Goal: Task Accomplishment & Management: Use online tool/utility

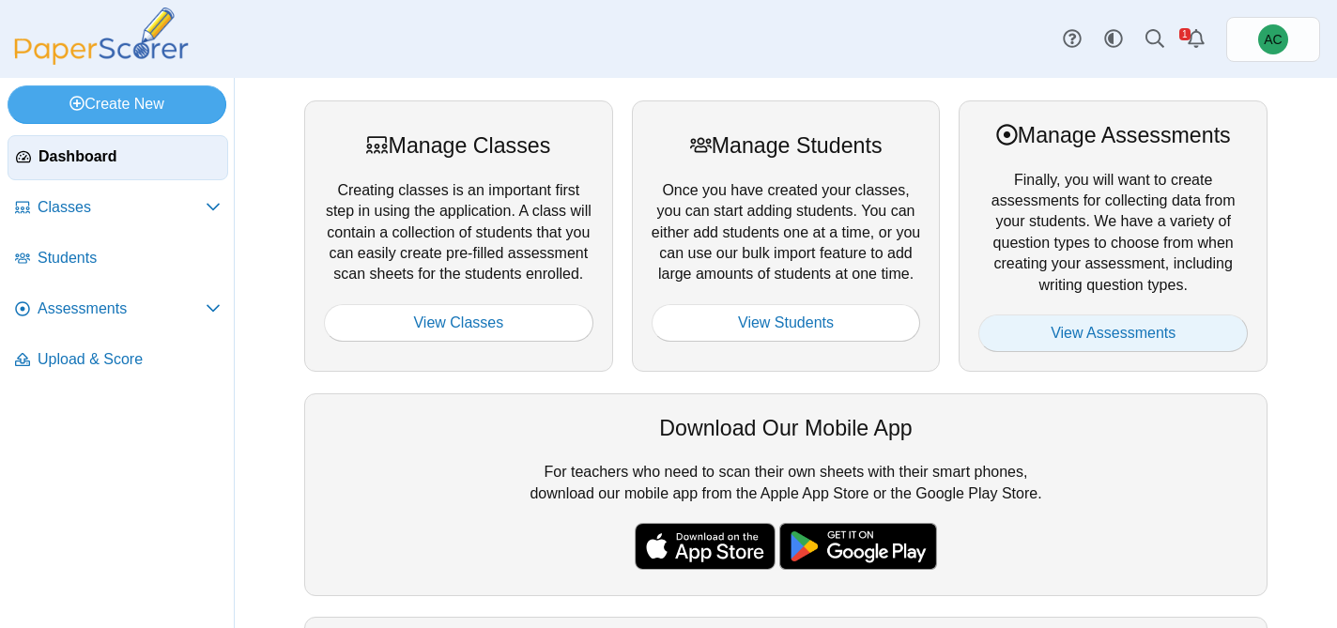
click at [1130, 336] on link "View Assessments" at bounding box center [1112, 334] width 269 height 38
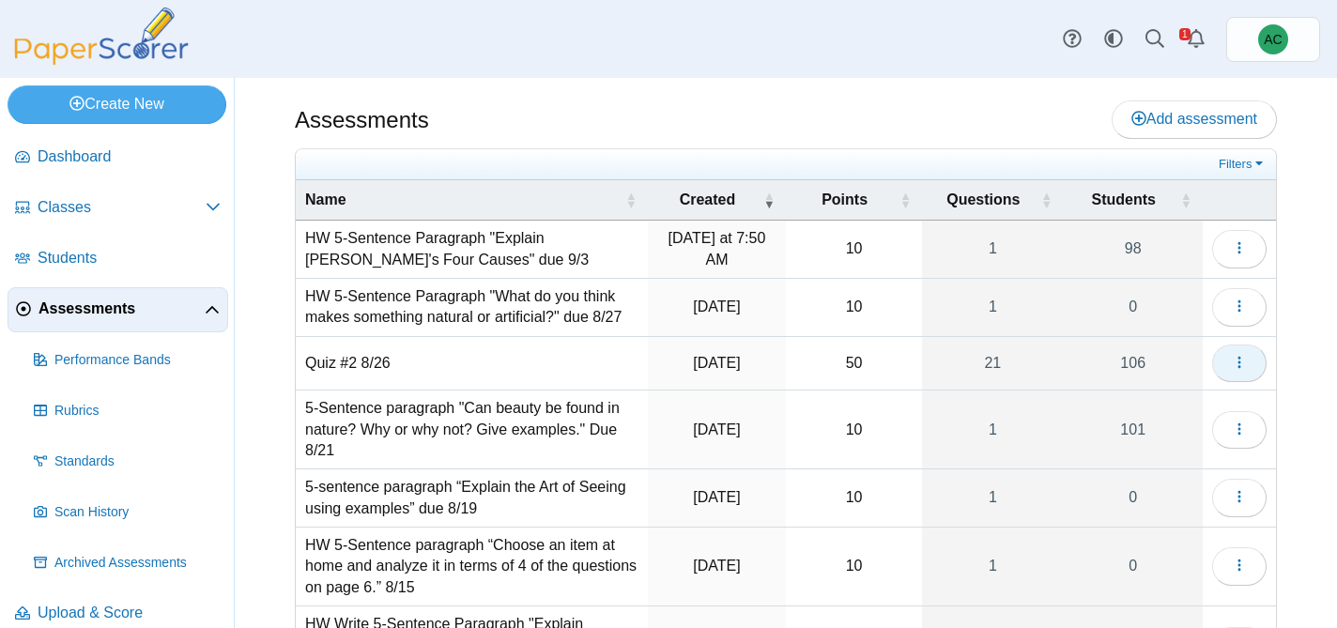
click at [1248, 372] on button "button" at bounding box center [1239, 364] width 54 height 38
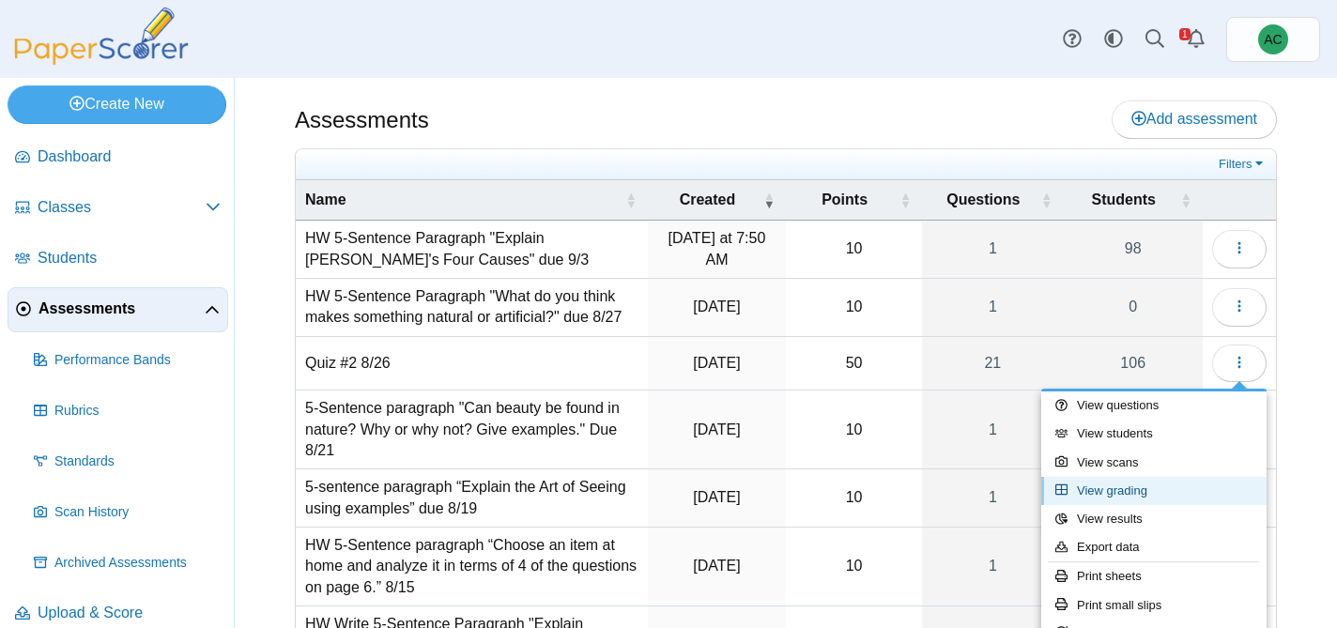
click at [1132, 485] on link "View grading" at bounding box center [1153, 491] width 225 height 28
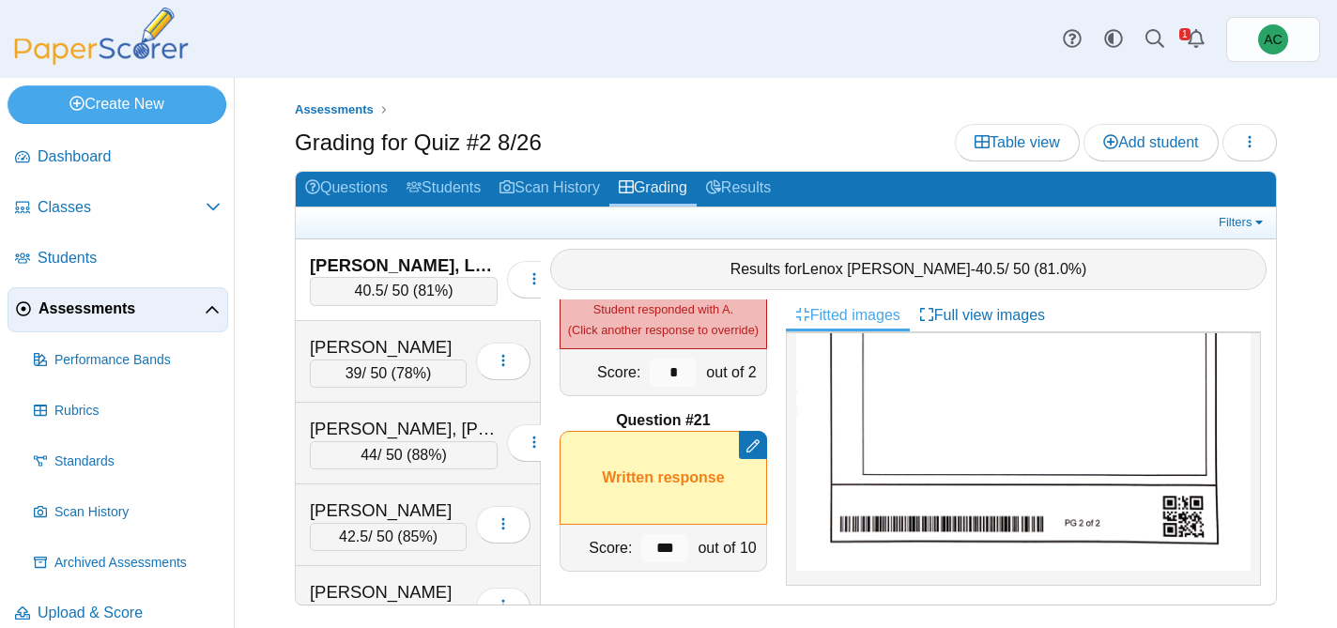
scroll to position [718, 0]
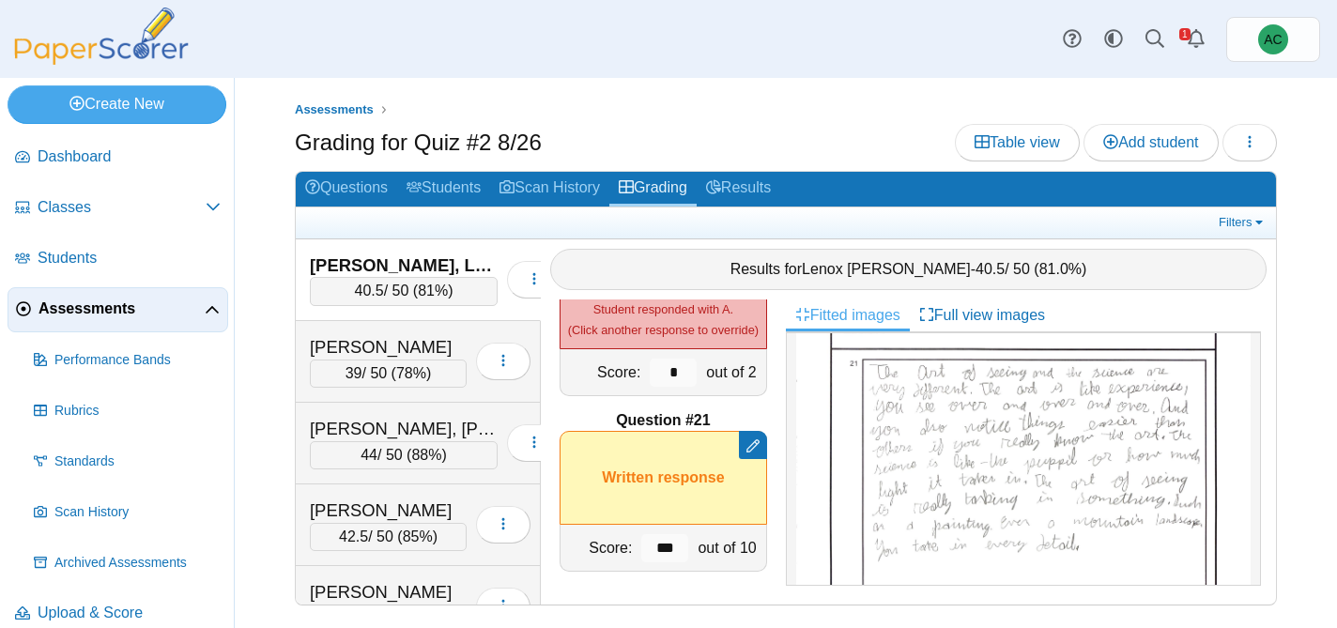
click at [1075, 492] on img at bounding box center [1023, 528] width 454 height 586
click at [393, 345] on div "Alazzawi, Ghena" at bounding box center [388, 347] width 157 height 24
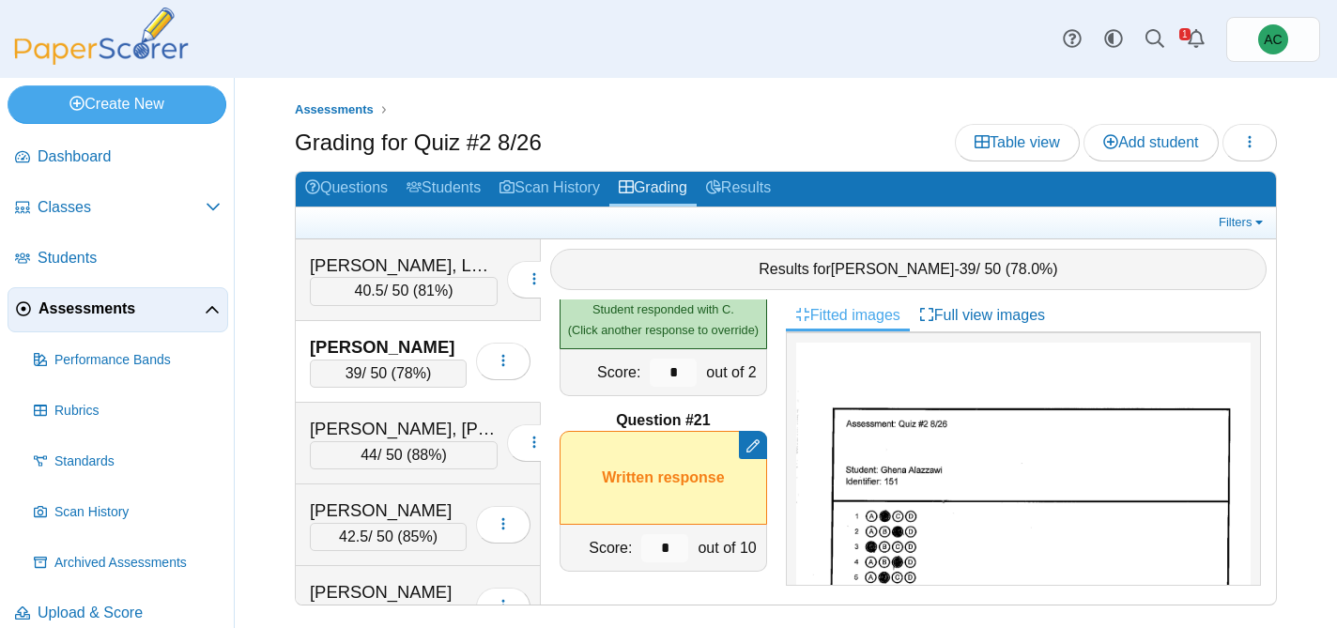
scroll to position [1082, 0]
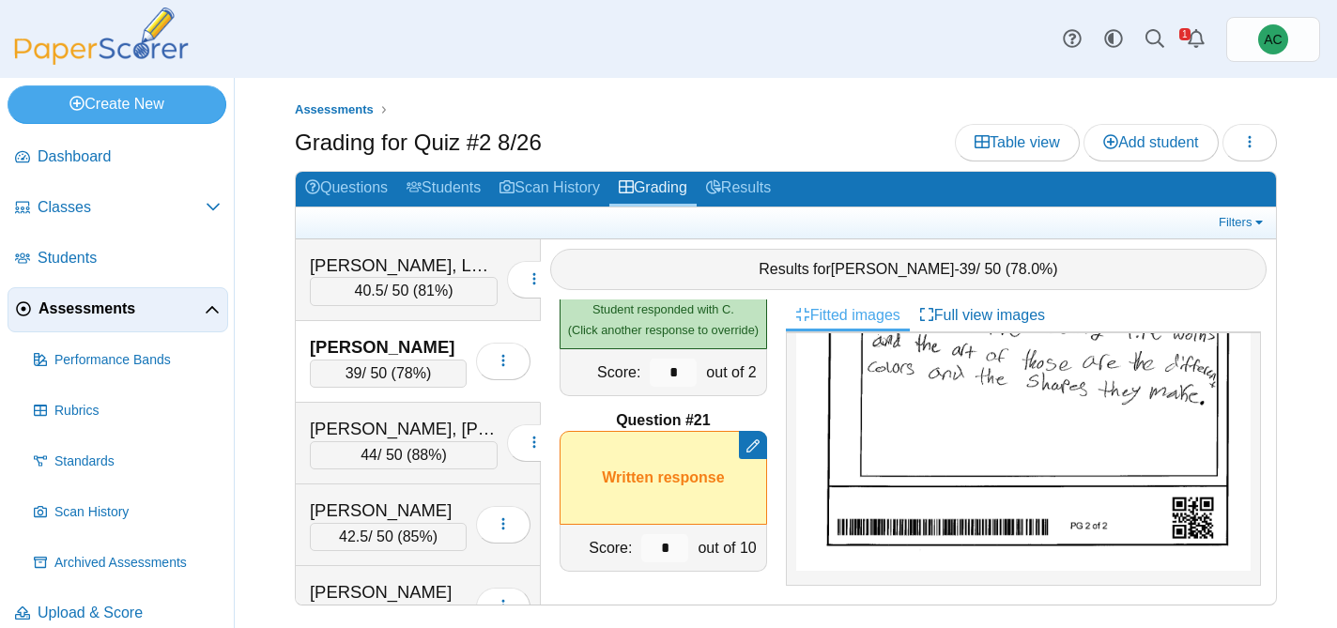
click at [934, 415] on img at bounding box center [1023, 250] width 454 height 642
click at [413, 418] on div "Alex, Elizabeth Maria" at bounding box center [404, 429] width 188 height 24
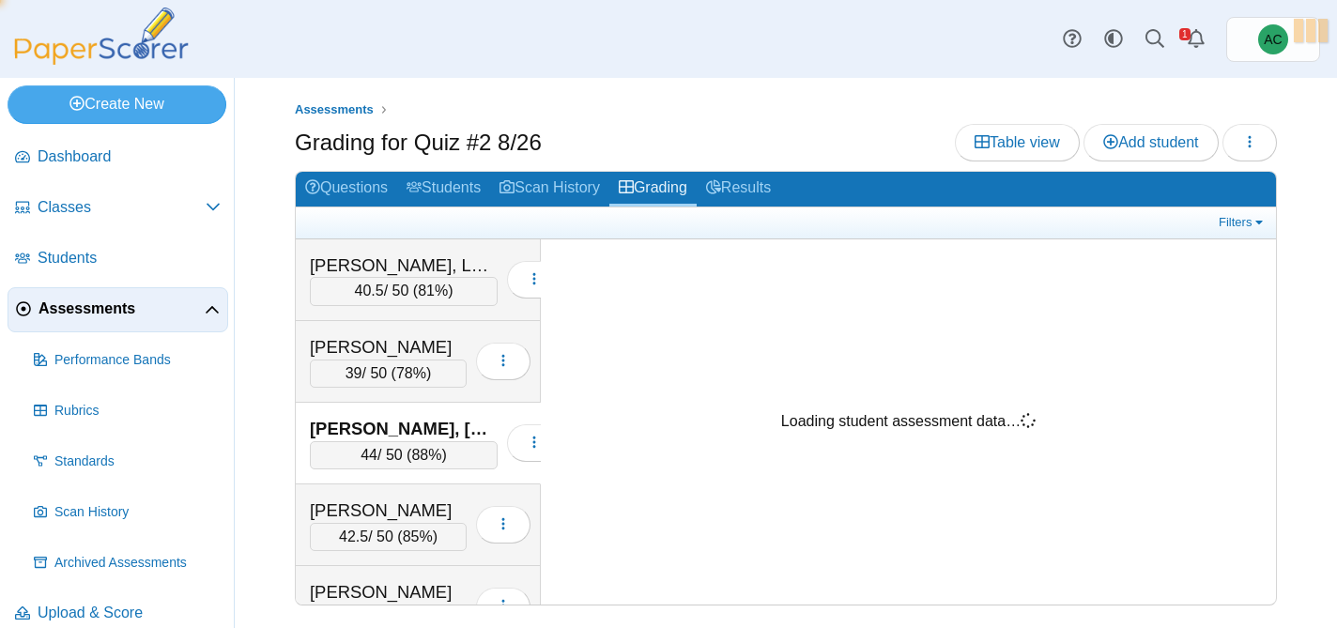
scroll to position [0, 0]
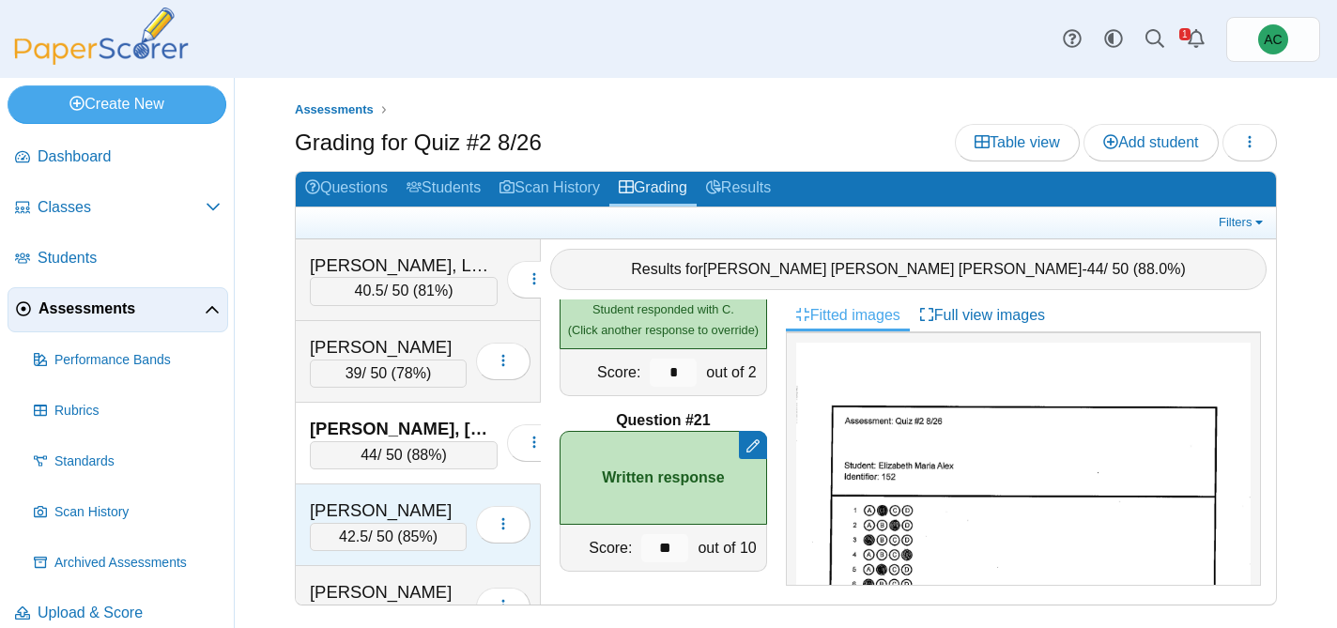
click at [402, 497] on div "Andersen, Blythe 42.5 / 50 ( 85% ) Loading…" at bounding box center [418, 525] width 245 height 82
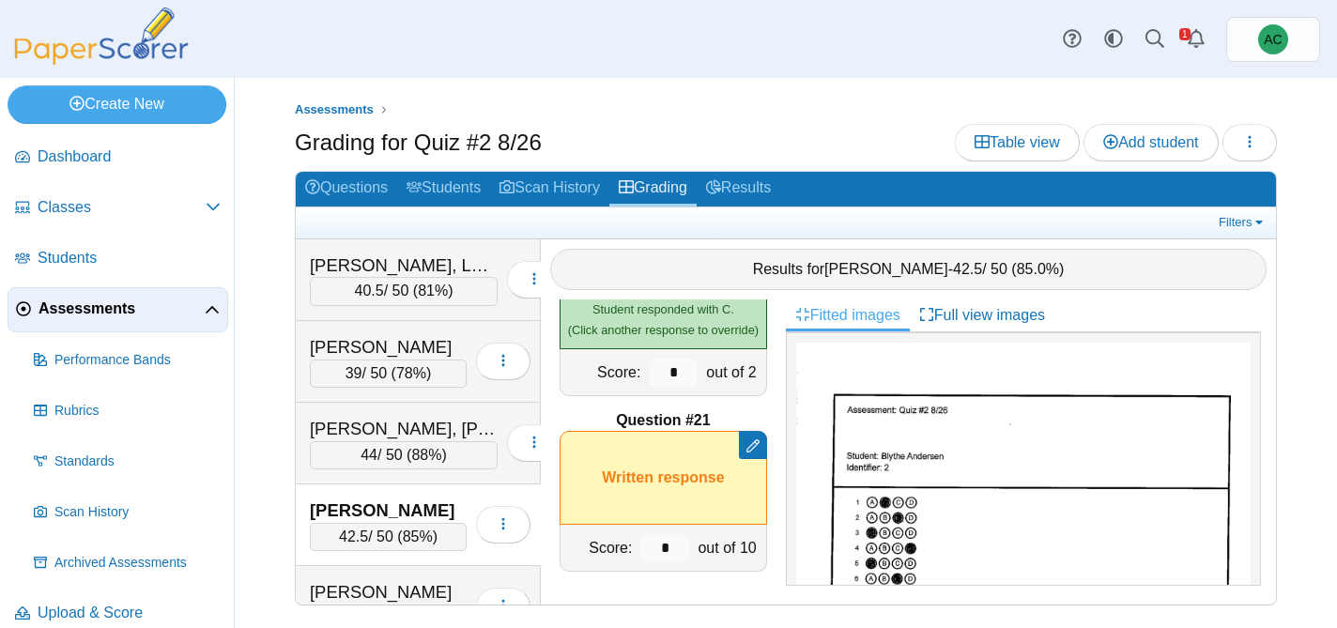
scroll to position [1082, 0]
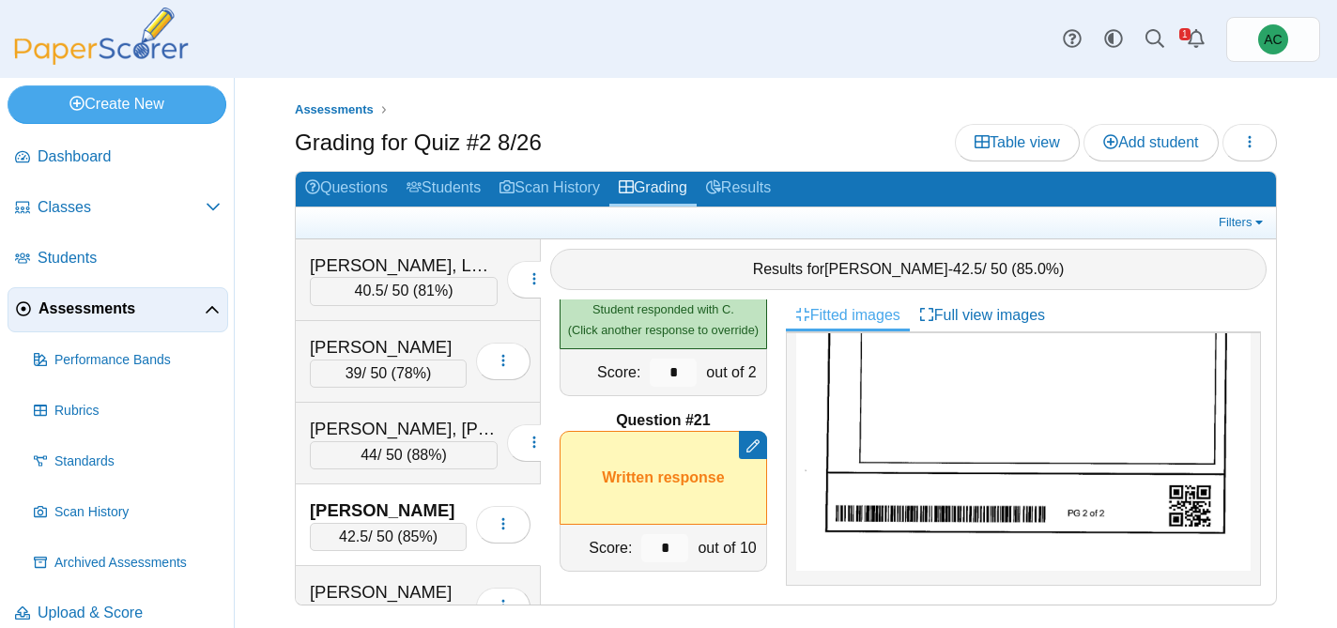
click at [967, 426] on img at bounding box center [1023, 250] width 454 height 642
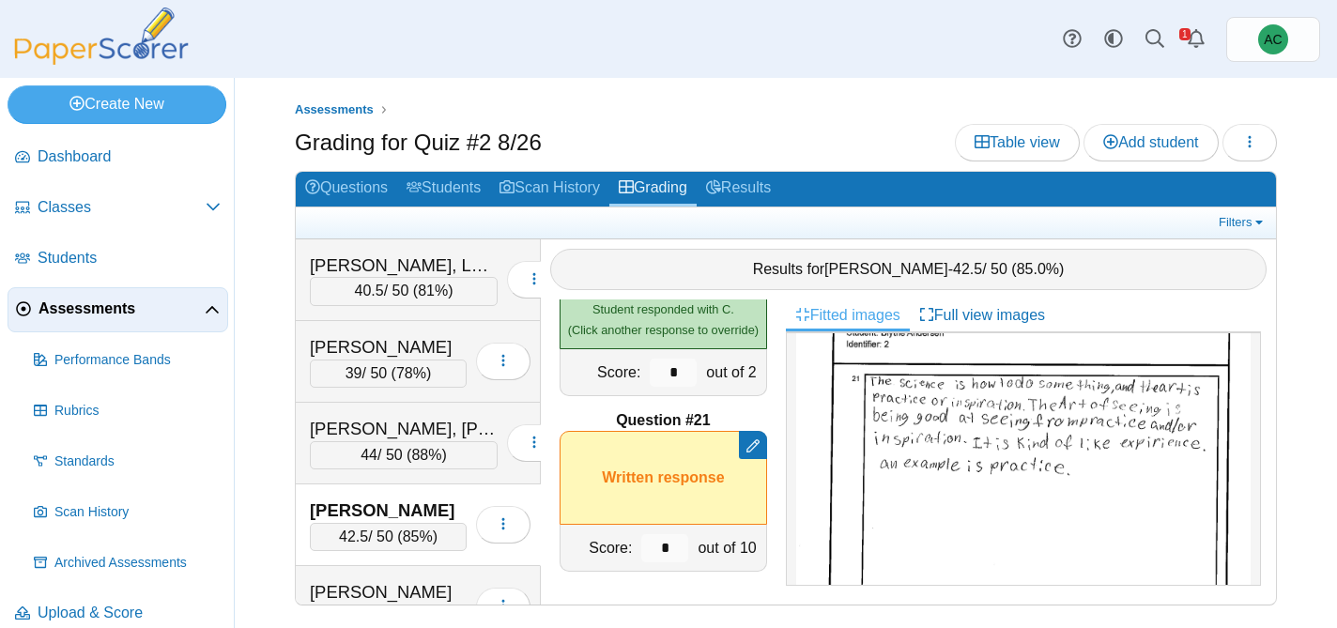
scroll to position [791, 0]
click at [676, 544] on input "*" at bounding box center [664, 548] width 47 height 28
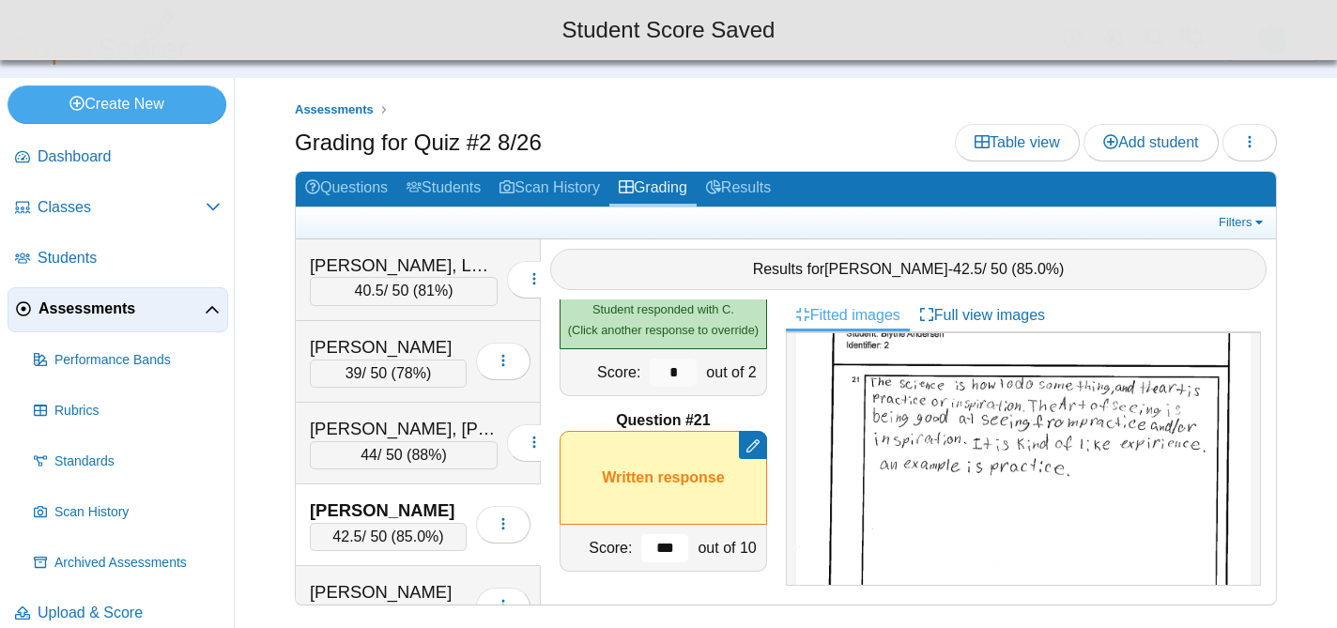
type input "***"
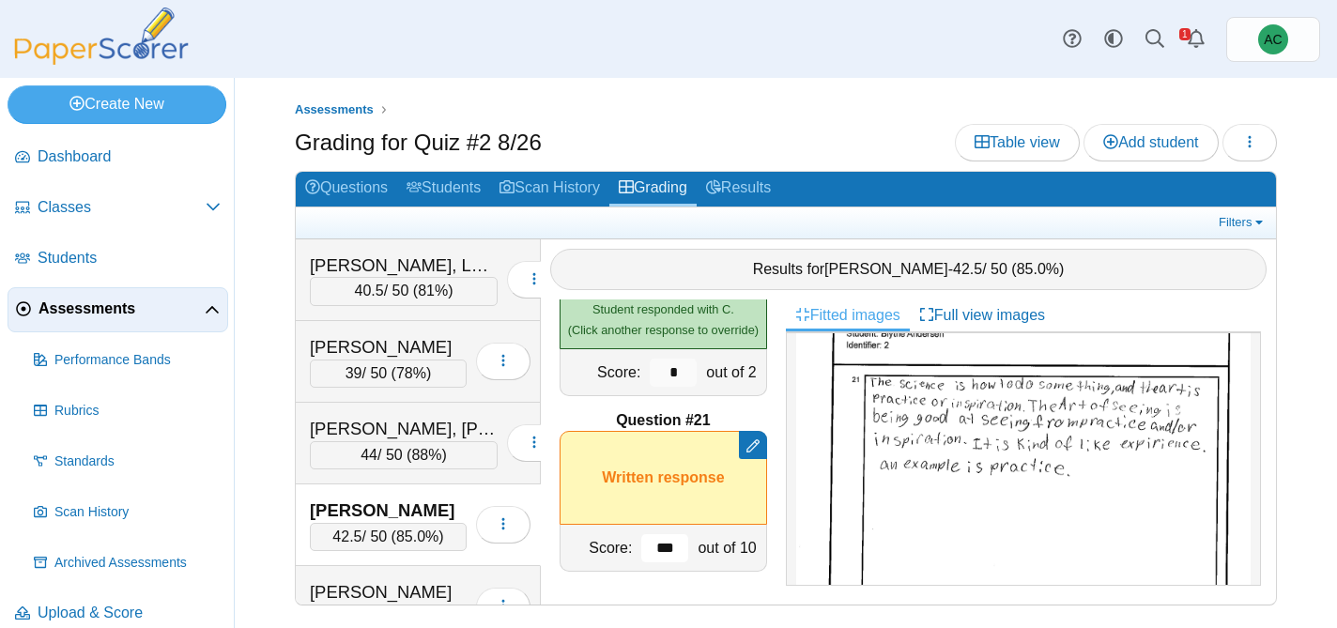
scroll to position [79, 0]
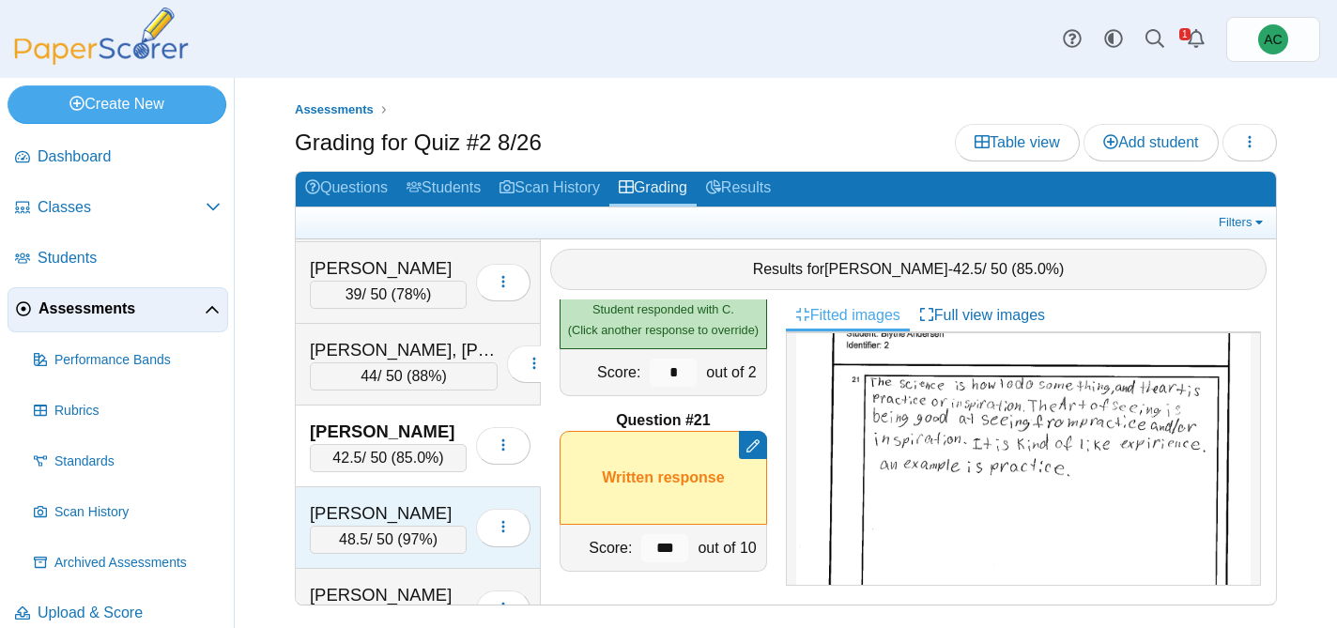
click at [397, 508] on div "Andersen, Hannah" at bounding box center [388, 513] width 157 height 24
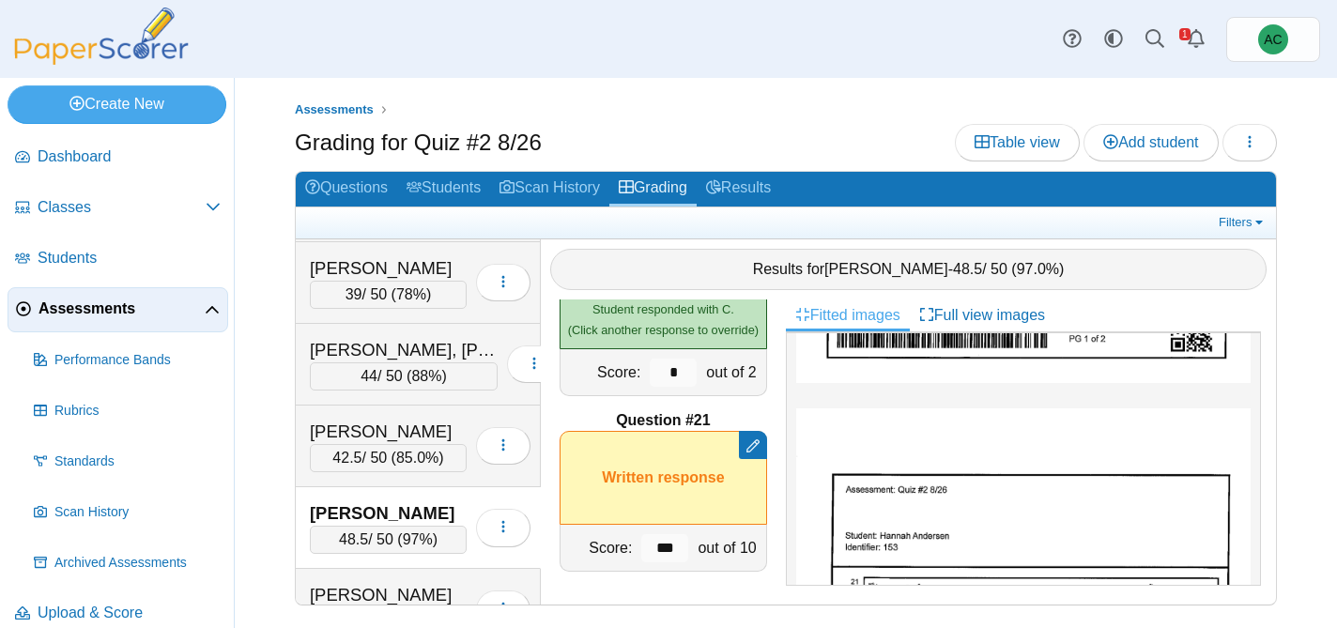
scroll to position [800, 0]
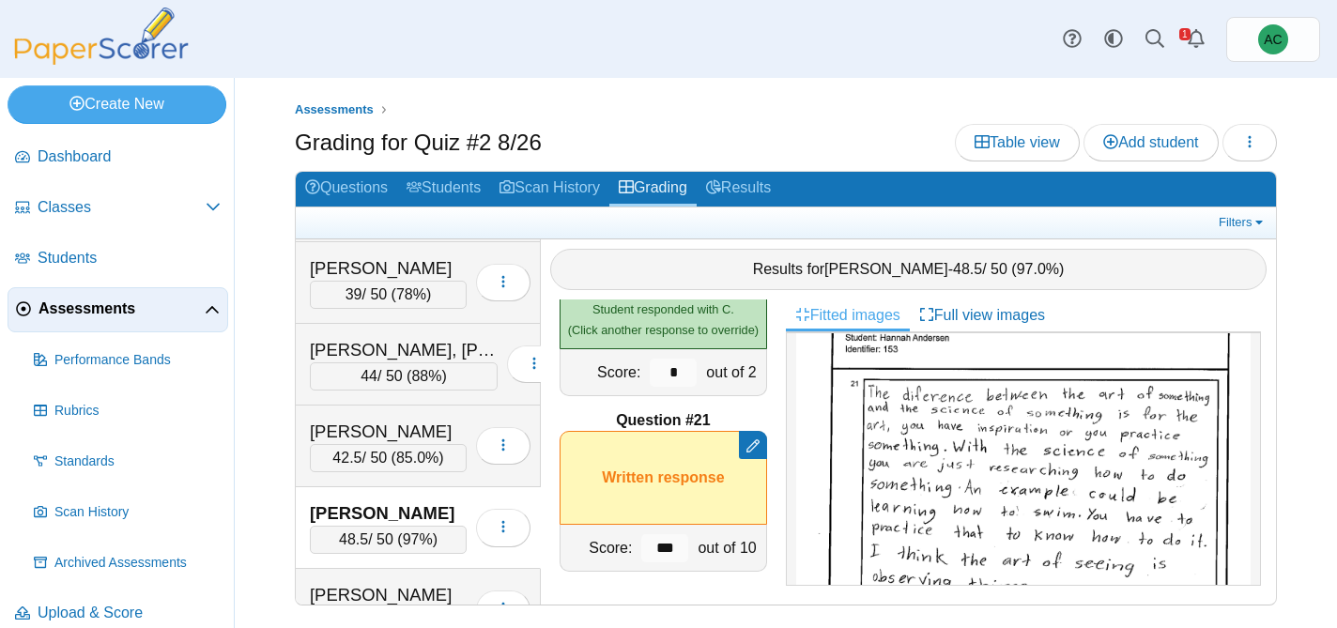
click at [986, 477] on img at bounding box center [1023, 531] width 454 height 642
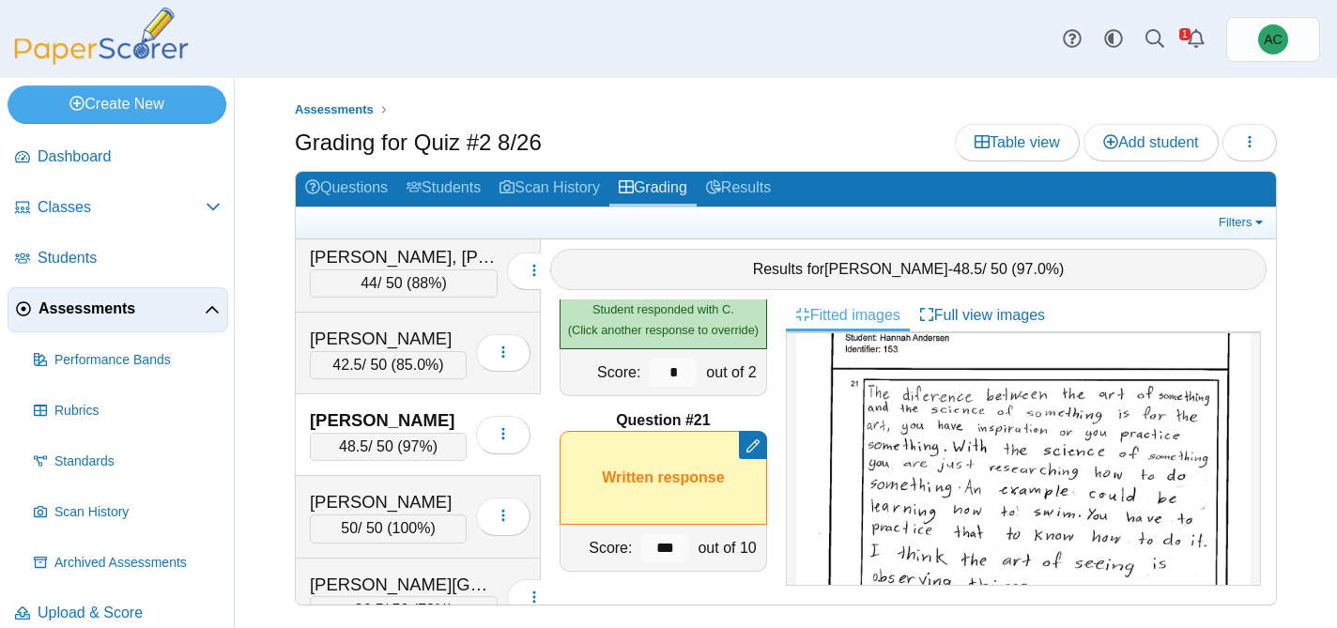
scroll to position [186, 0]
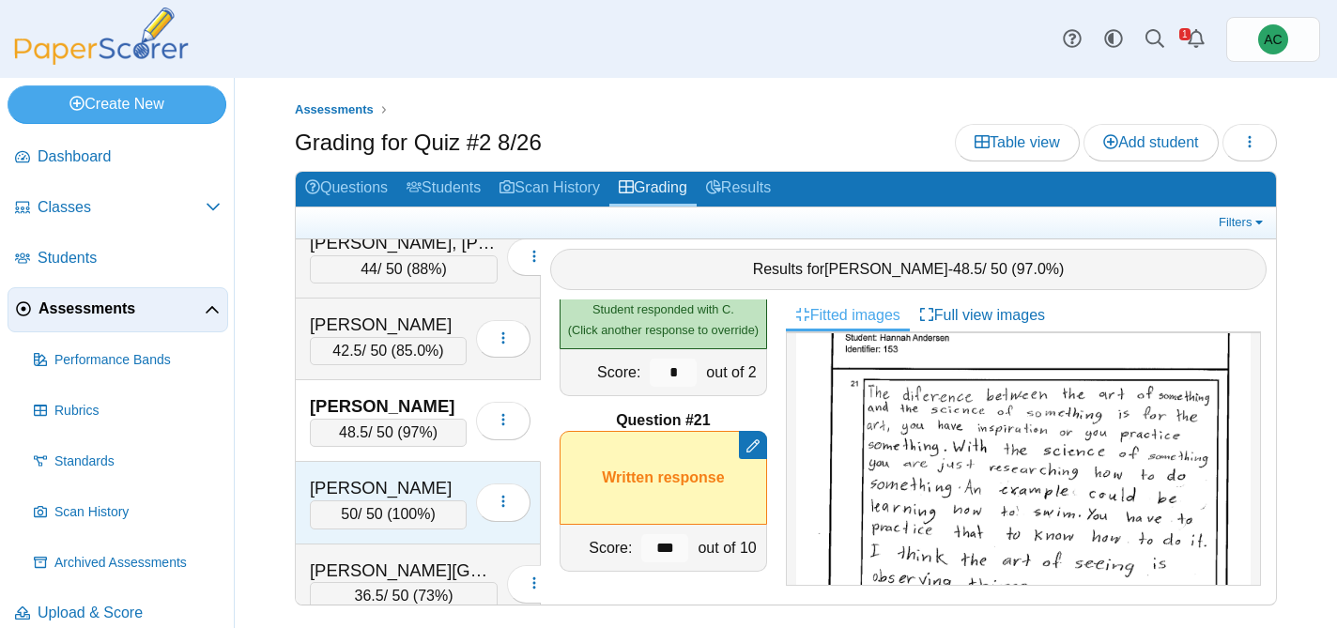
click at [394, 500] on div "50 / 50 ( 100% )" at bounding box center [388, 514] width 157 height 28
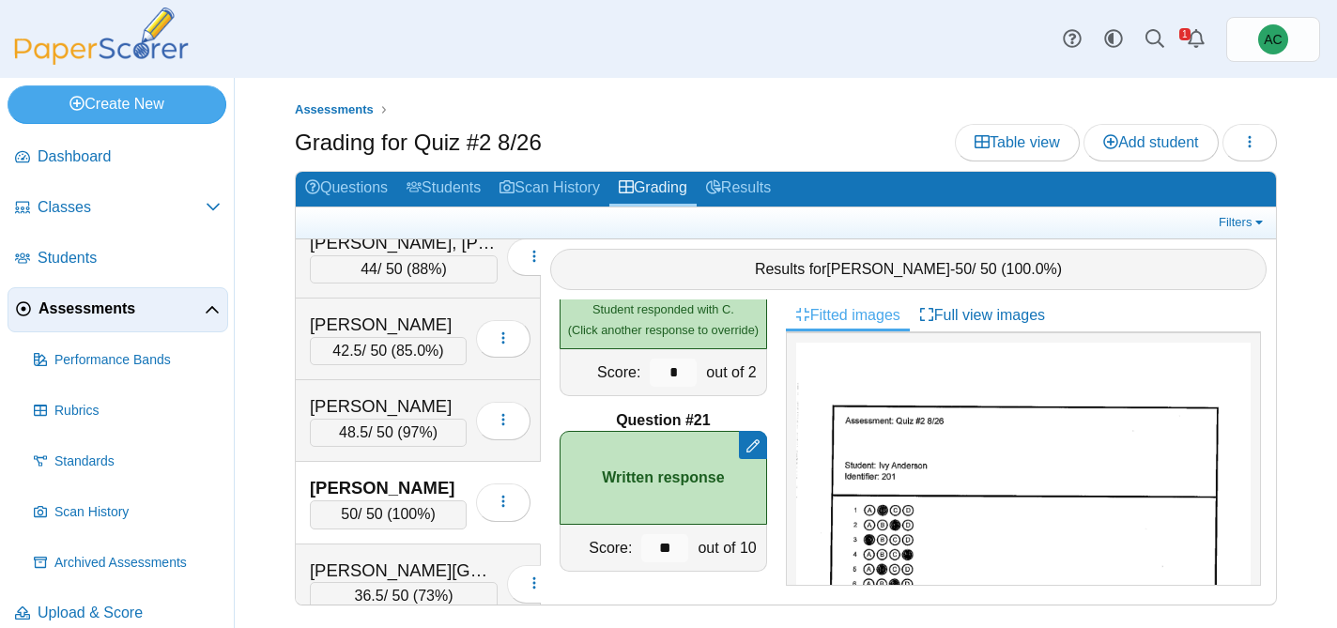
scroll to position [211, 0]
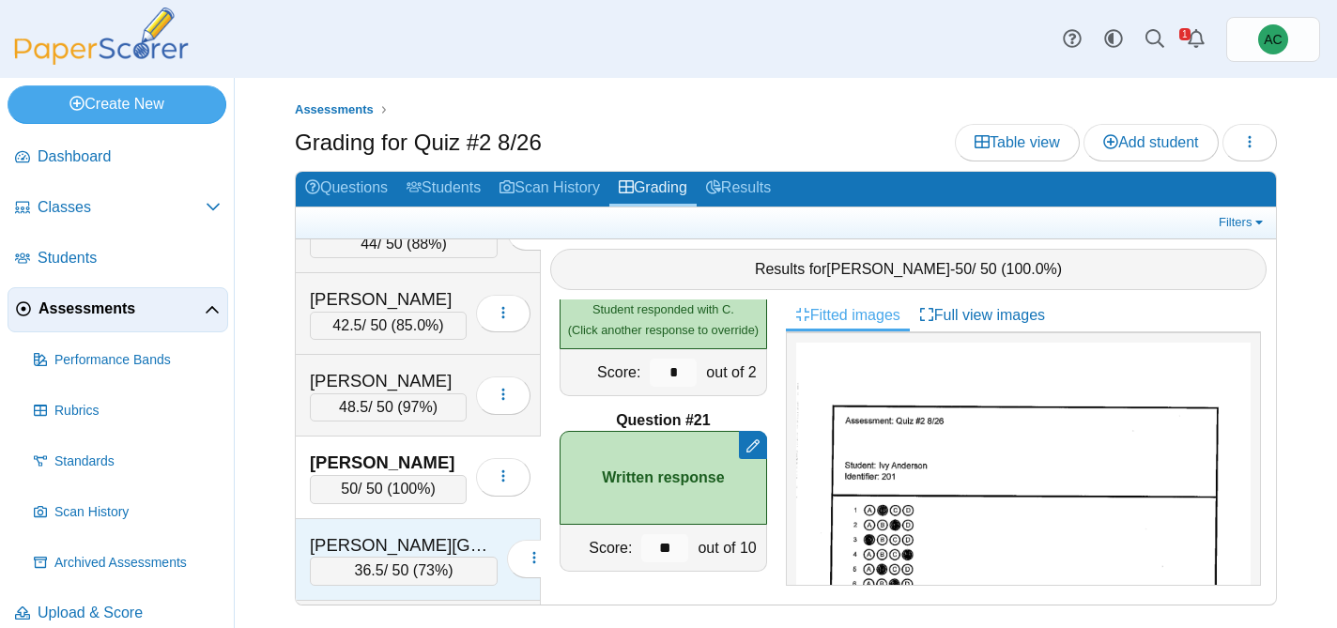
click at [395, 534] on div "Ardelean, Charlotte" at bounding box center [404, 545] width 188 height 24
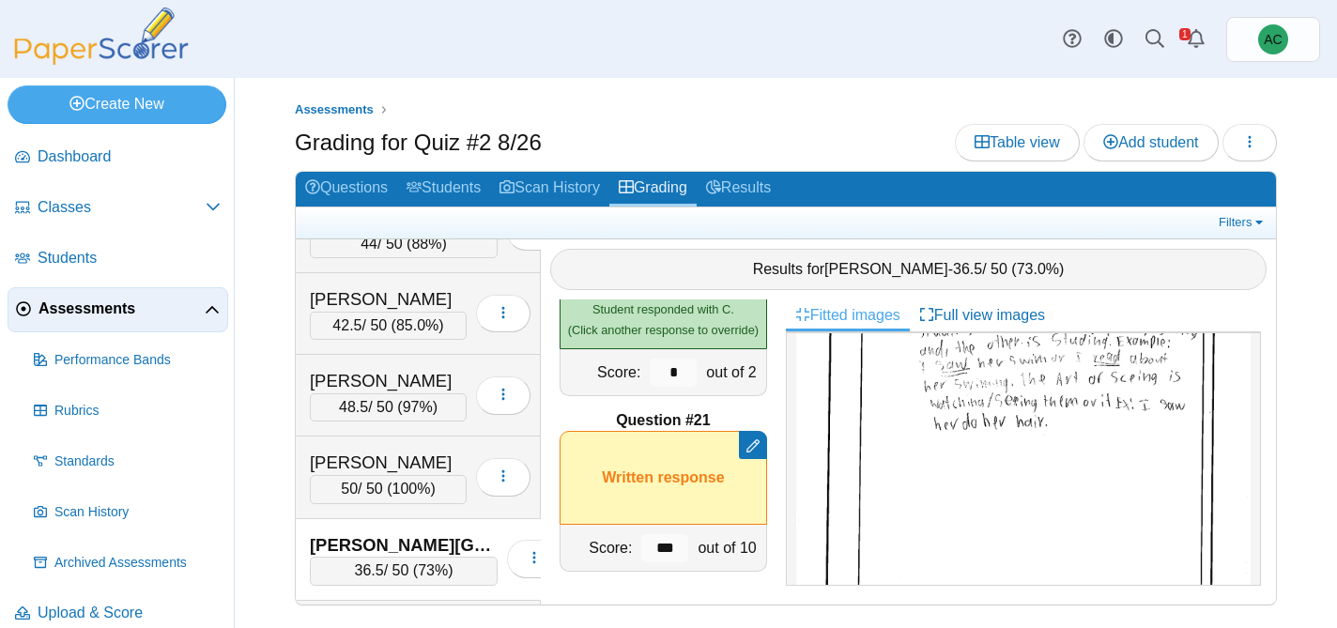
scroll to position [1037, 0]
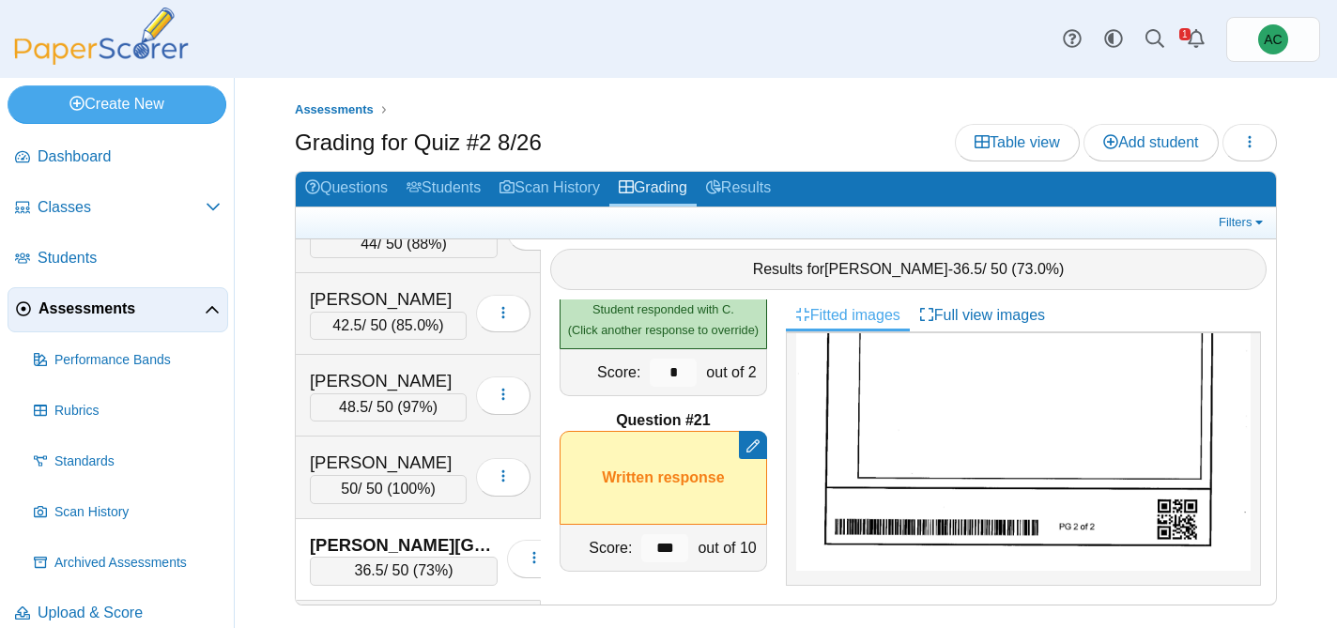
click at [1020, 456] on img at bounding box center [1023, 261] width 454 height 619
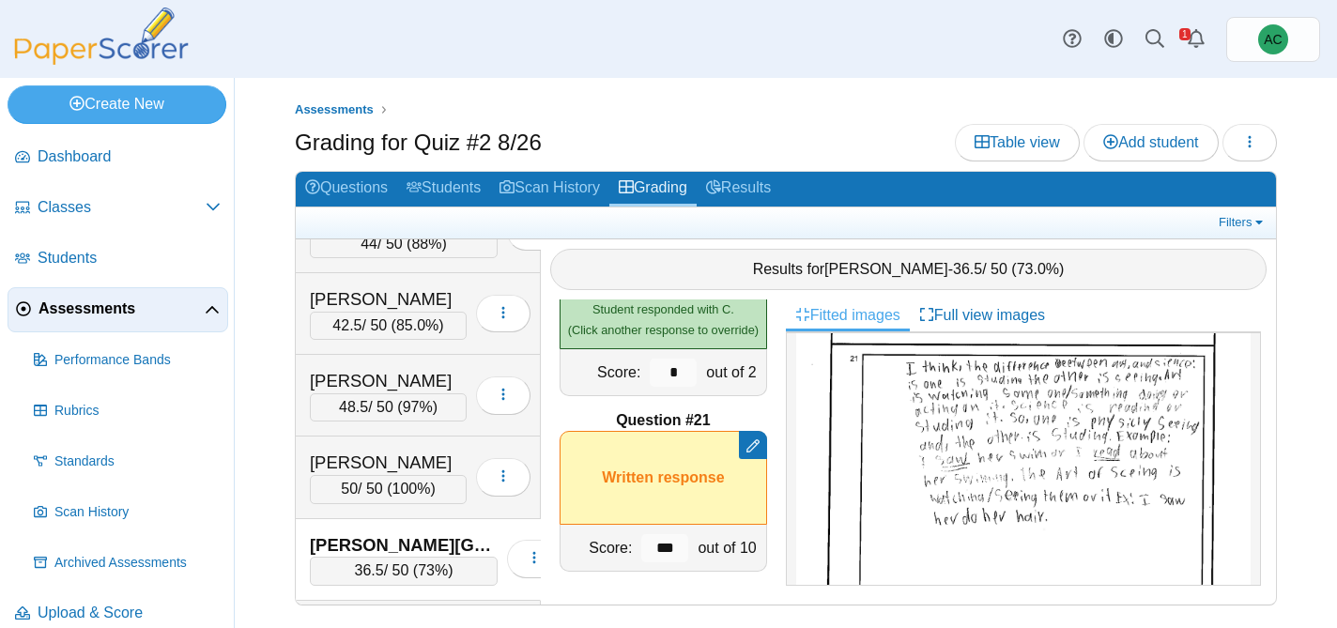
scroll to position [793, 0]
click at [677, 546] on input "***" at bounding box center [664, 548] width 47 height 28
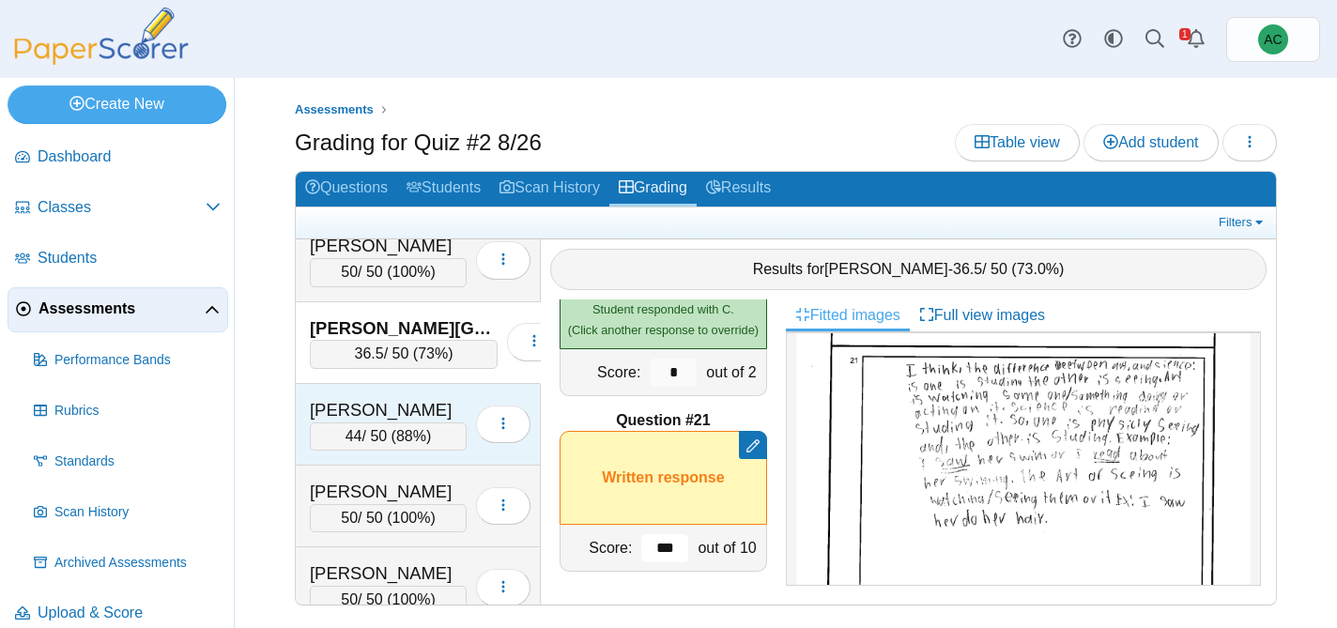
scroll to position [442, 0]
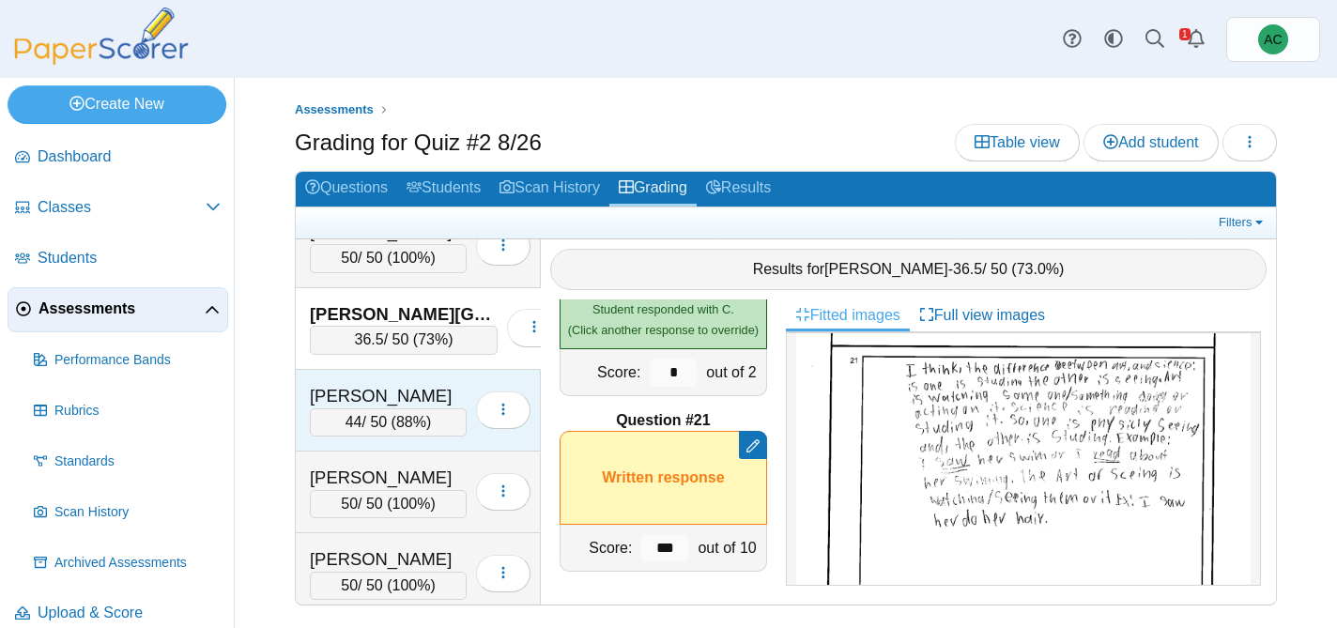
click at [379, 391] on div "Arnold, Adam" at bounding box center [388, 396] width 157 height 24
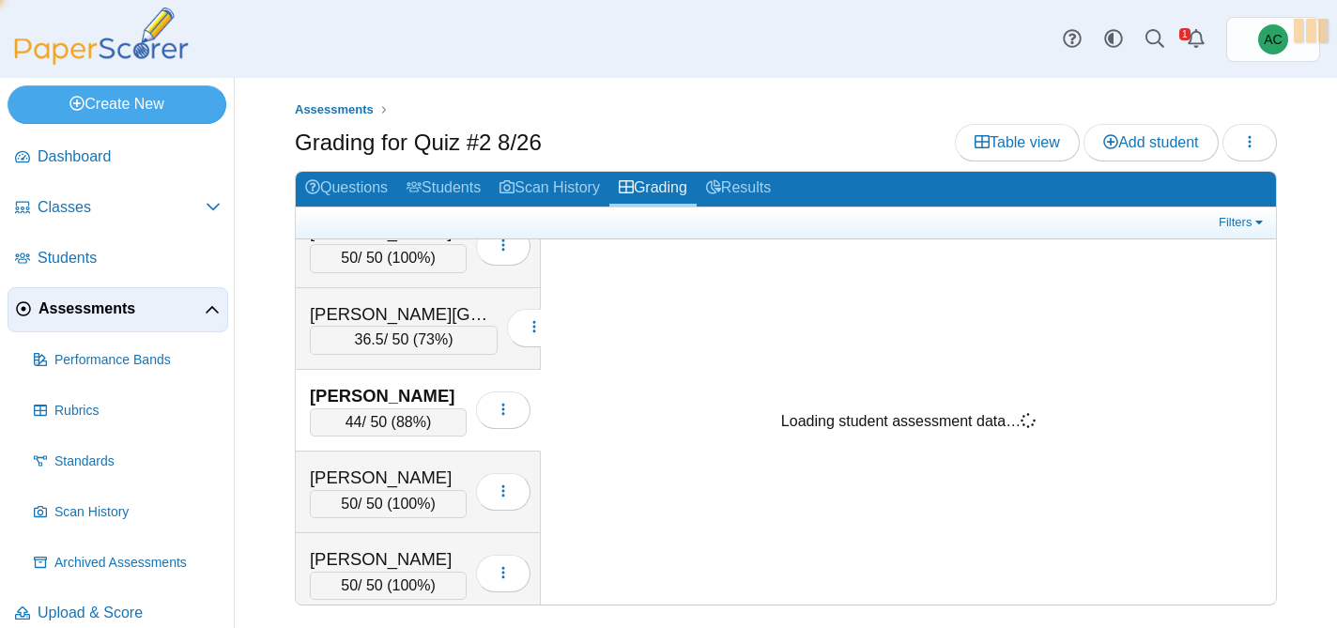
scroll to position [0, 0]
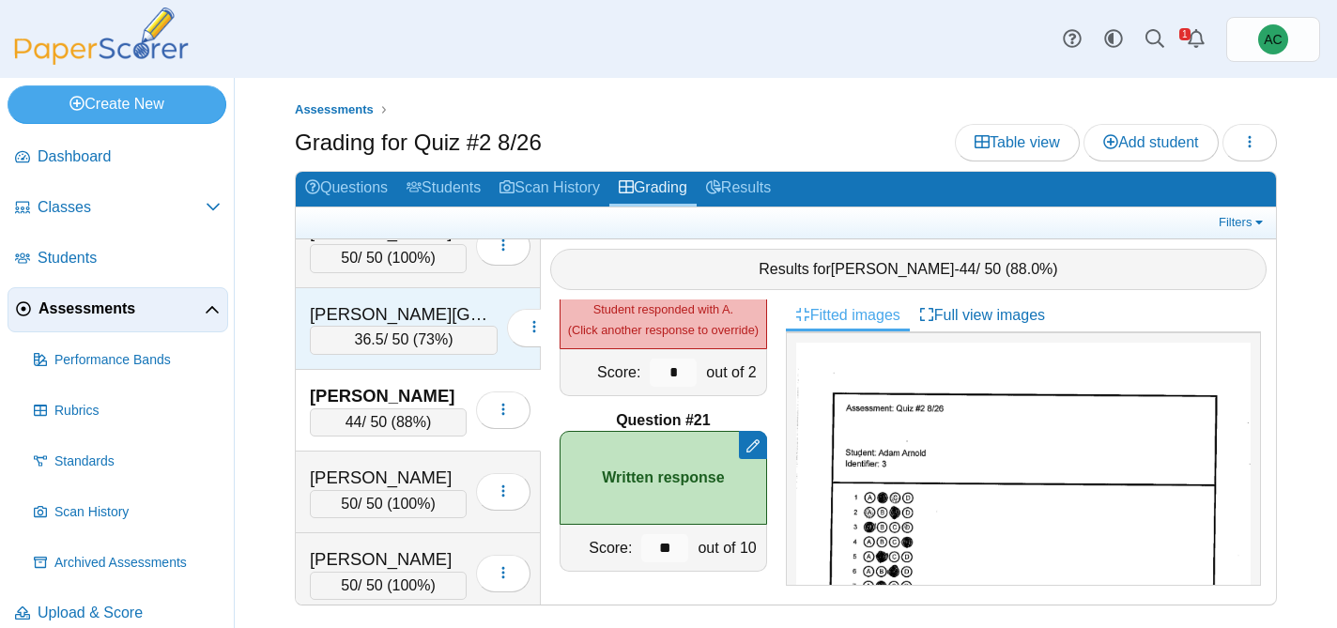
click at [361, 314] on div "Ardelean, Charlotte" at bounding box center [404, 314] width 188 height 24
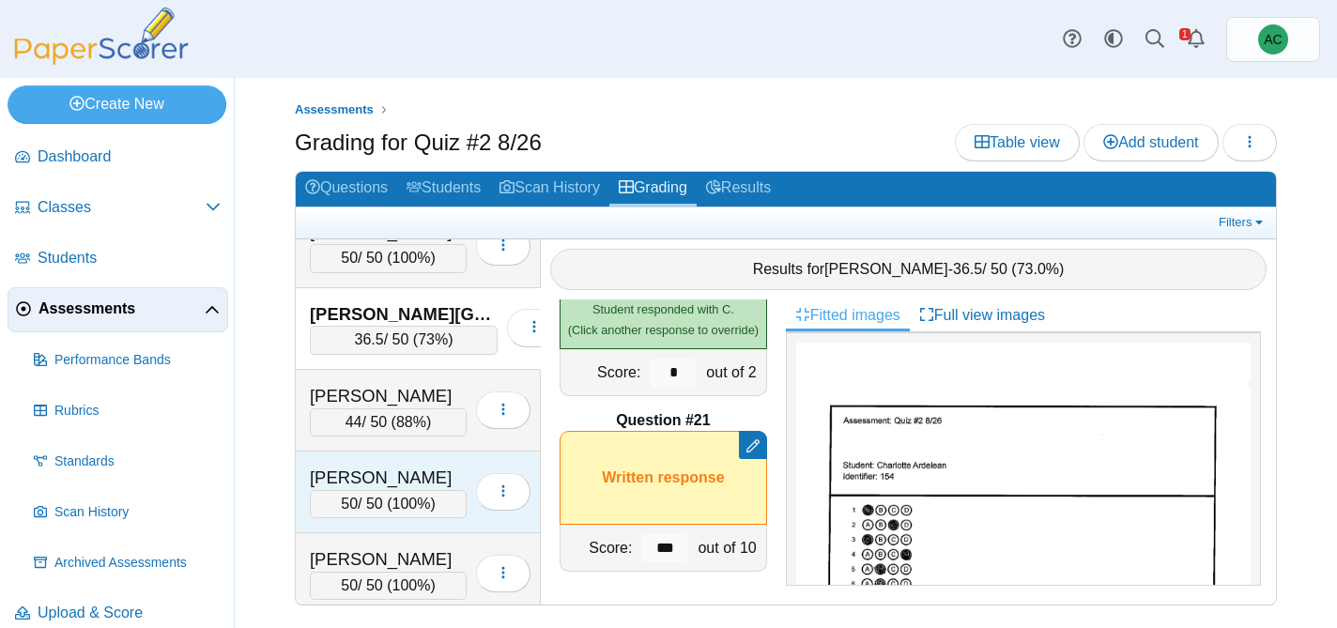
click at [397, 479] on div "Arnold, Kate" at bounding box center [388, 478] width 157 height 24
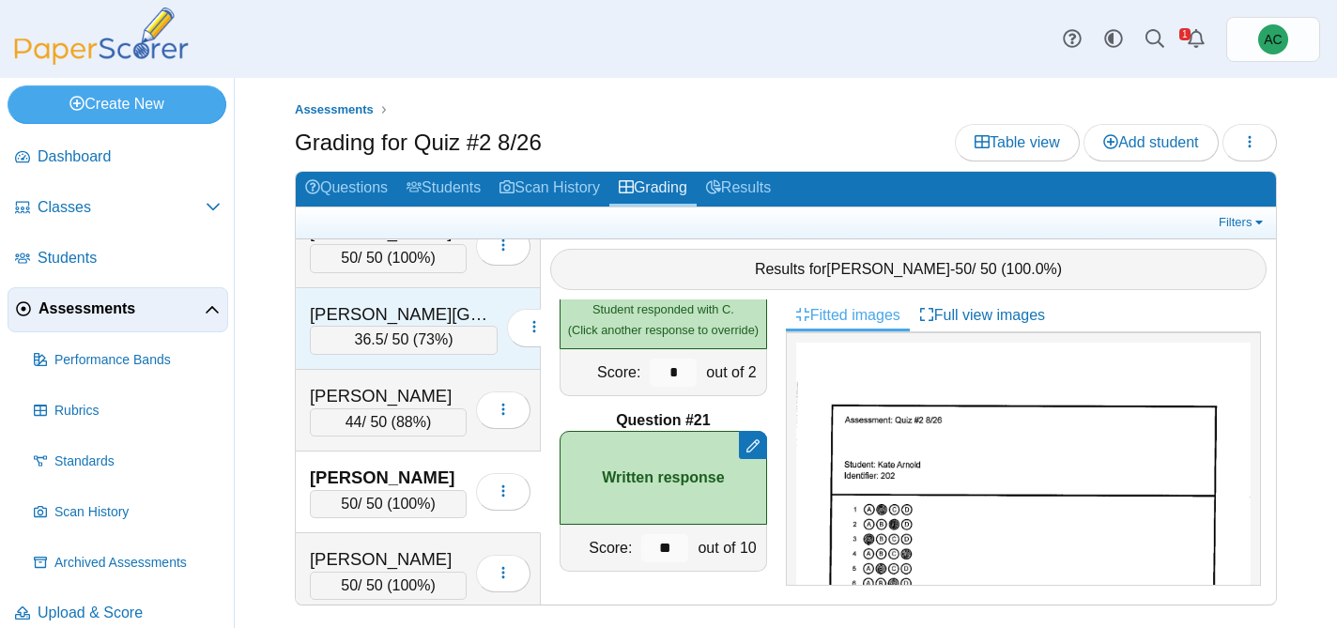
click at [416, 314] on div "Ardelean, Charlotte" at bounding box center [404, 314] width 188 height 24
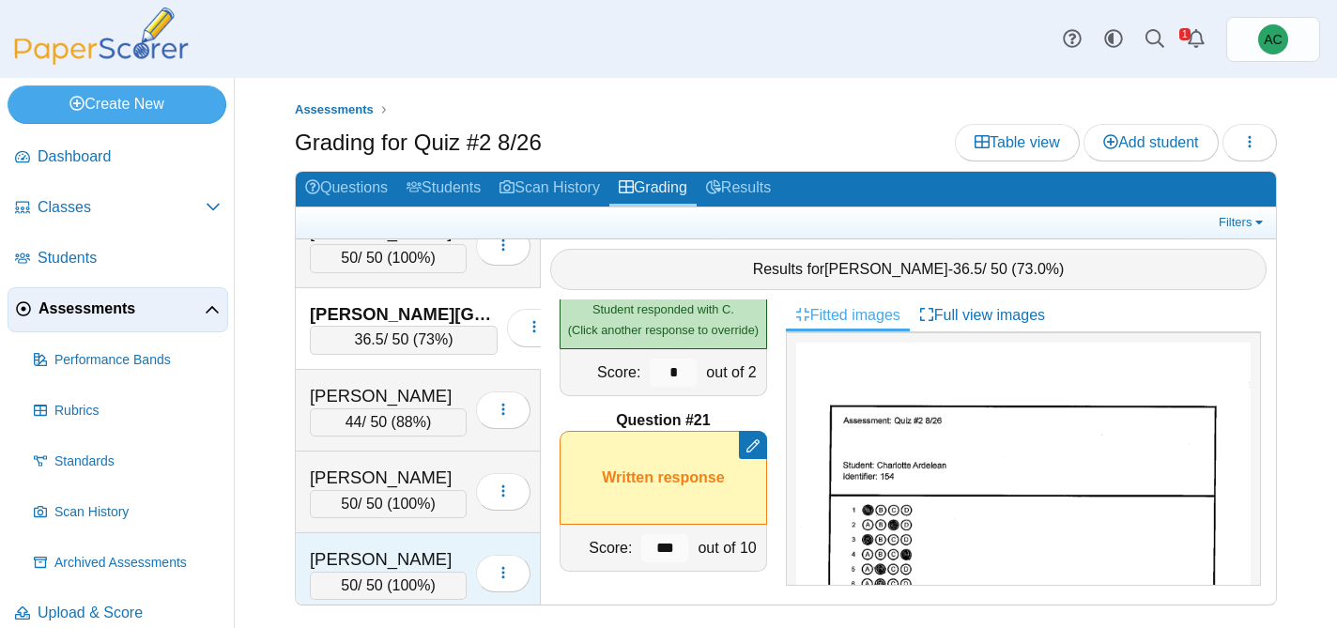
click at [377, 555] on div "Arunkumar, Tharan" at bounding box center [388, 559] width 157 height 24
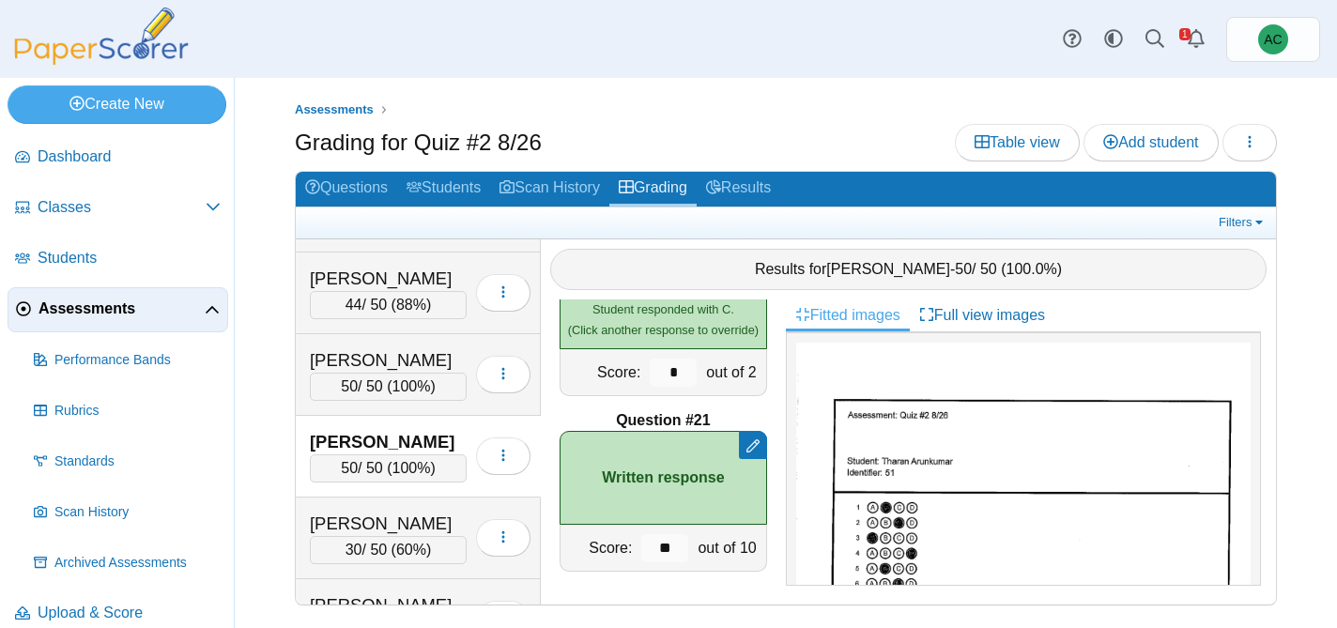
scroll to position [565, 0]
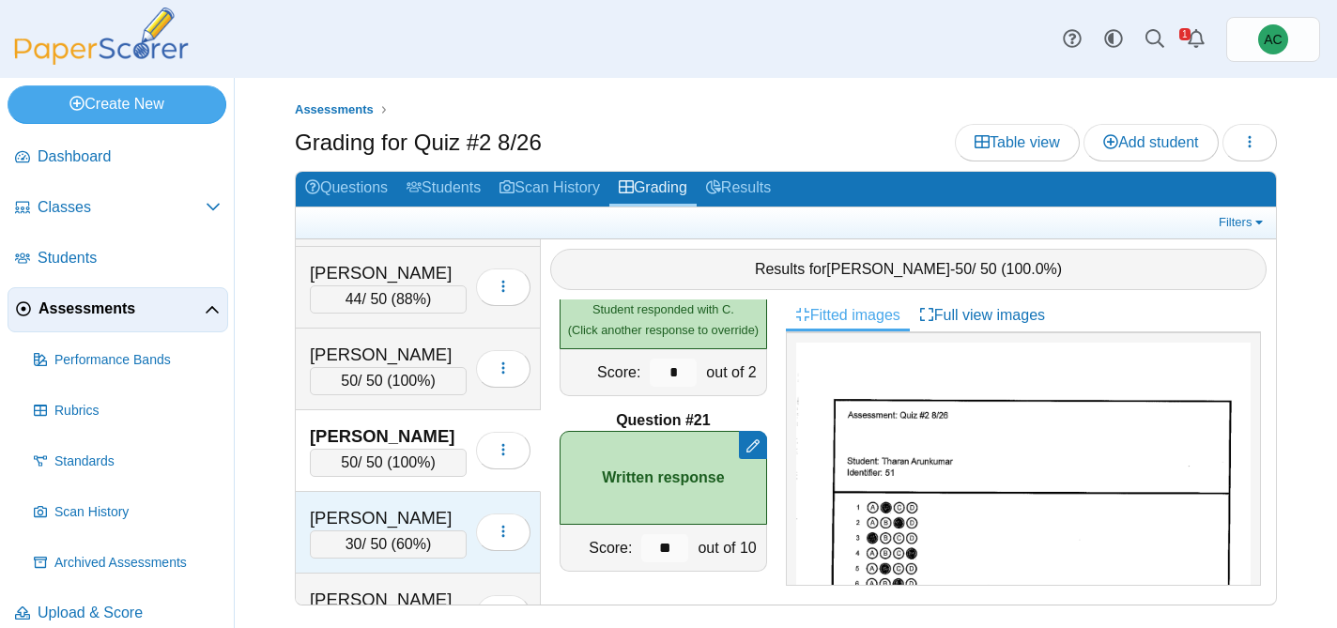
click at [375, 521] on div "Ast, Liam" at bounding box center [388, 518] width 157 height 24
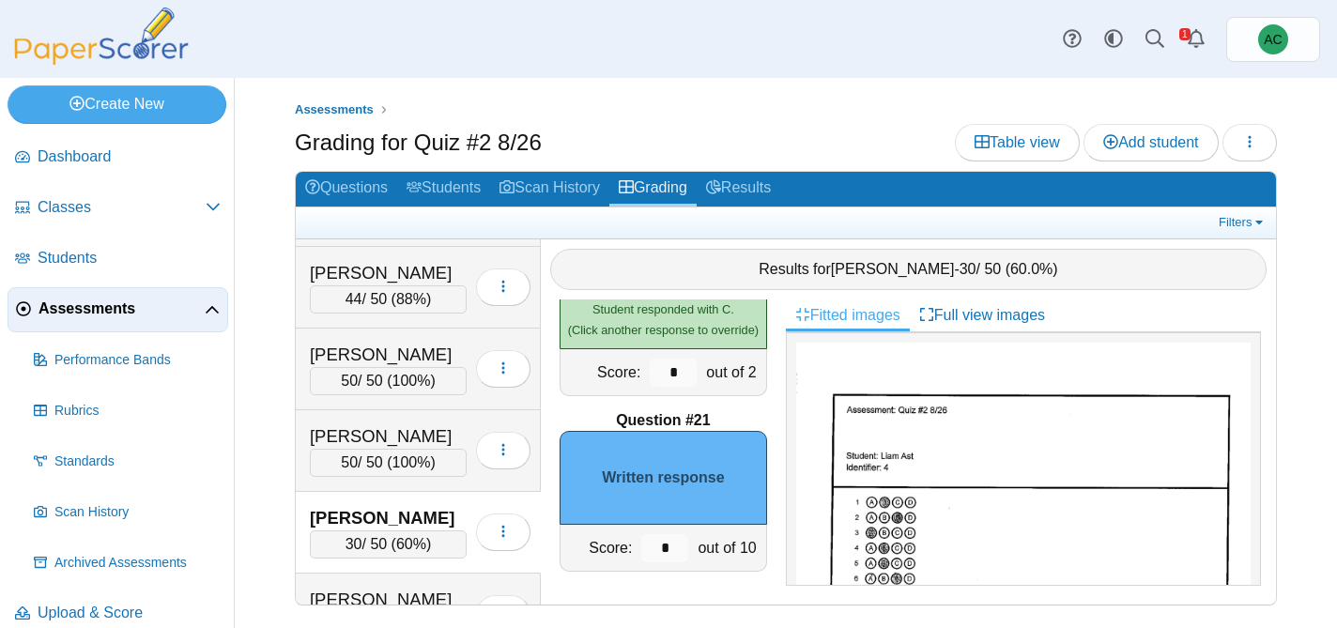
scroll to position [551, 0]
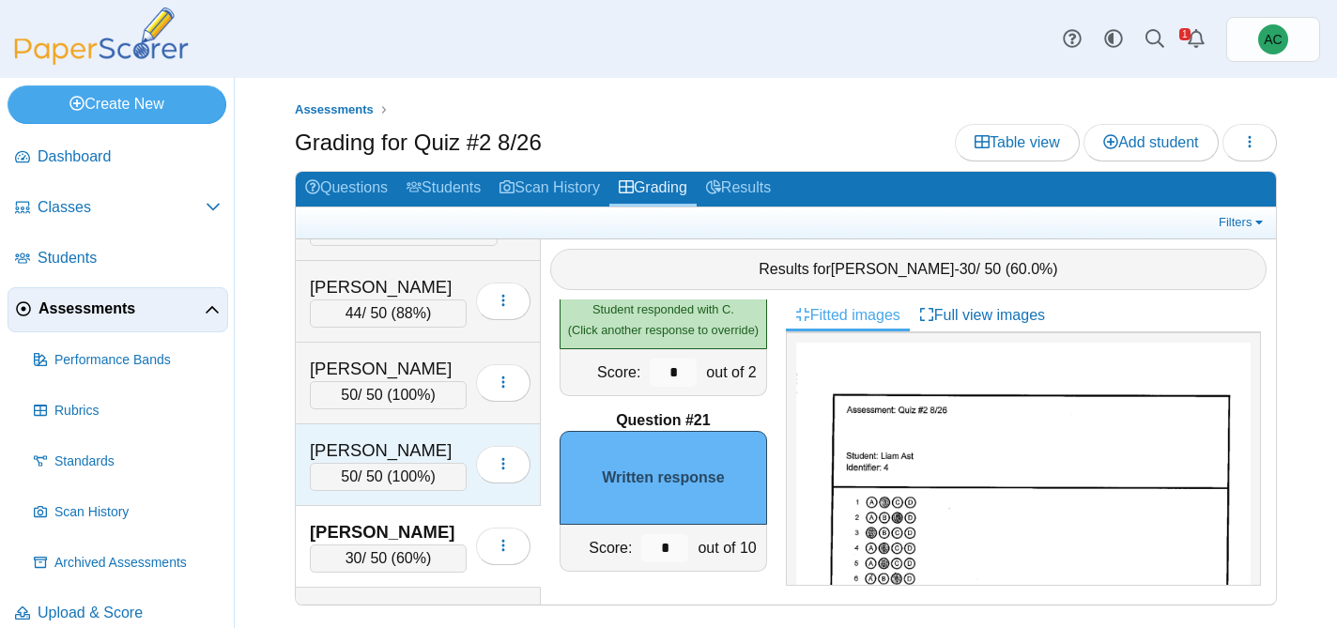
click at [377, 458] on div "Arunkumar, Tharan" at bounding box center [388, 450] width 157 height 24
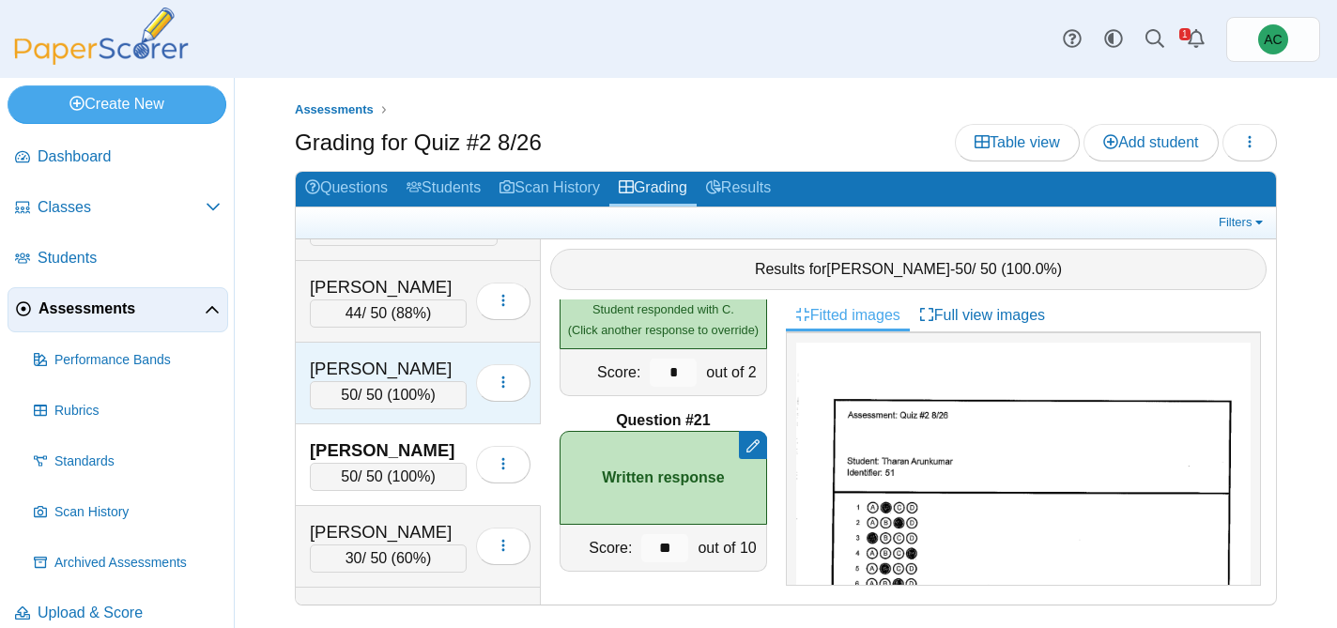
click at [349, 370] on div "Arnold, Kate" at bounding box center [388, 369] width 157 height 24
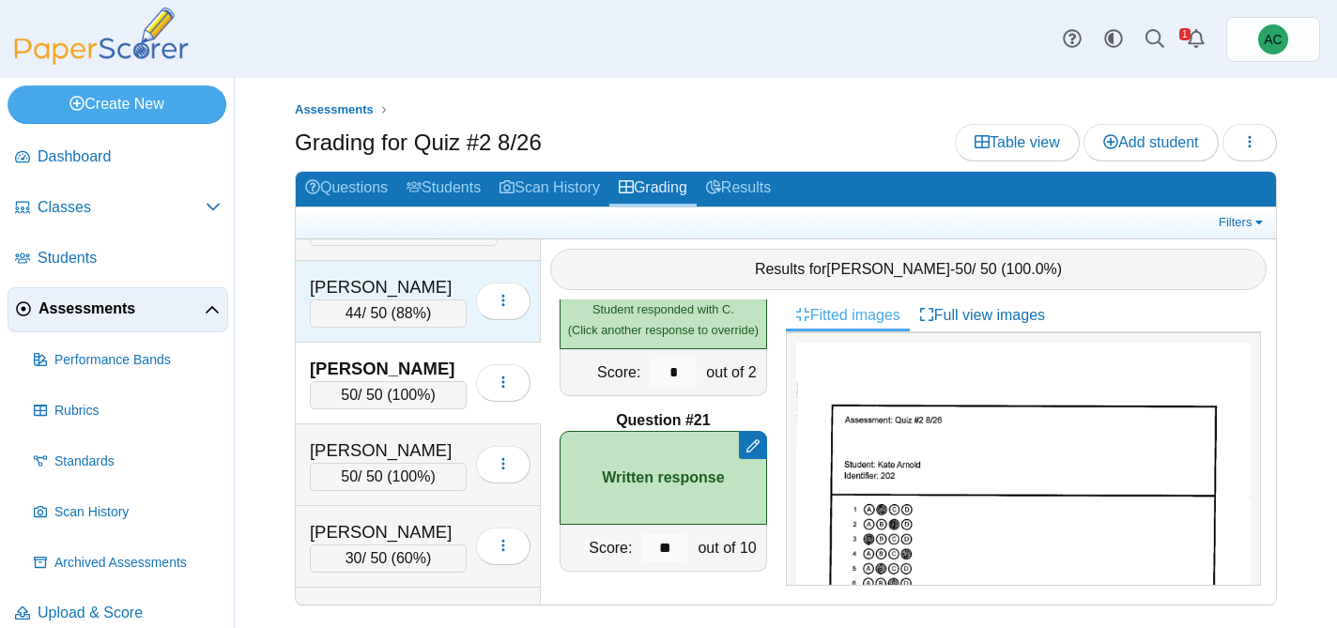
click at [364, 271] on div "Arnold, Adam 44 / 50 ( 88% ) Loading…" at bounding box center [418, 302] width 245 height 82
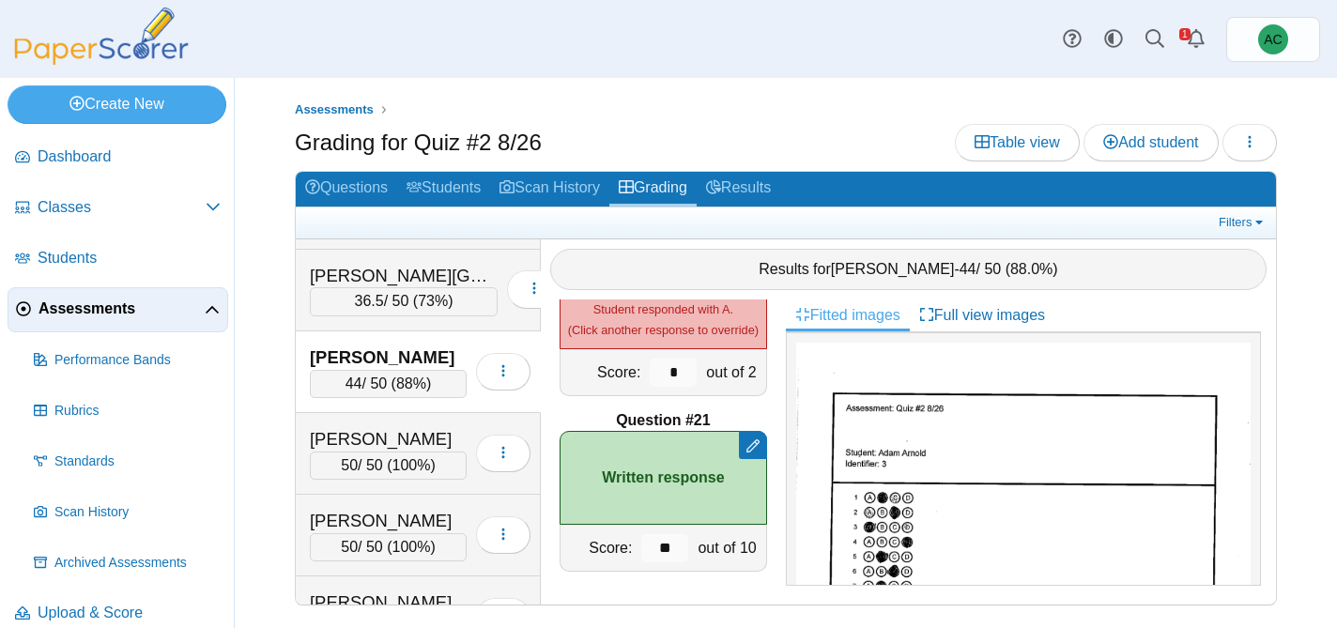
scroll to position [478, 0]
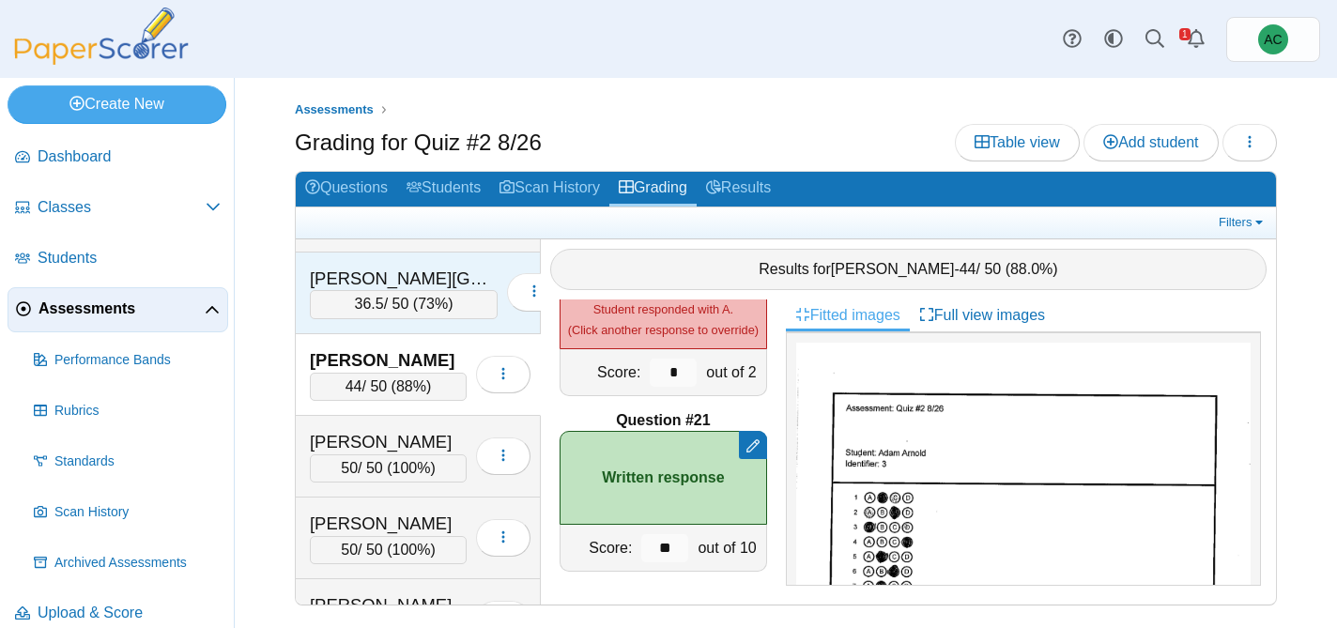
click at [369, 319] on div "Ardelean, Charlotte 36.5 / 50 ( 73% ) Loading…" at bounding box center [418, 294] width 245 height 82
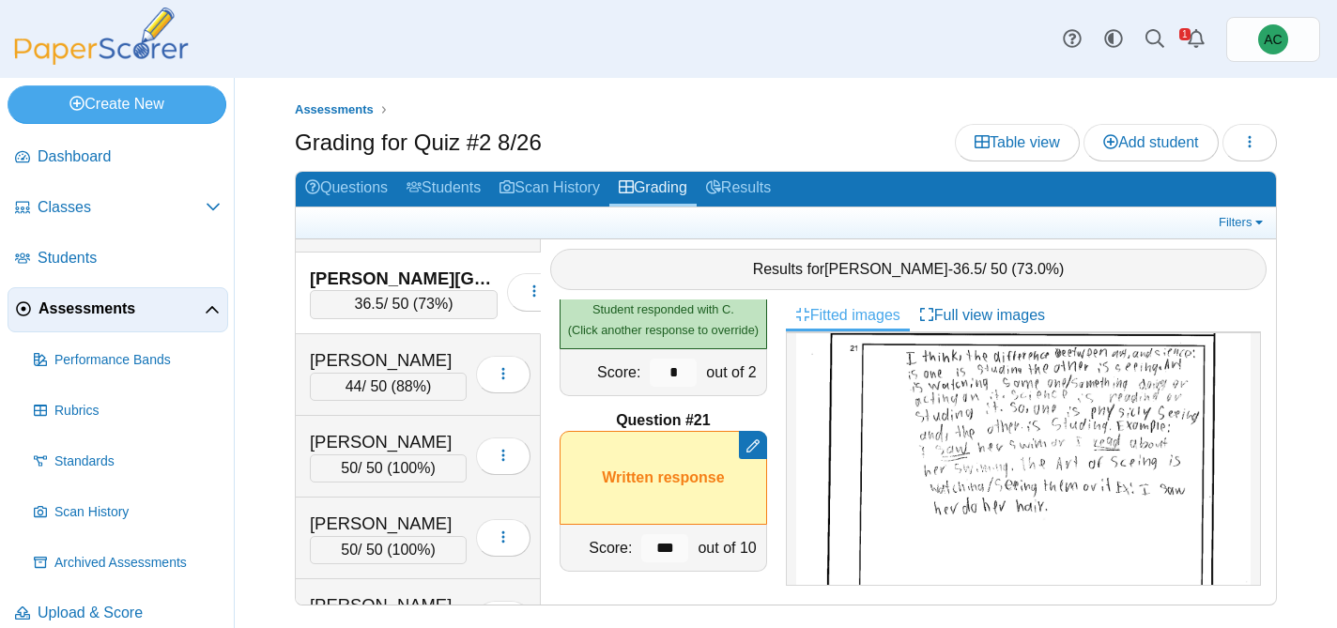
scroll to position [790, 0]
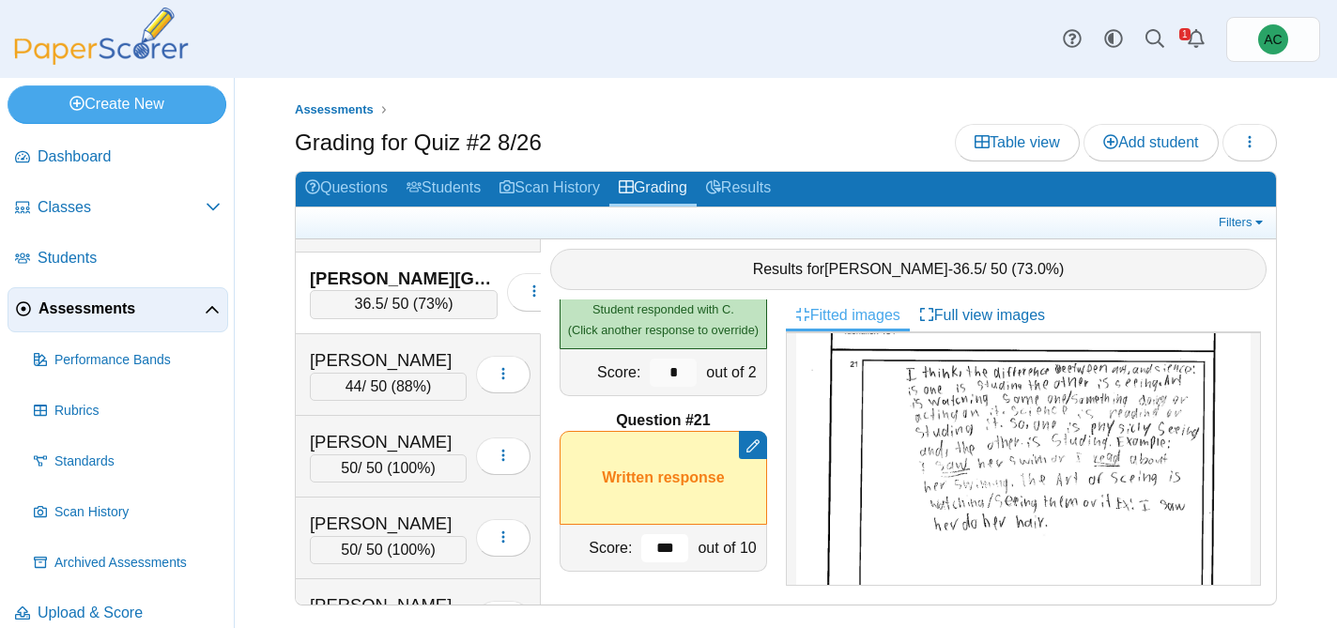
click at [660, 547] on input "***" at bounding box center [664, 548] width 47 height 28
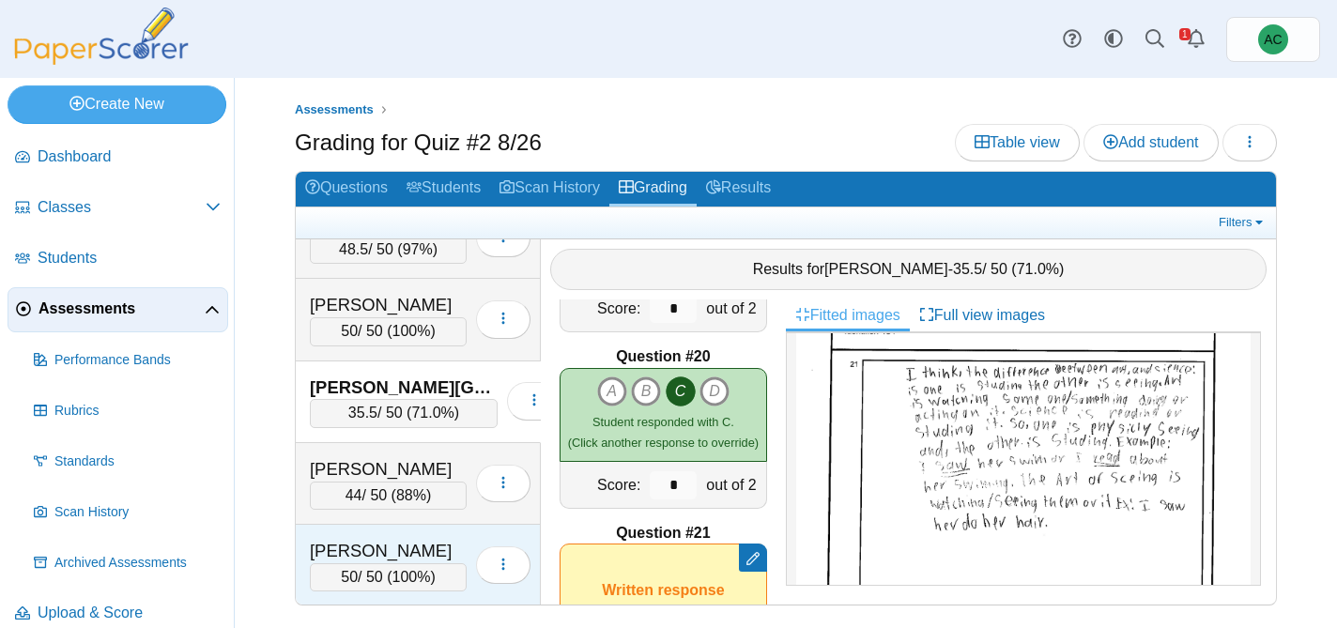
scroll to position [200, 0]
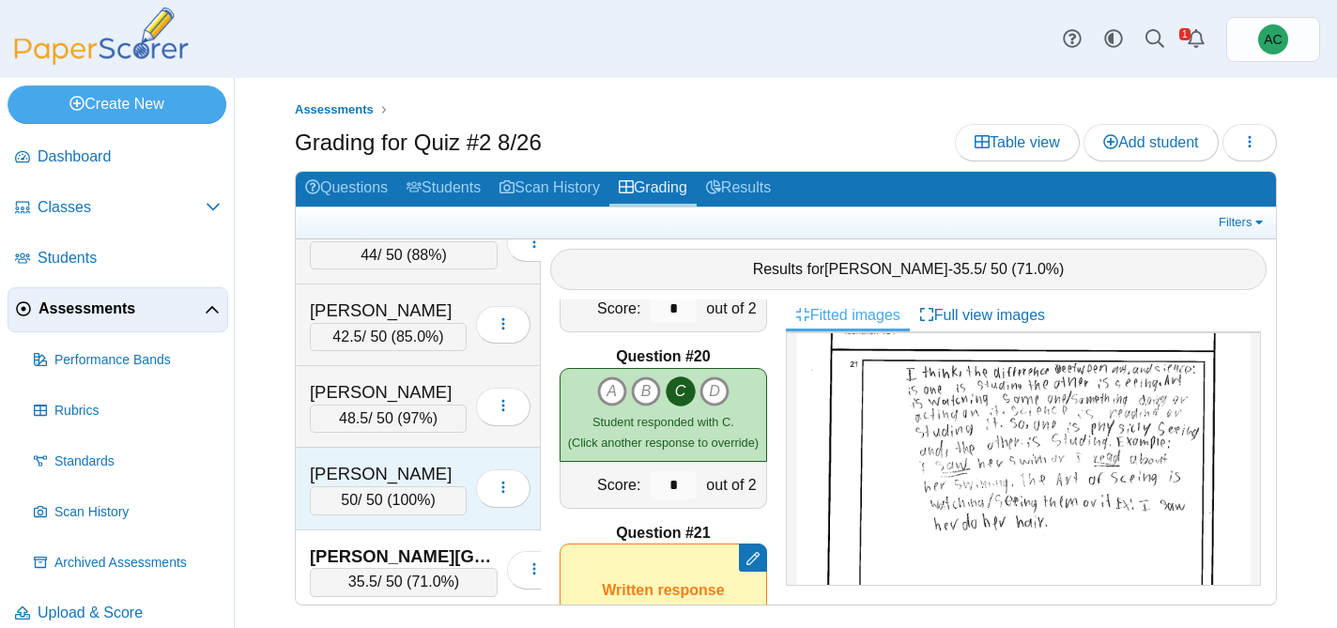
type input "***"
click at [365, 471] on div "Anderson, Ivy" at bounding box center [388, 474] width 157 height 24
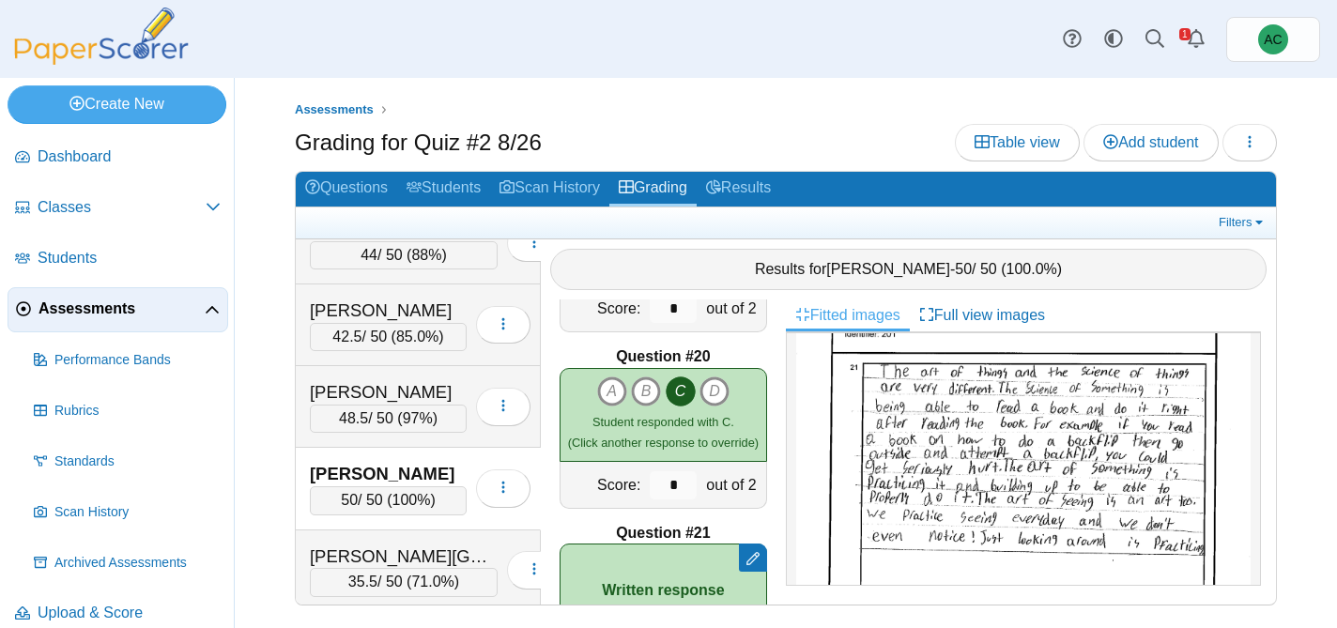
scroll to position [3427, 0]
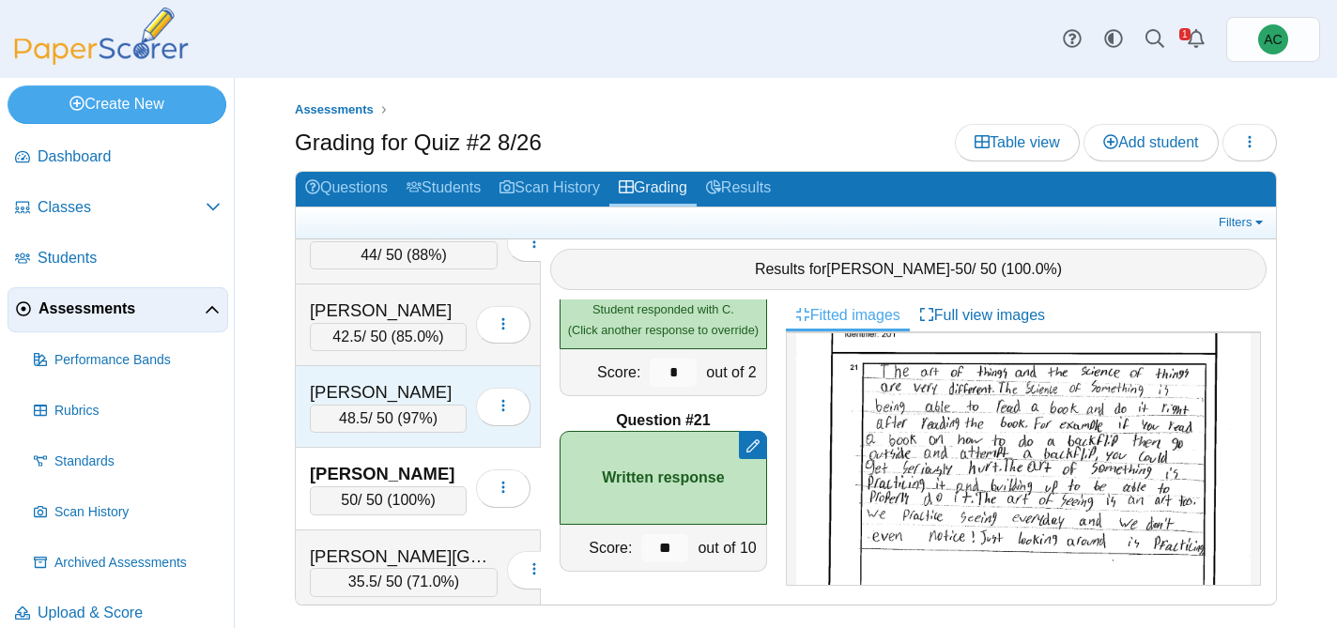
click at [364, 387] on div "Andersen, Hannah" at bounding box center [388, 392] width 157 height 24
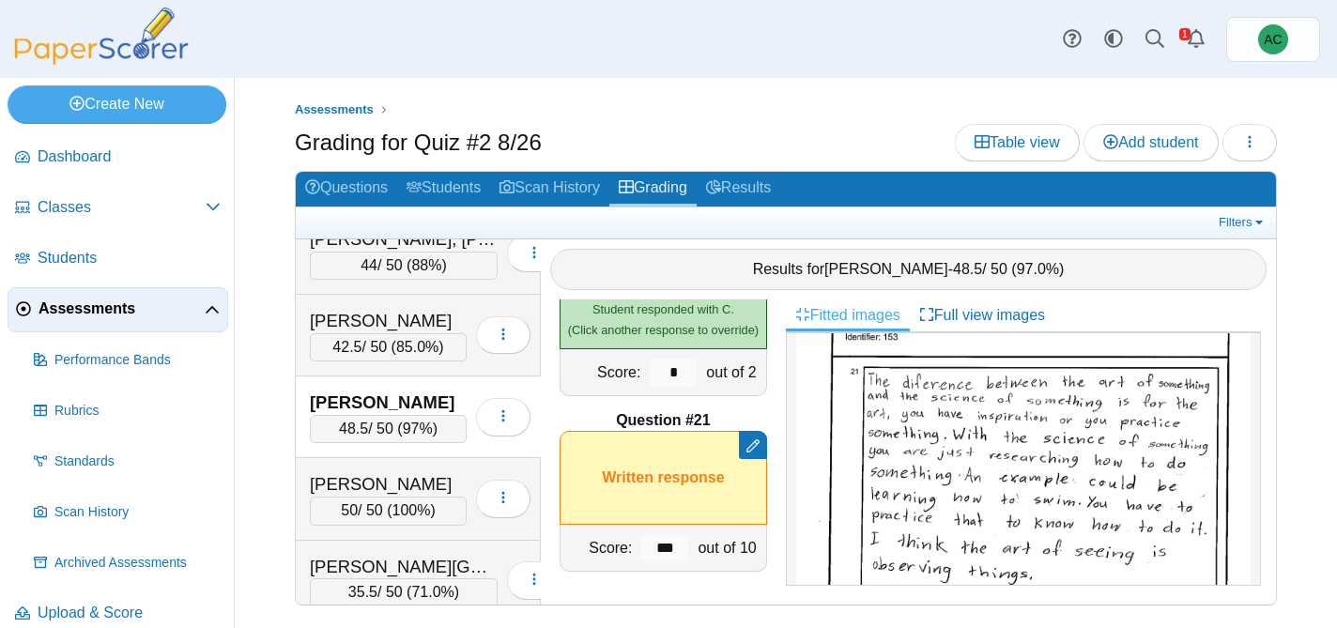
scroll to position [187, 0]
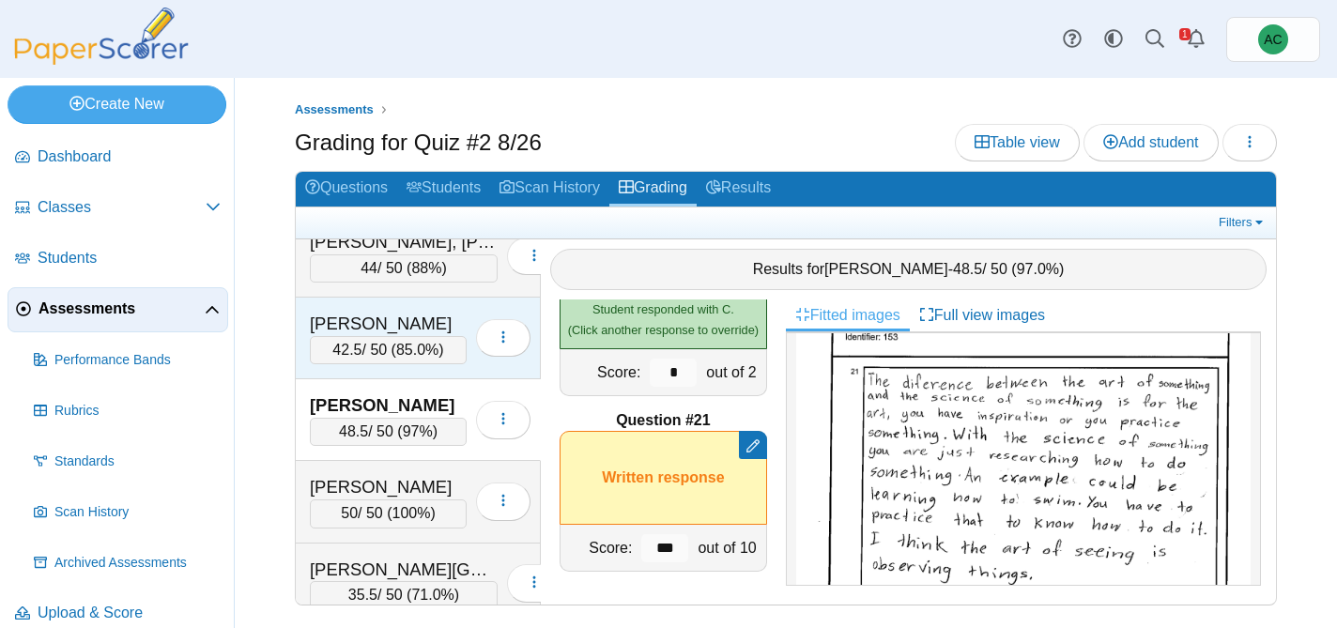
click at [359, 325] on div "Andersen, Blythe" at bounding box center [388, 324] width 157 height 24
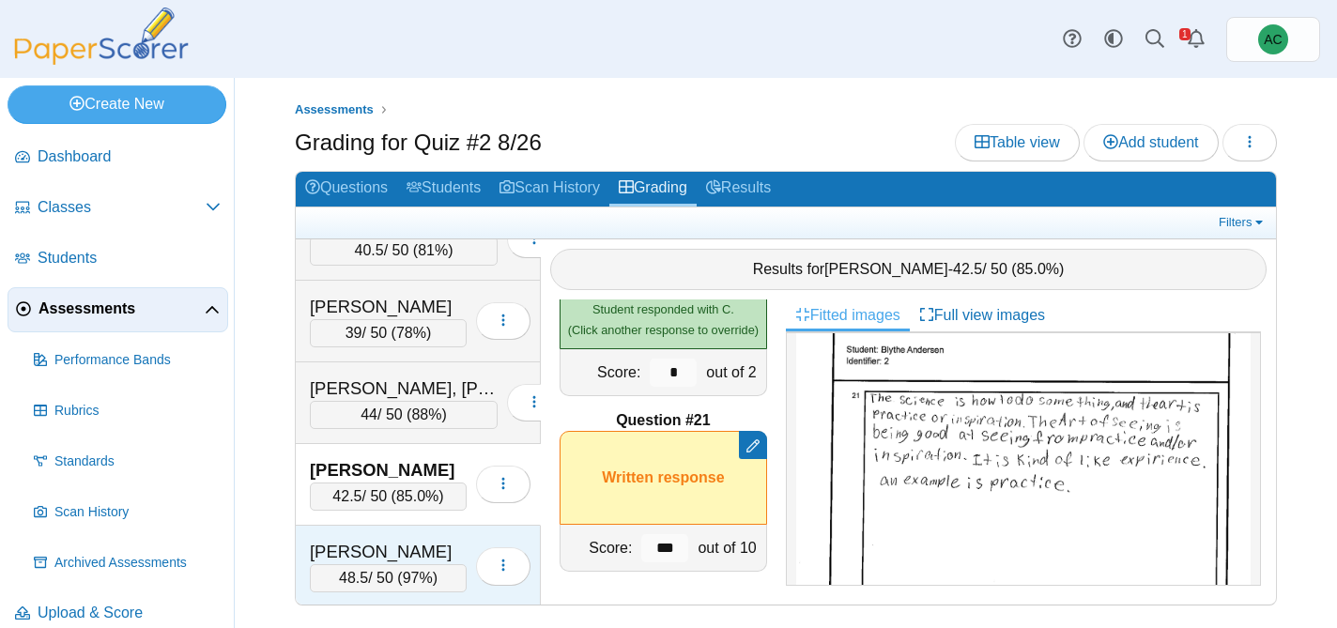
scroll to position [39, 0]
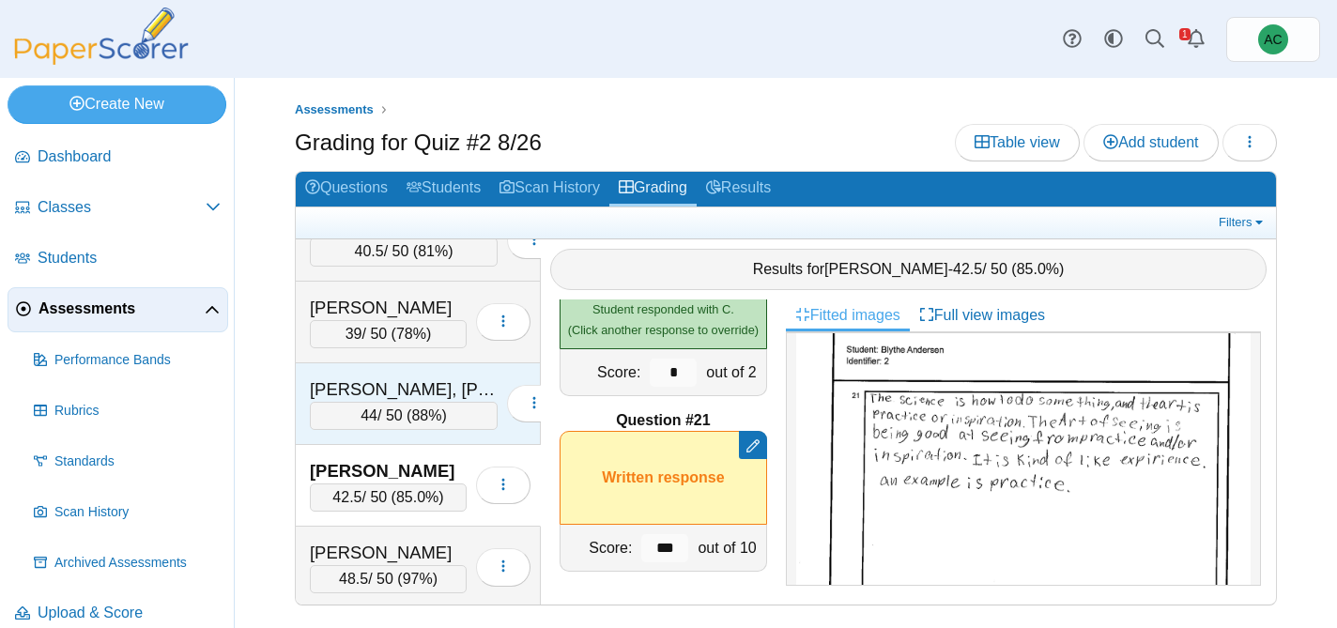
click at [365, 391] on div "Alex, Elizabeth Maria" at bounding box center [404, 389] width 188 height 24
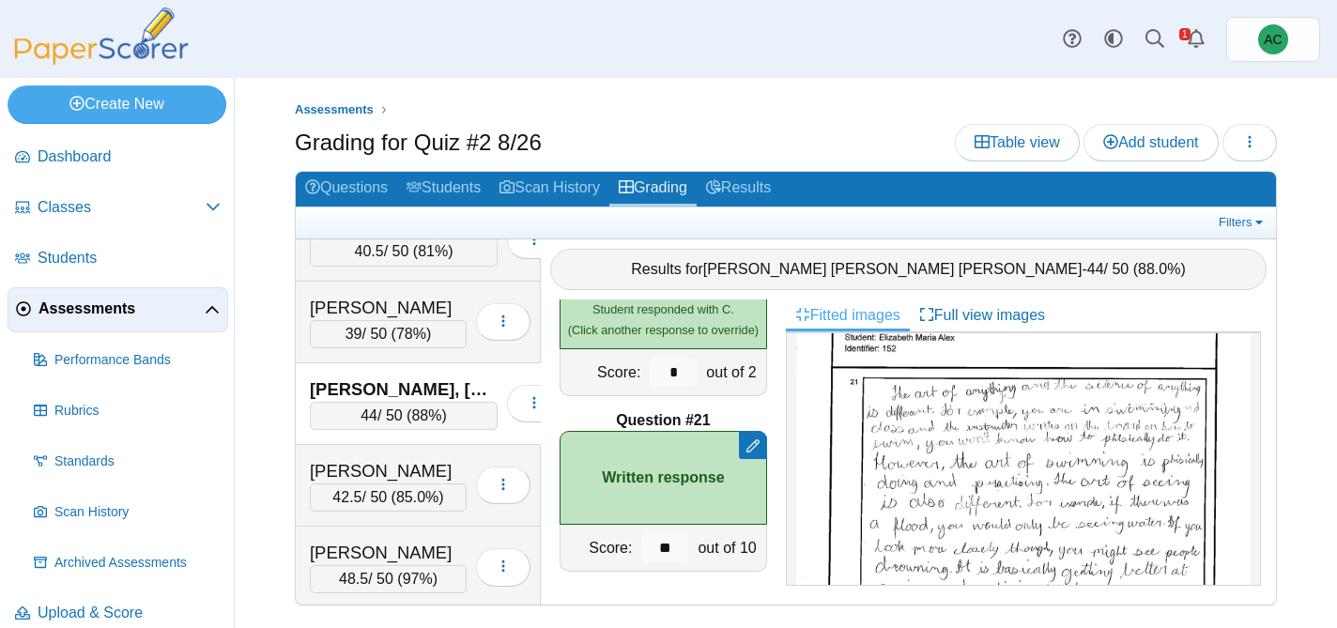
scroll to position [0, 0]
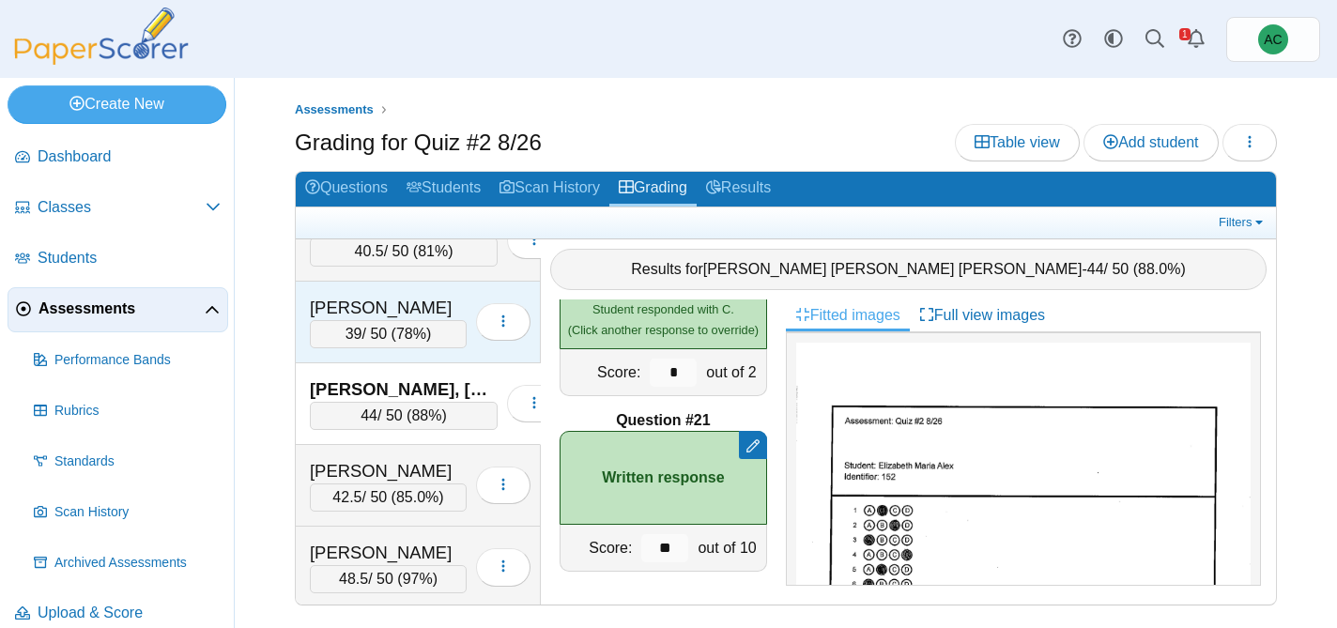
click at [341, 309] on div "Alazzawi, Ghena" at bounding box center [388, 308] width 157 height 24
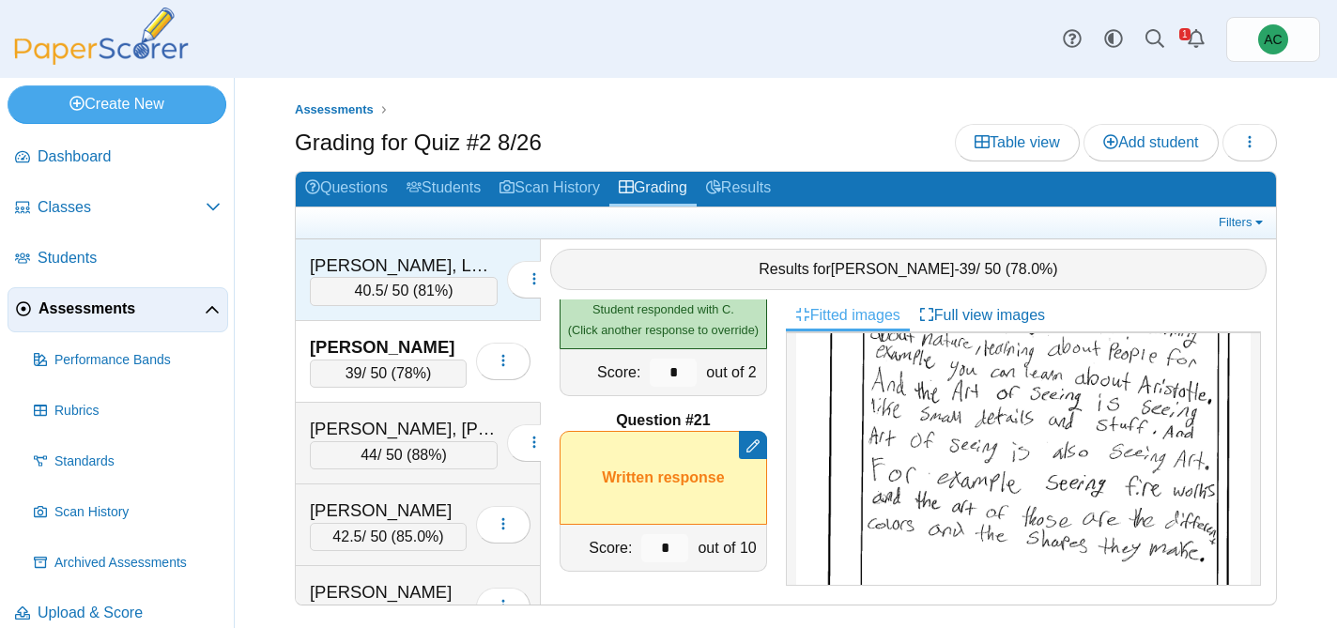
click at [374, 270] on div "Abbate, Lenox" at bounding box center [404, 266] width 188 height 24
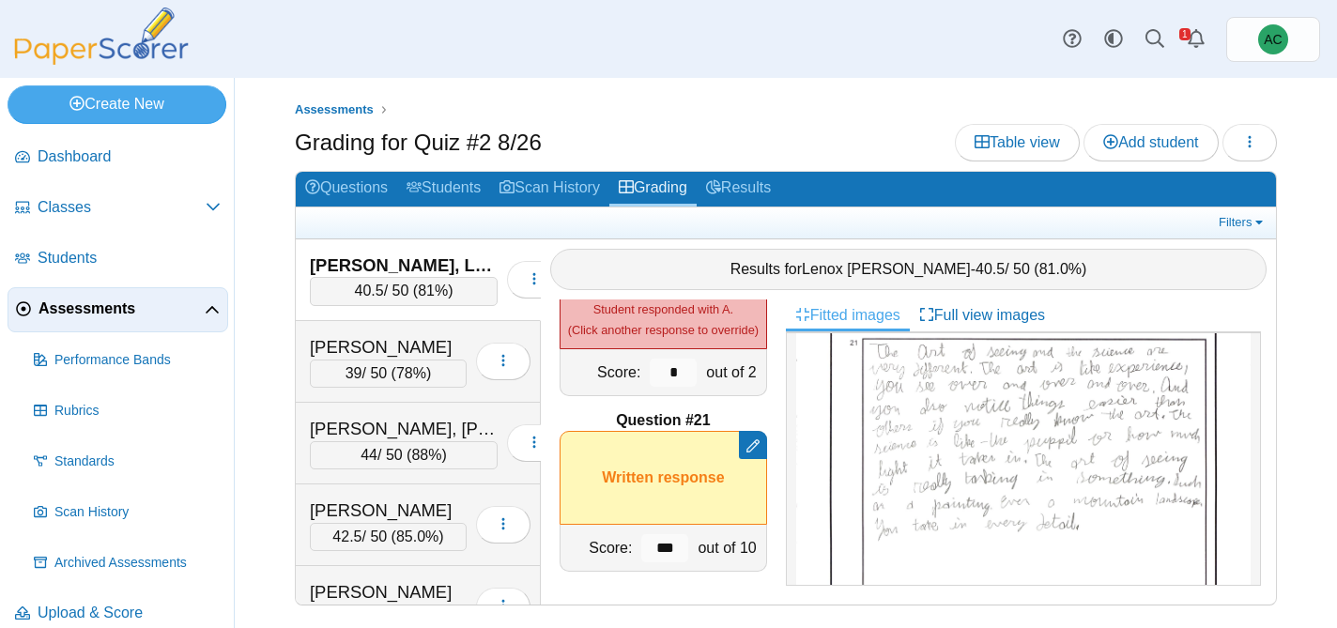
scroll to position [738, 0]
click at [1019, 546] on img at bounding box center [1023, 508] width 454 height 586
click at [676, 553] on input "***" at bounding box center [664, 548] width 47 height 28
type input "*"
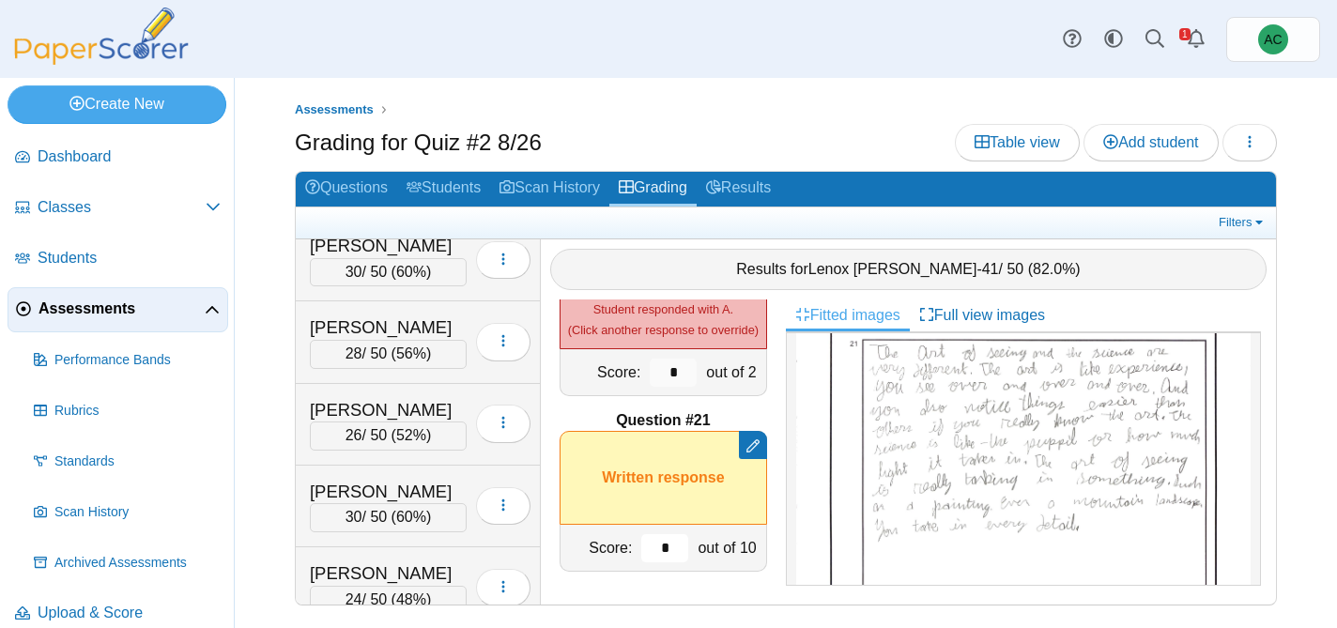
scroll to position [838, 0]
type input "*"
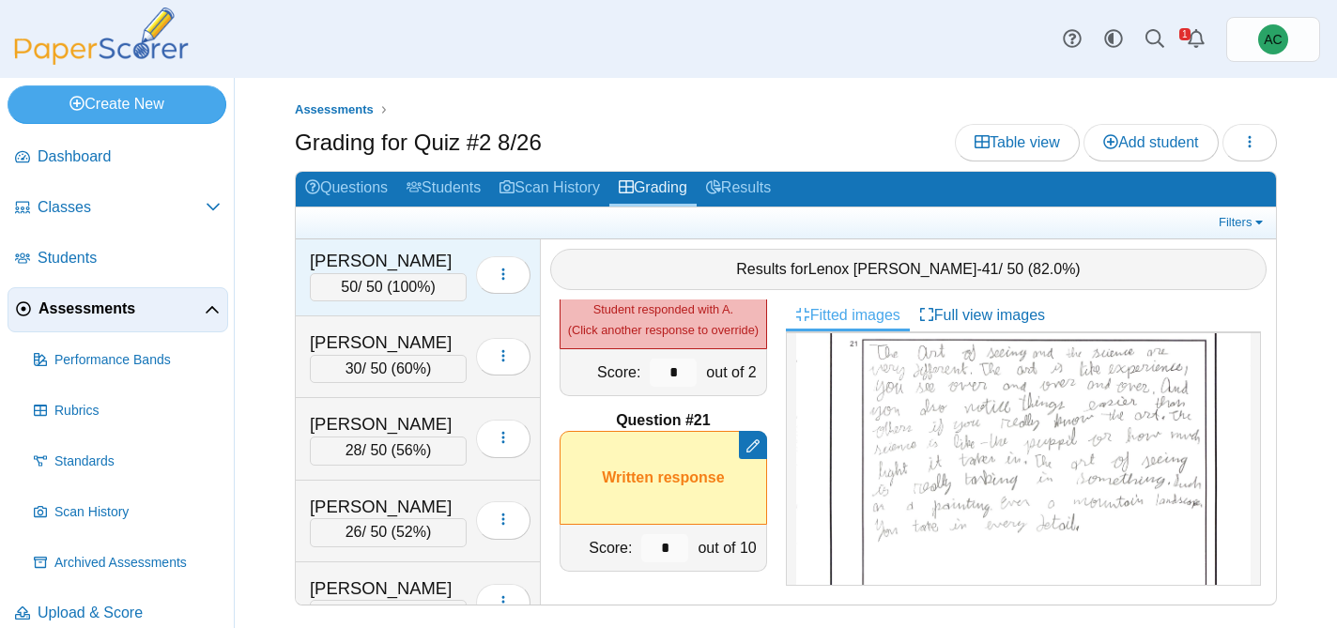
click at [389, 256] on div "Arunkumar, Tharan" at bounding box center [388, 261] width 157 height 24
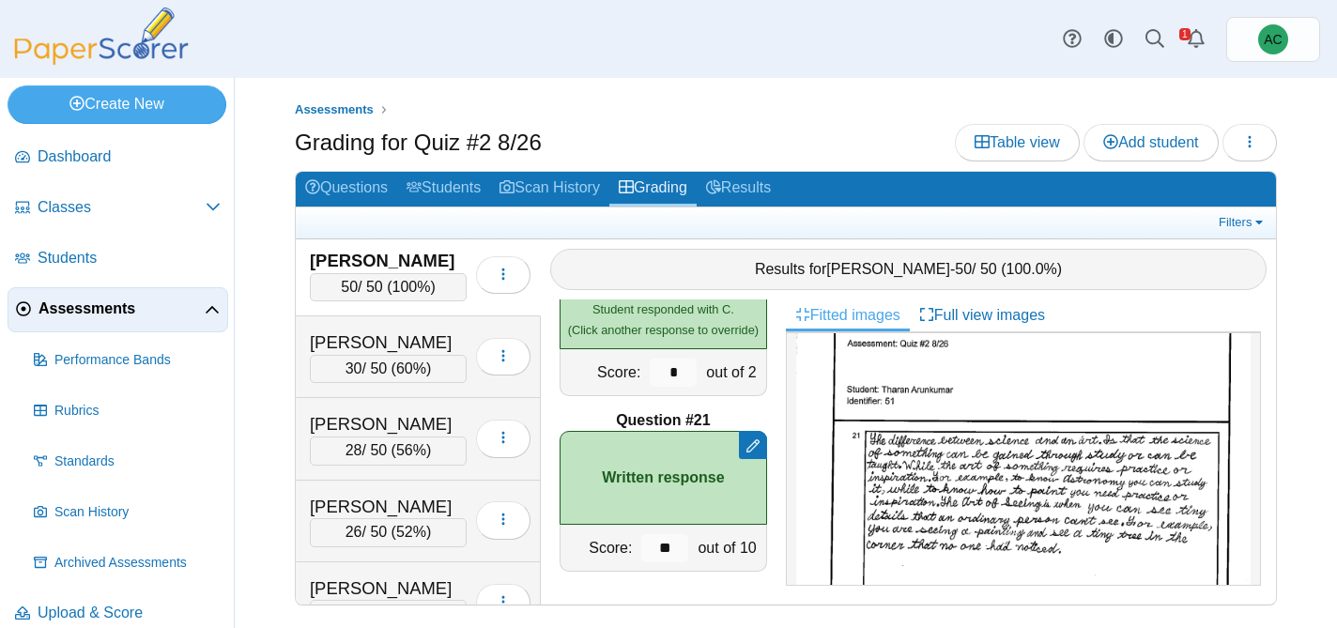
scroll to position [0, 0]
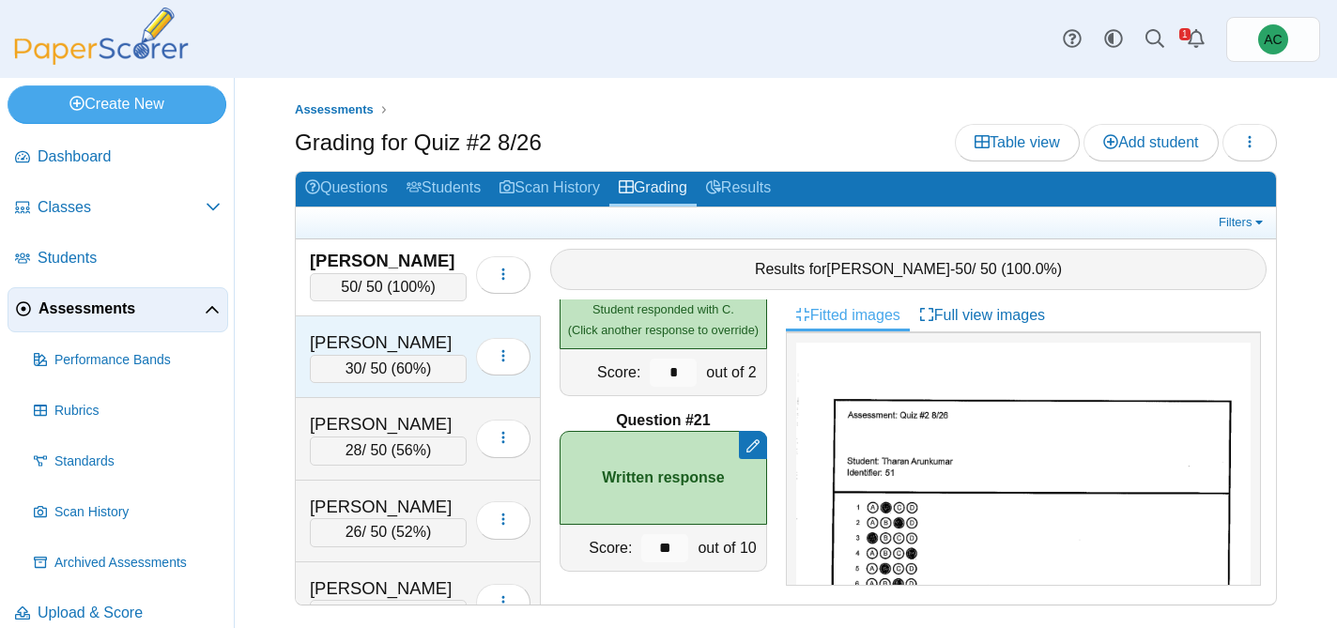
click at [378, 353] on div "Ast, Liam" at bounding box center [388, 343] width 157 height 24
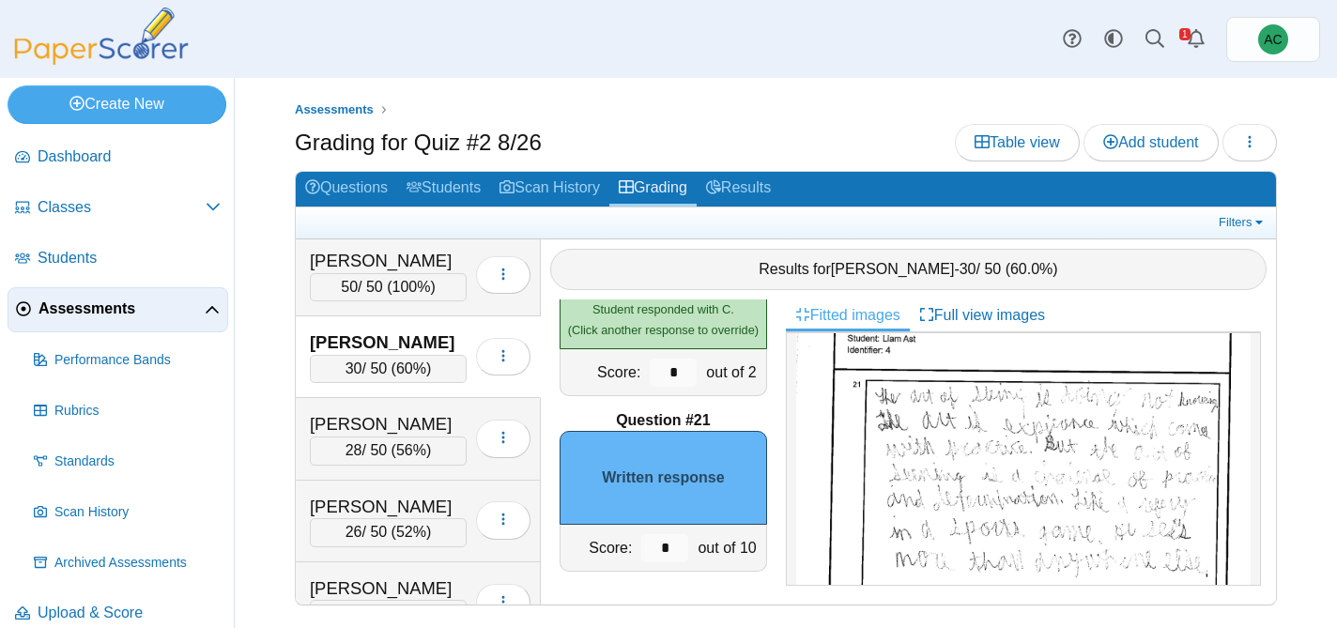
scroll to position [786, 0]
click at [922, 485] on img at bounding box center [1023, 545] width 454 height 642
click at [373, 410] on div "Baxter, Svea 28 / 50 ( 56% ) Loading…" at bounding box center [418, 439] width 245 height 82
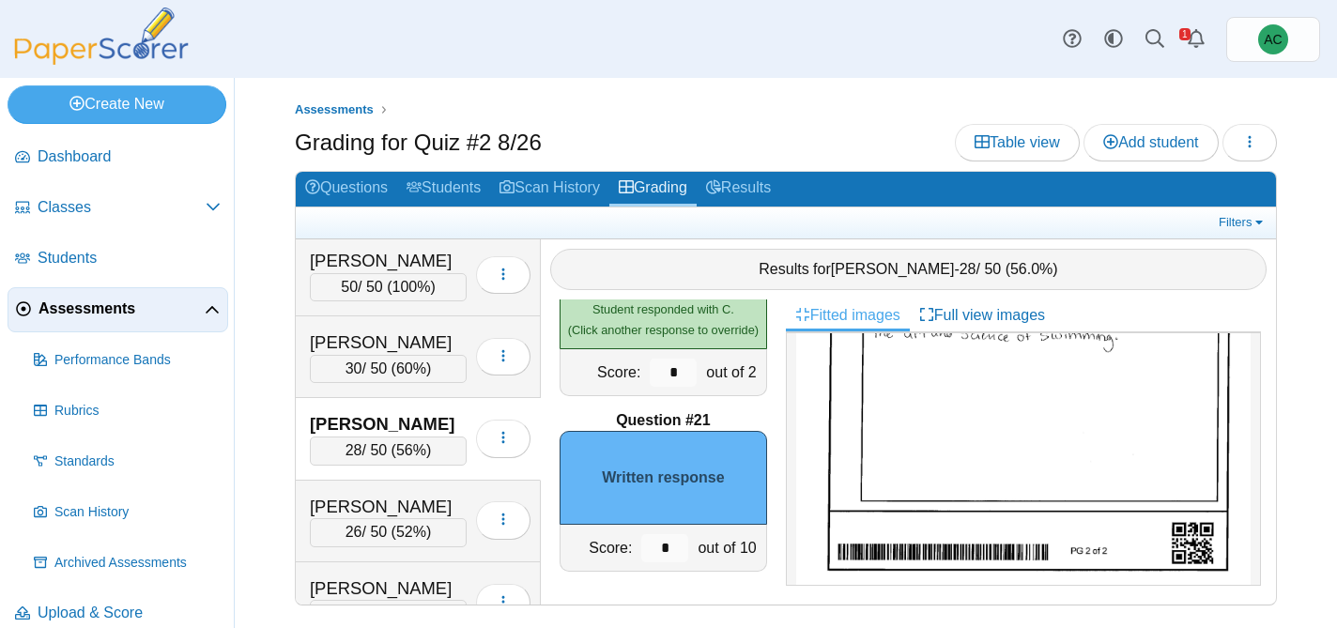
scroll to position [1082, 0]
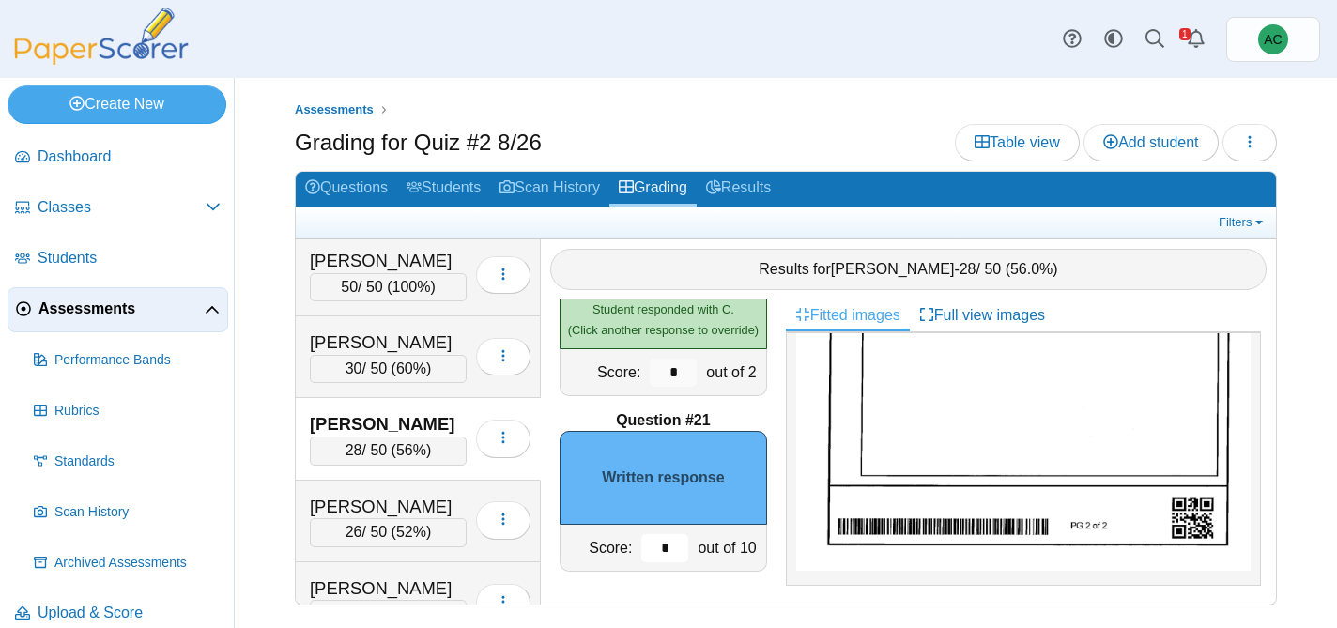
click at [667, 549] on input "*" at bounding box center [664, 548] width 47 height 28
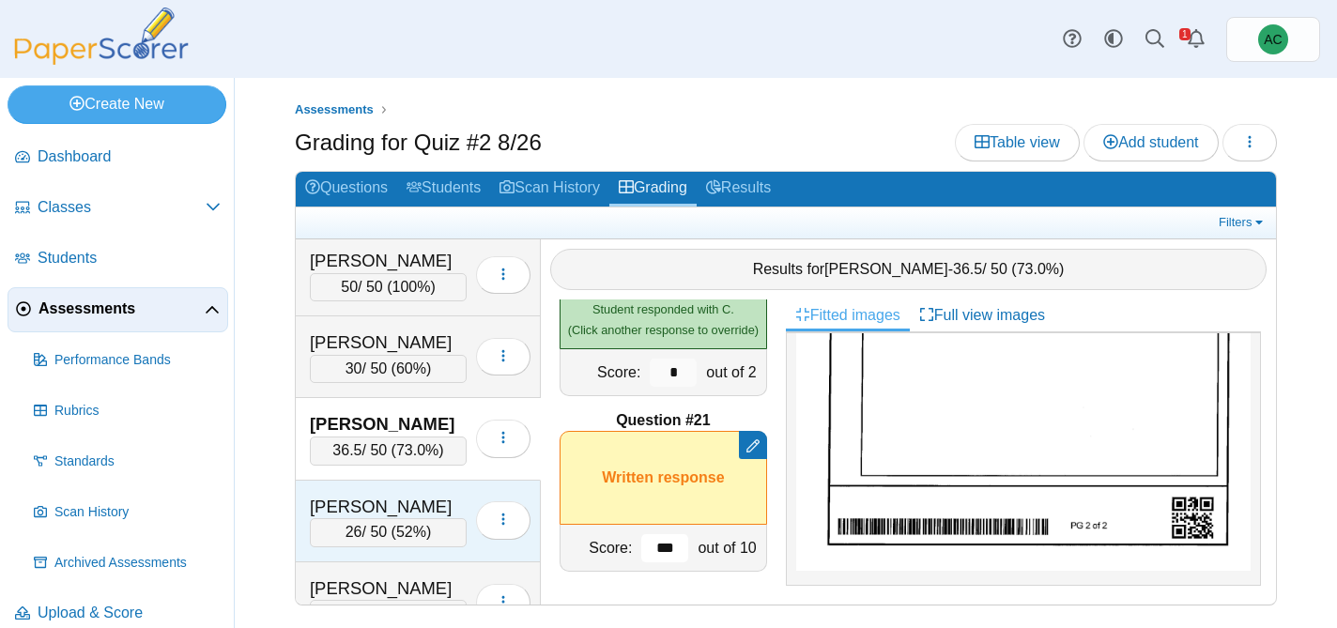
type input "***"
click at [413, 505] on div "Begley, Taylor" at bounding box center [388, 507] width 157 height 24
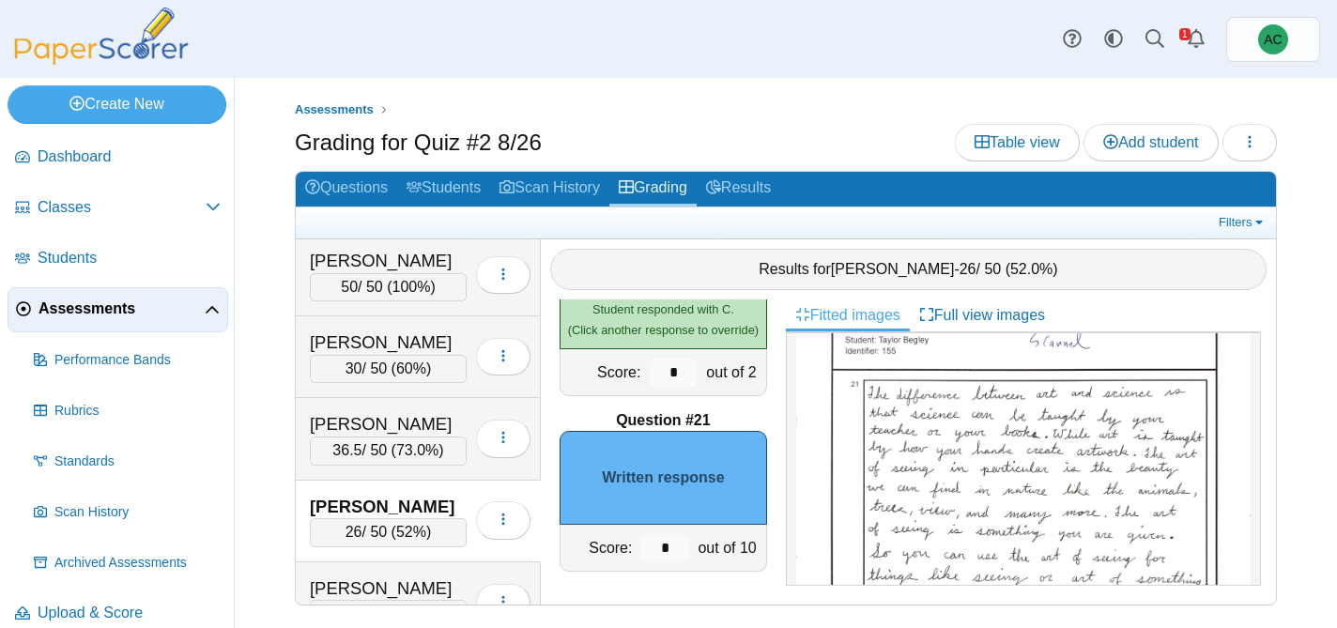
scroll to position [694, 0]
click at [675, 543] on input "*" at bounding box center [664, 548] width 47 height 28
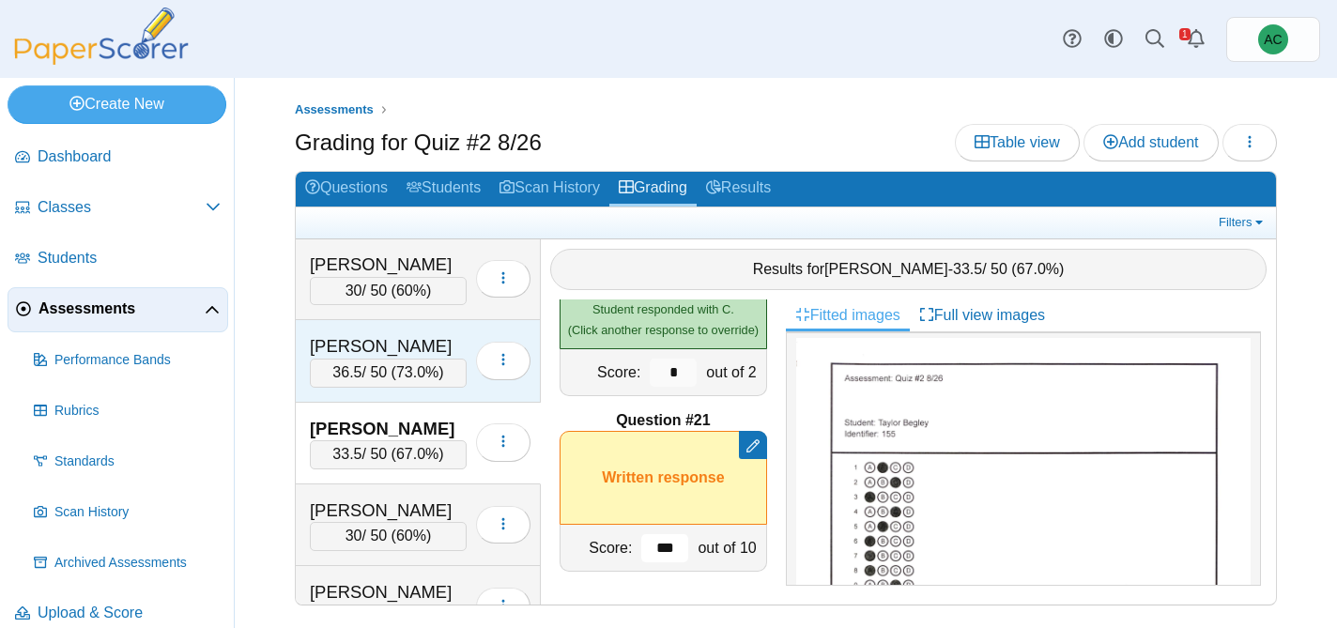
scroll to position [859, 0]
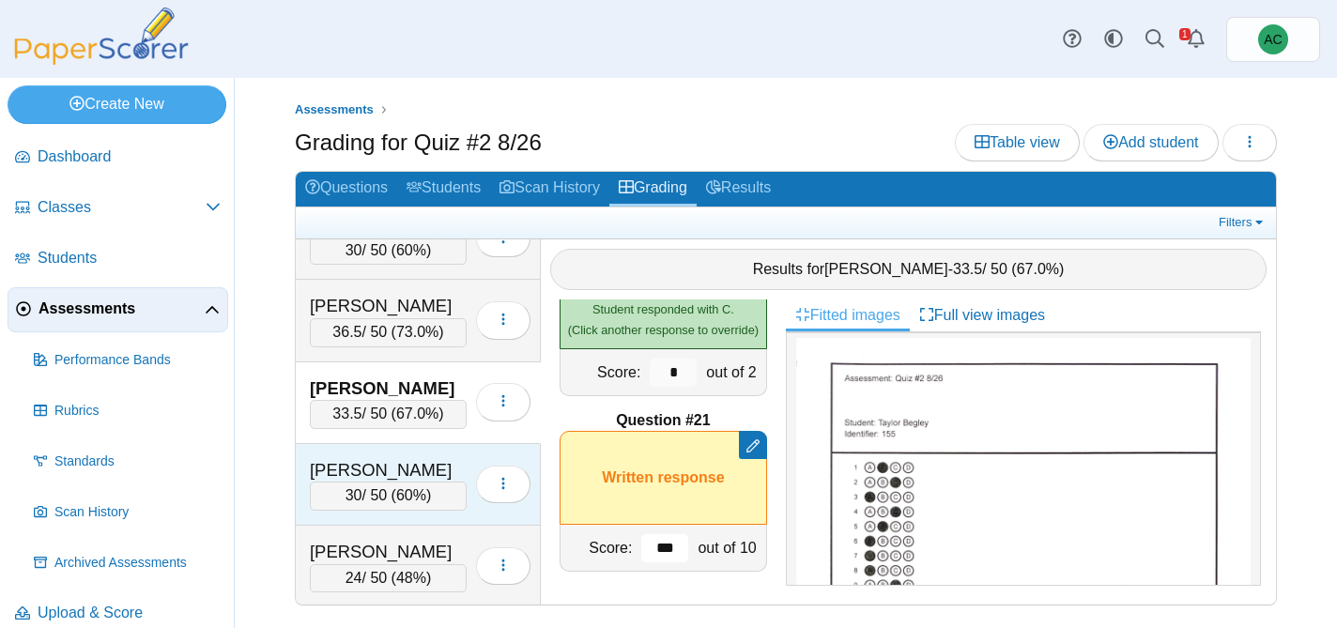
type input "***"
click at [410, 454] on div "Benham, Violet 30 / 50 ( 60% ) Loading…" at bounding box center [418, 485] width 245 height 82
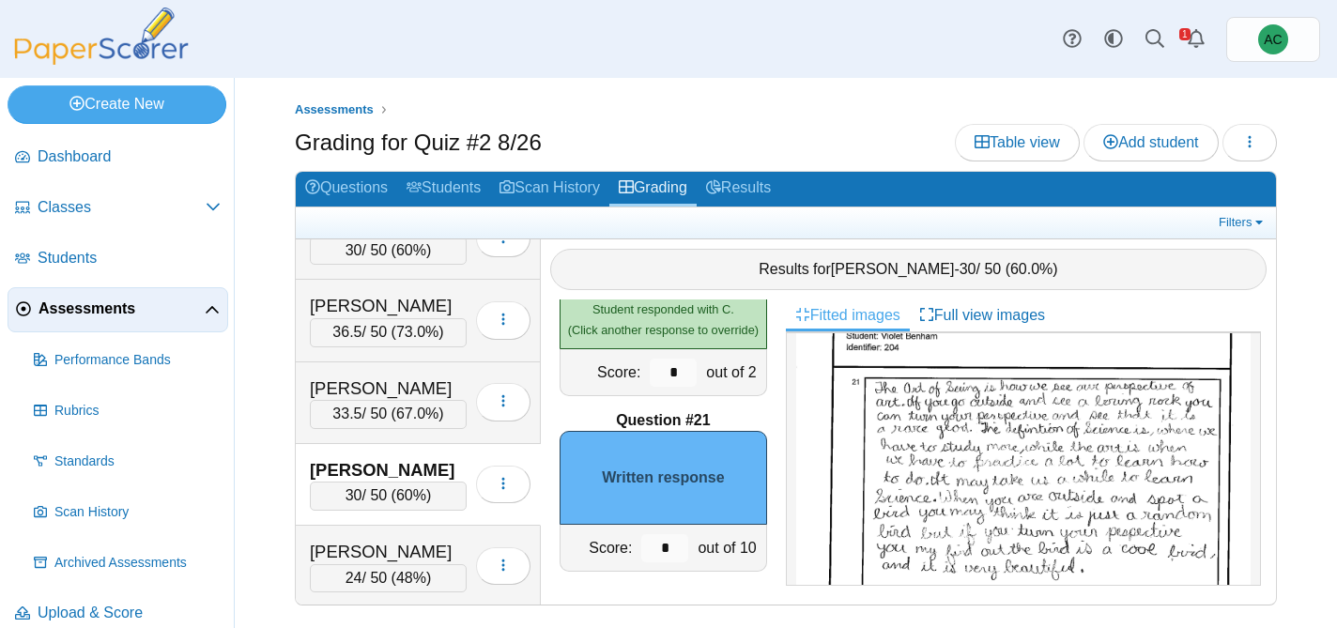
scroll to position [779, 0]
click at [939, 437] on img at bounding box center [1023, 530] width 454 height 642
click at [678, 549] on input "*" at bounding box center [664, 548] width 47 height 28
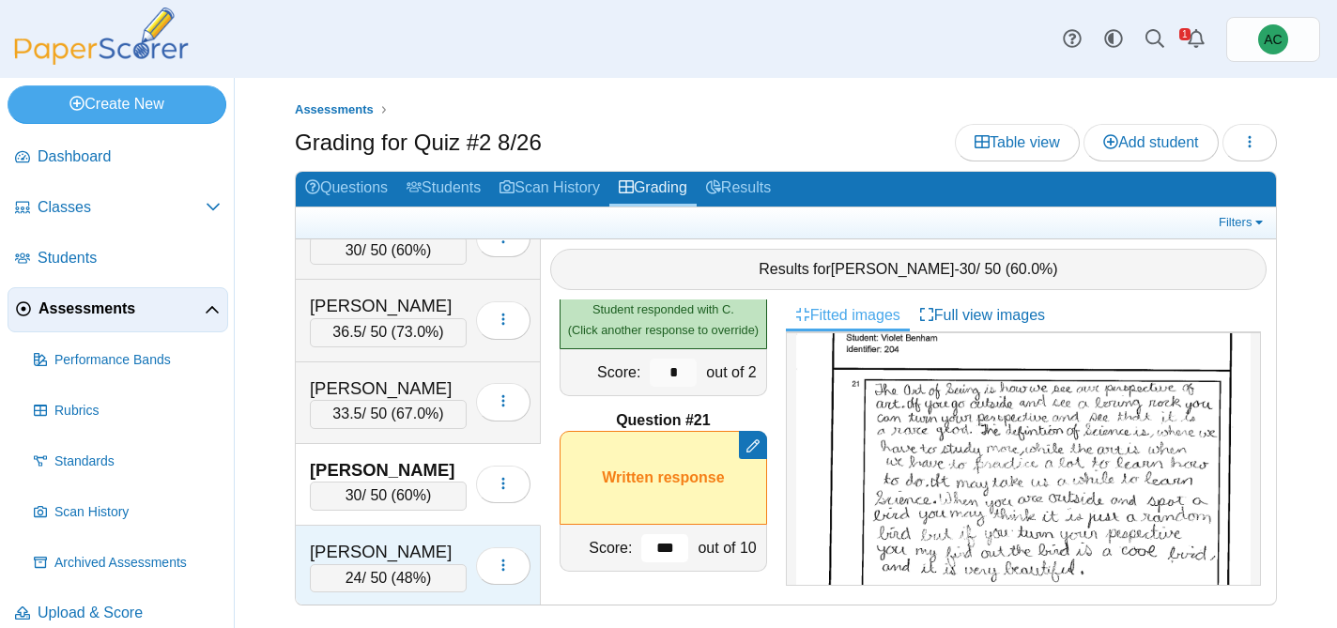
type input "***"
click at [412, 548] on div "Beyschau, Adelynn" at bounding box center [388, 552] width 157 height 24
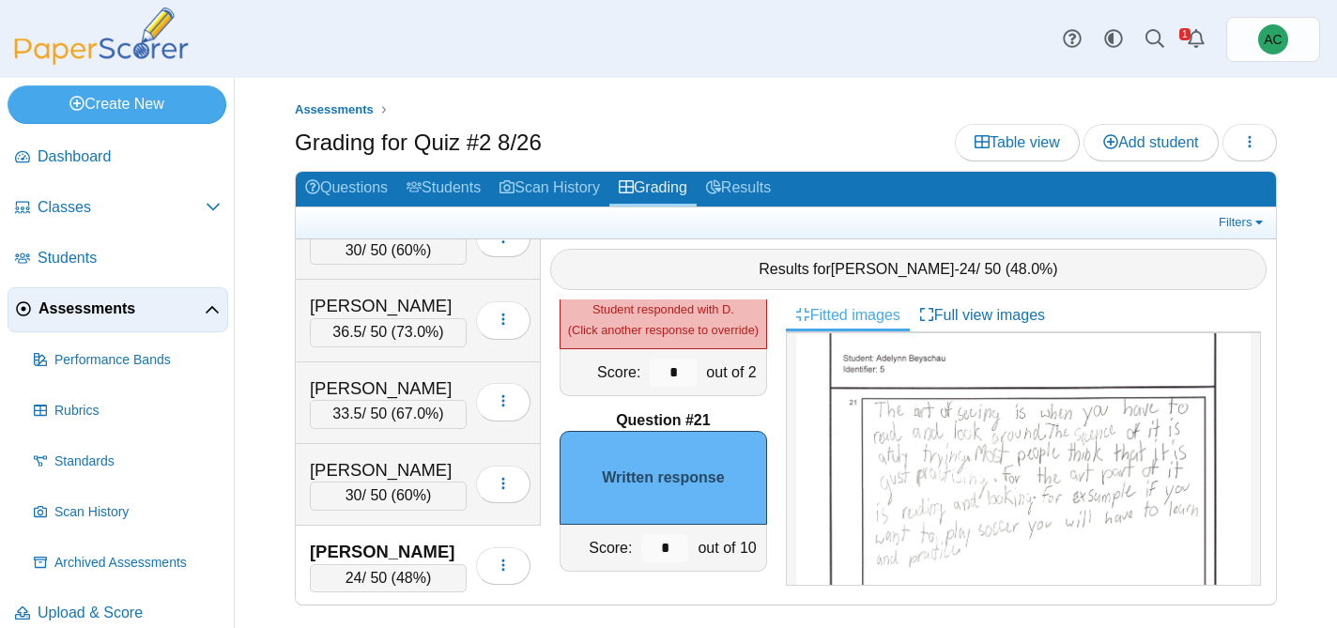
scroll to position [691, 0]
click at [936, 505] on img at bounding box center [1023, 555] width 454 height 585
click at [670, 548] on input "*" at bounding box center [664, 548] width 47 height 28
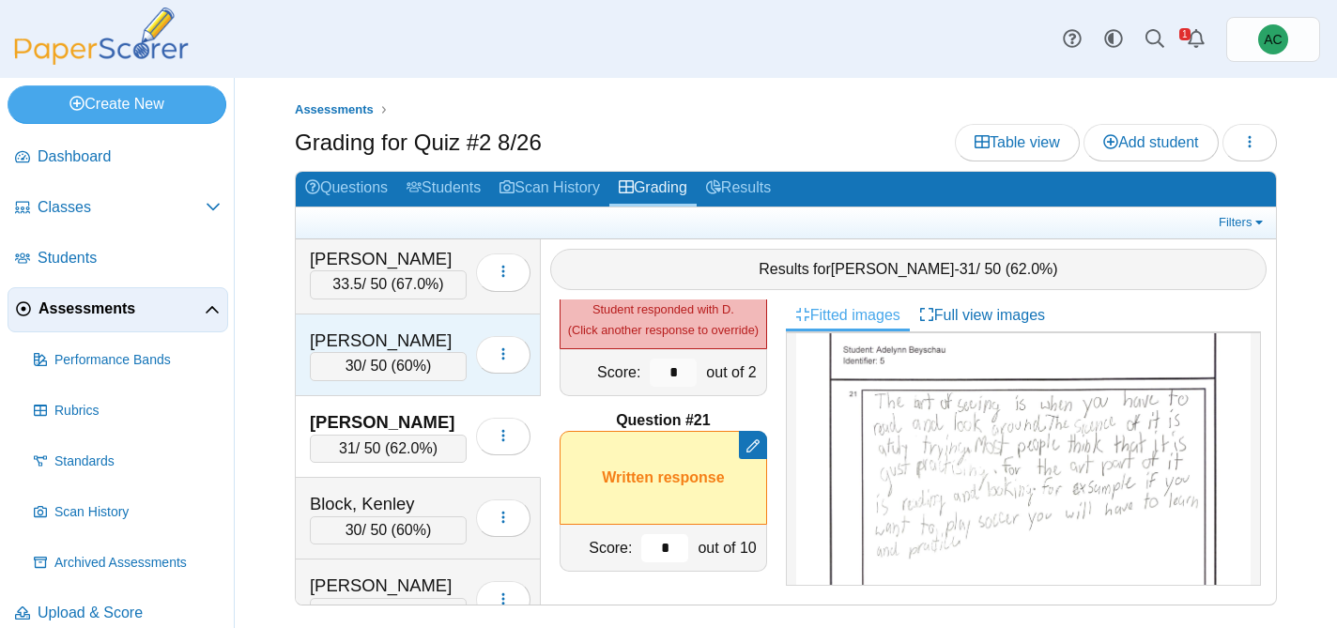
scroll to position [1019, 0]
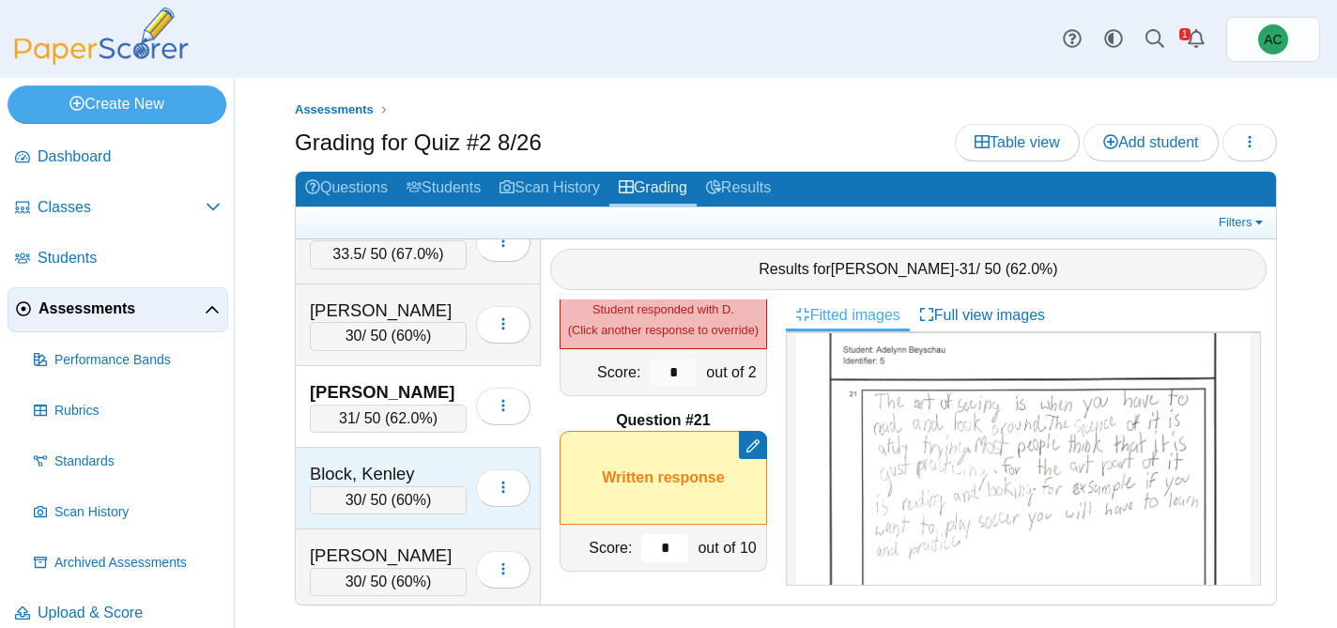
type input "*"
click at [336, 472] on div "Block, Kenley" at bounding box center [388, 474] width 157 height 24
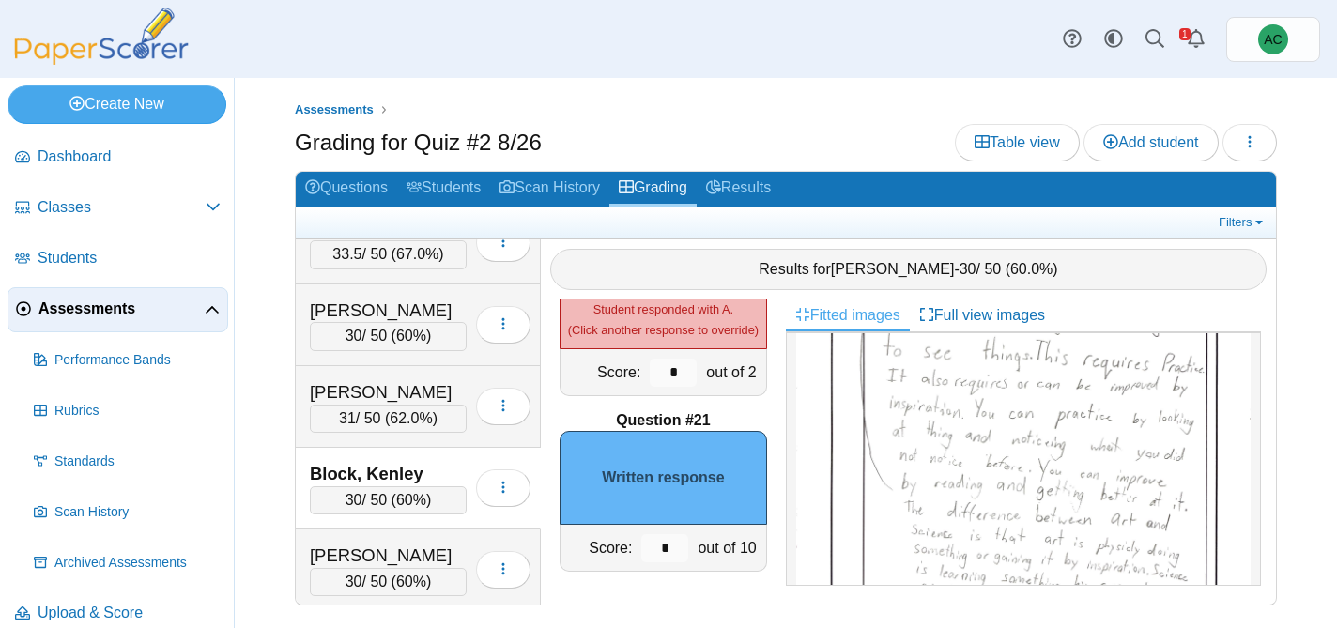
scroll to position [798, 0]
click at [668, 546] on input "*" at bounding box center [664, 548] width 47 height 28
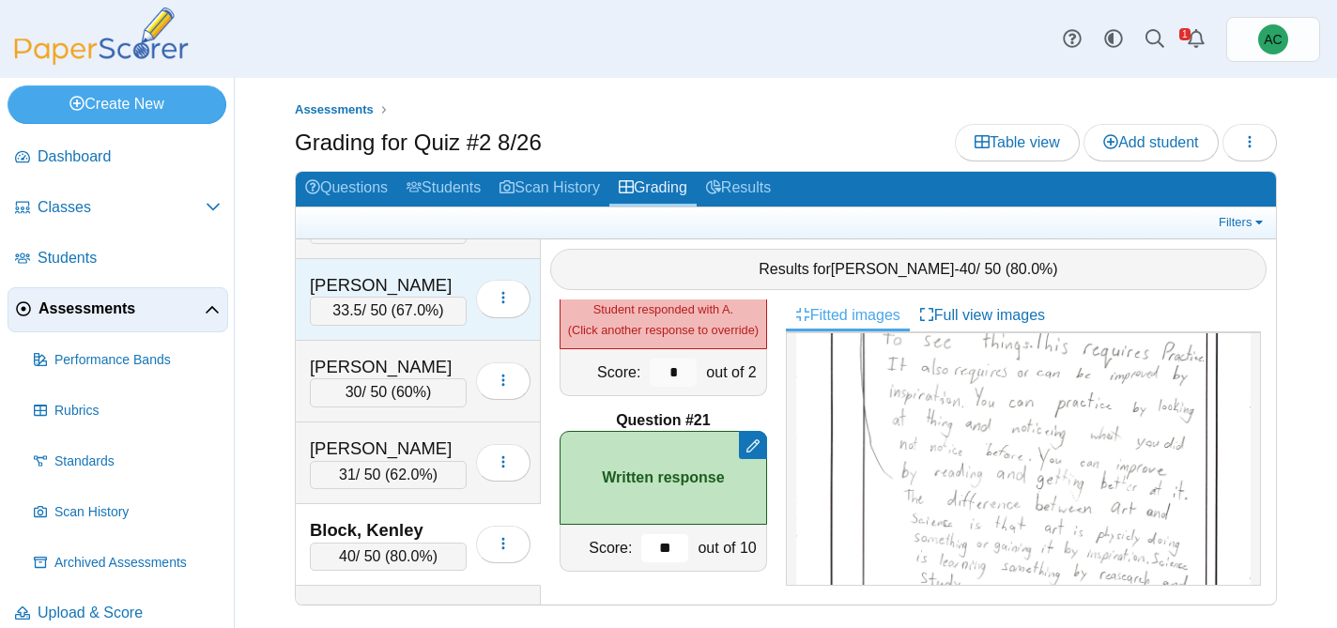
scroll to position [1159, 0]
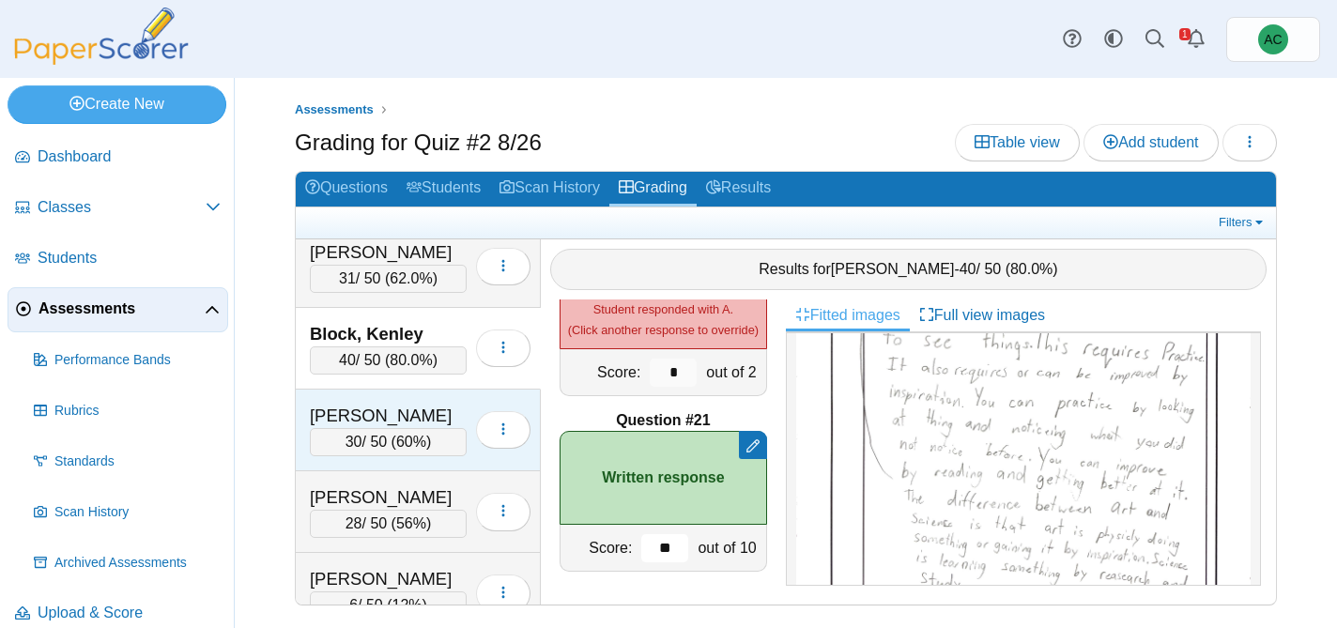
type input "**"
click at [391, 398] on div "Bowers, Lorelei 30 / 50 ( 60% ) Loading…" at bounding box center [418, 431] width 245 height 82
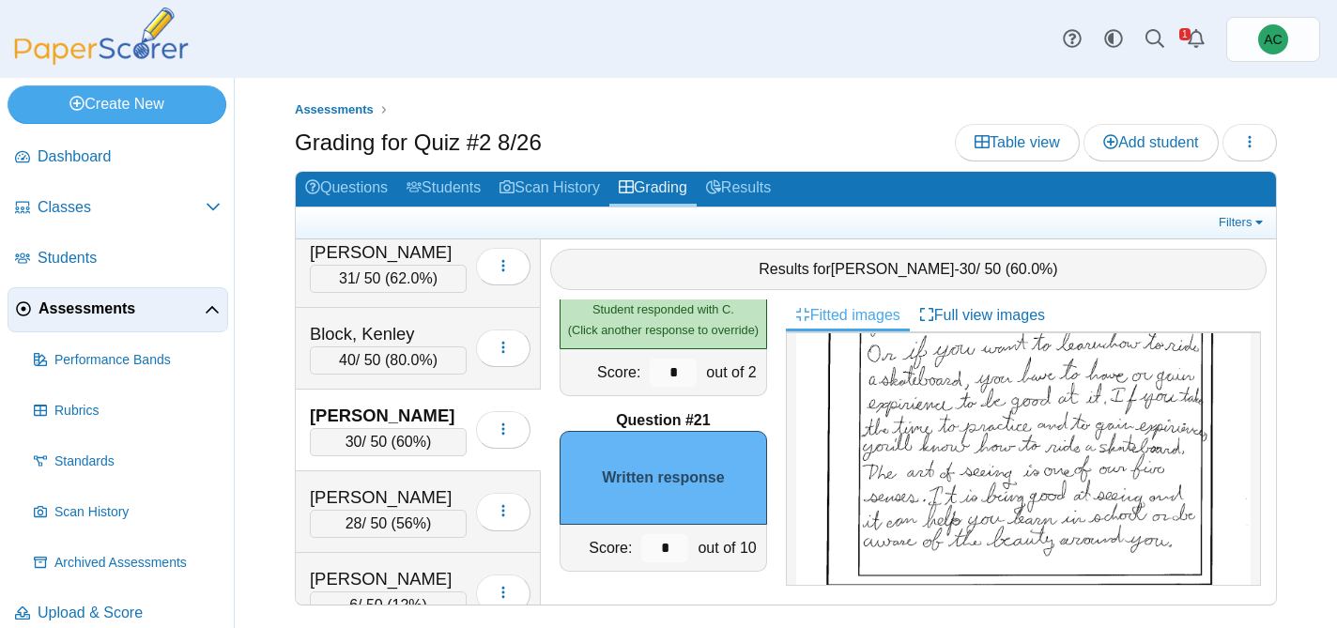
scroll to position [970, 0]
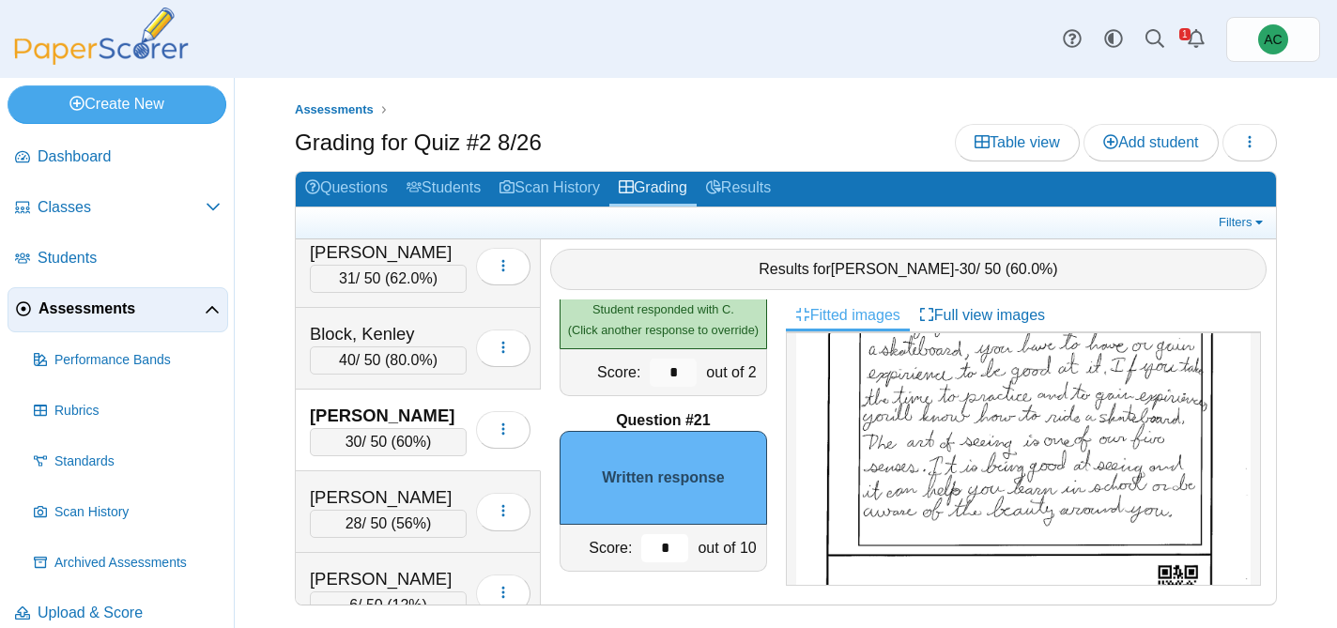
click at [674, 543] on input "*" at bounding box center [664, 548] width 47 height 28
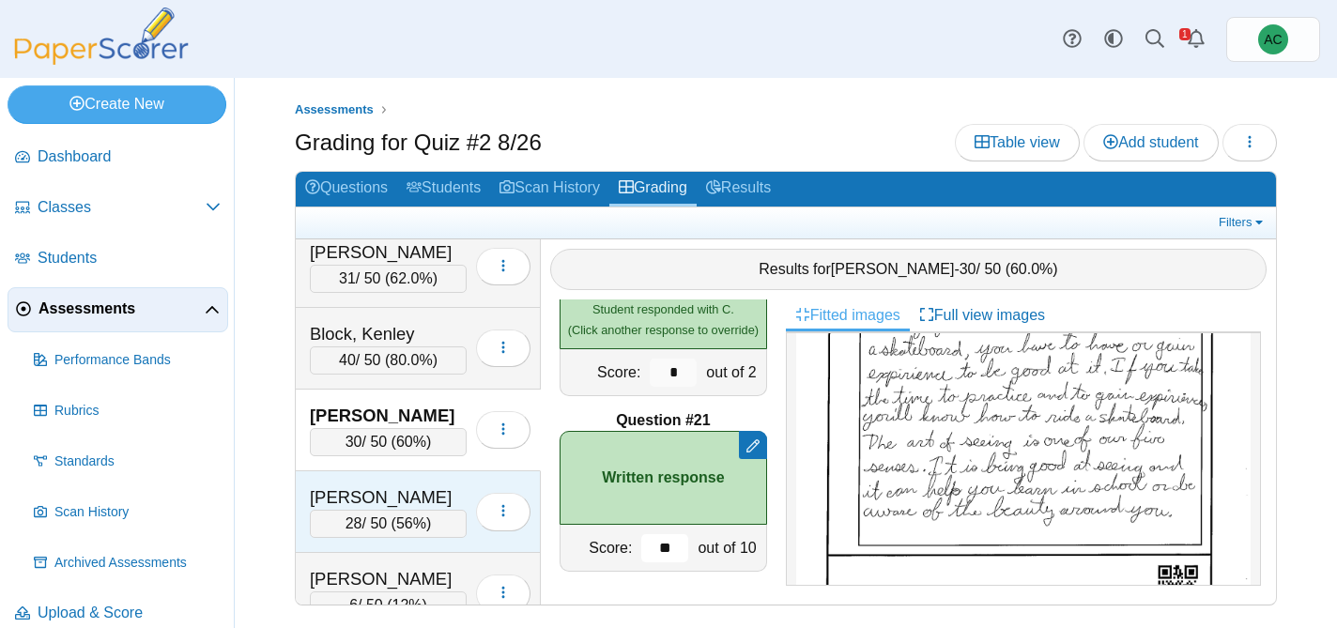
type input "**"
click at [386, 499] on div "Brooker, Kinsley" at bounding box center [388, 497] width 157 height 24
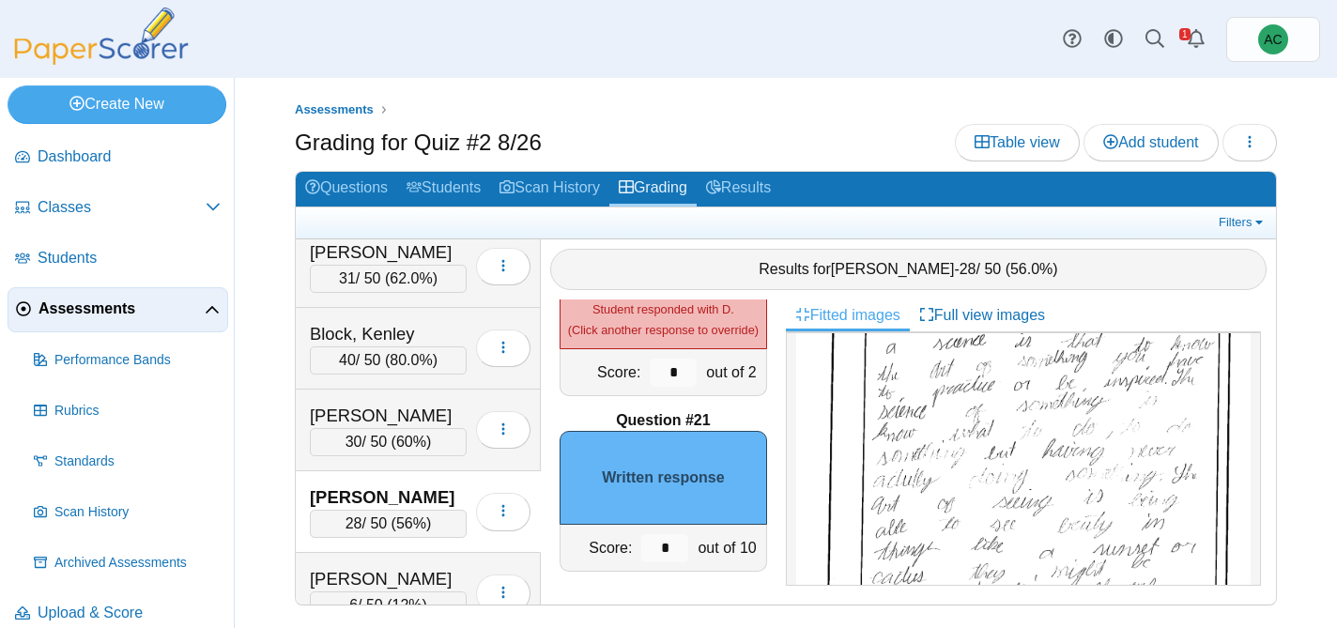
scroll to position [915, 0]
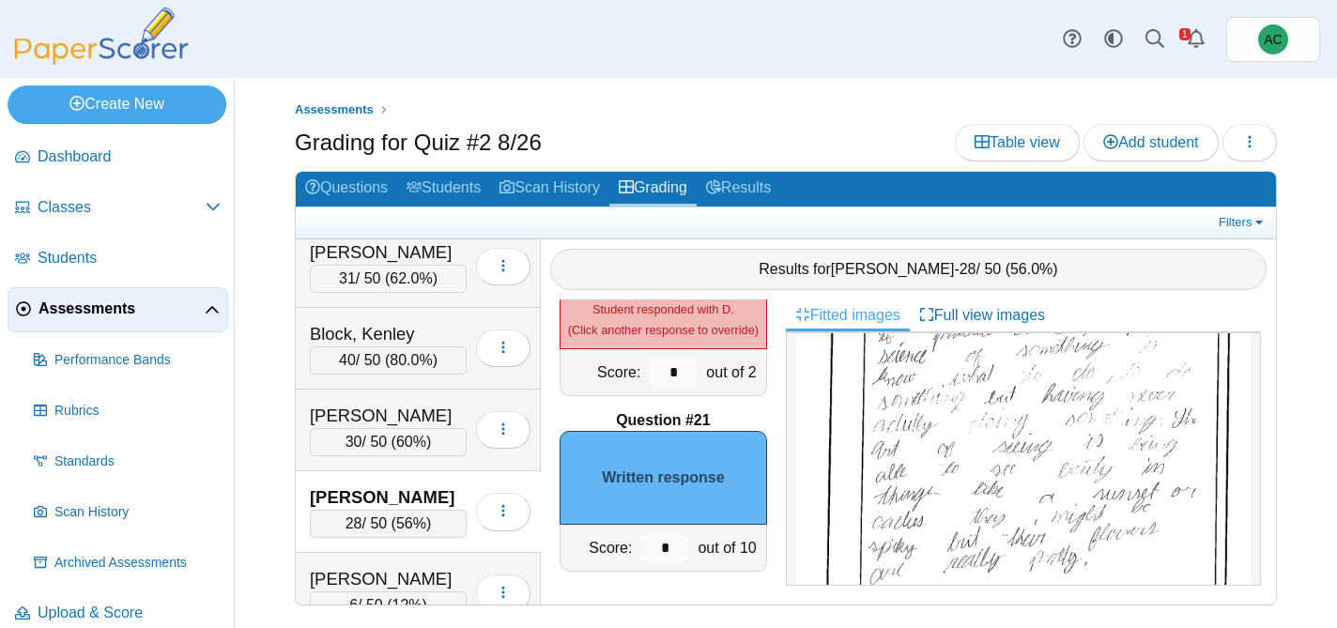
click at [1002, 496] on img at bounding box center [1023, 416] width 454 height 642
click at [678, 546] on input "*" at bounding box center [664, 548] width 47 height 28
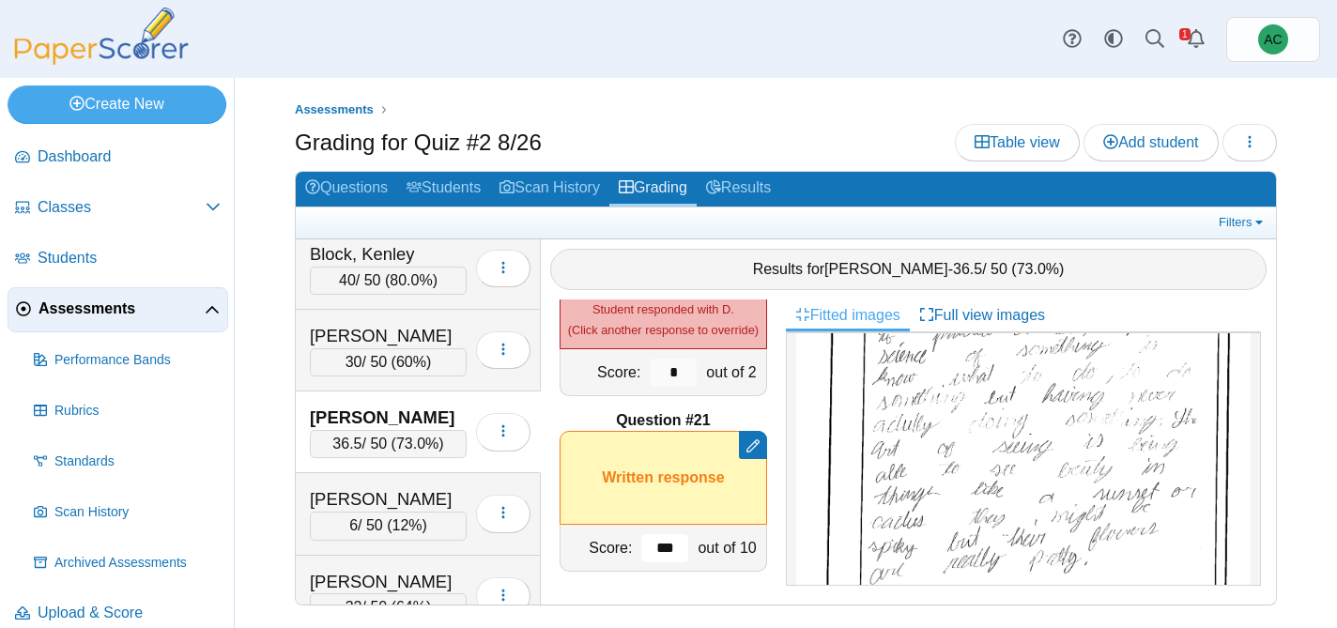
scroll to position [1253, 0]
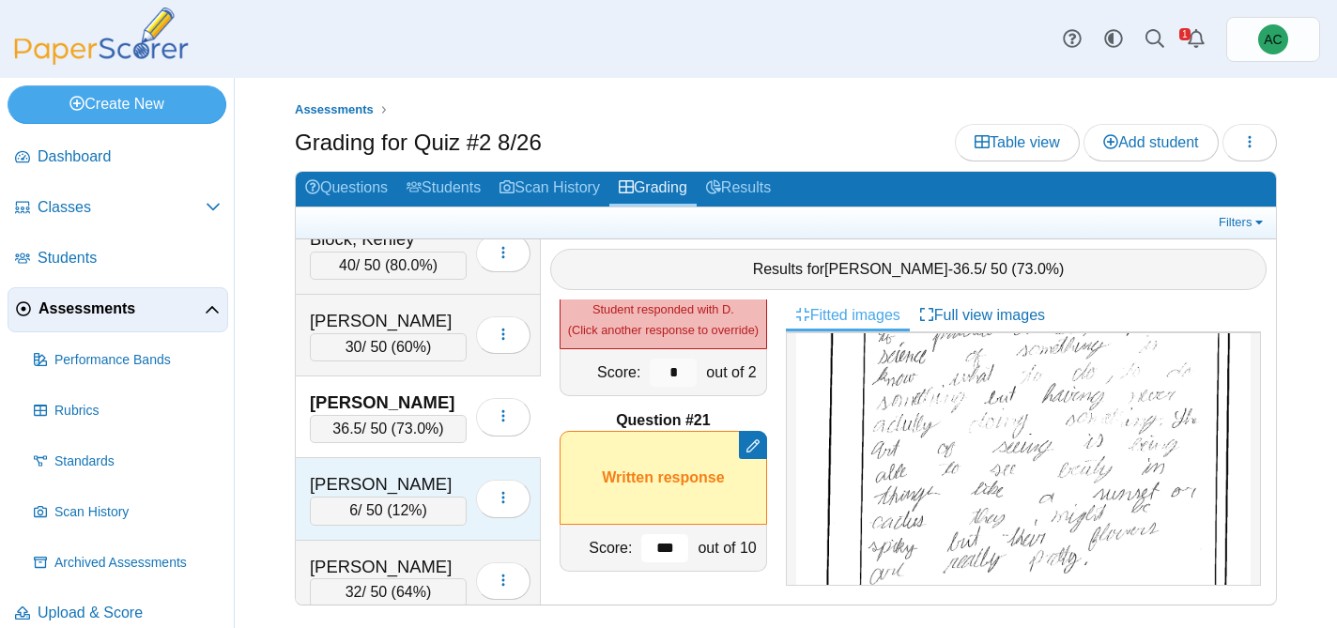
type input "***"
click at [377, 486] on div "Burge, Elias" at bounding box center [388, 484] width 157 height 24
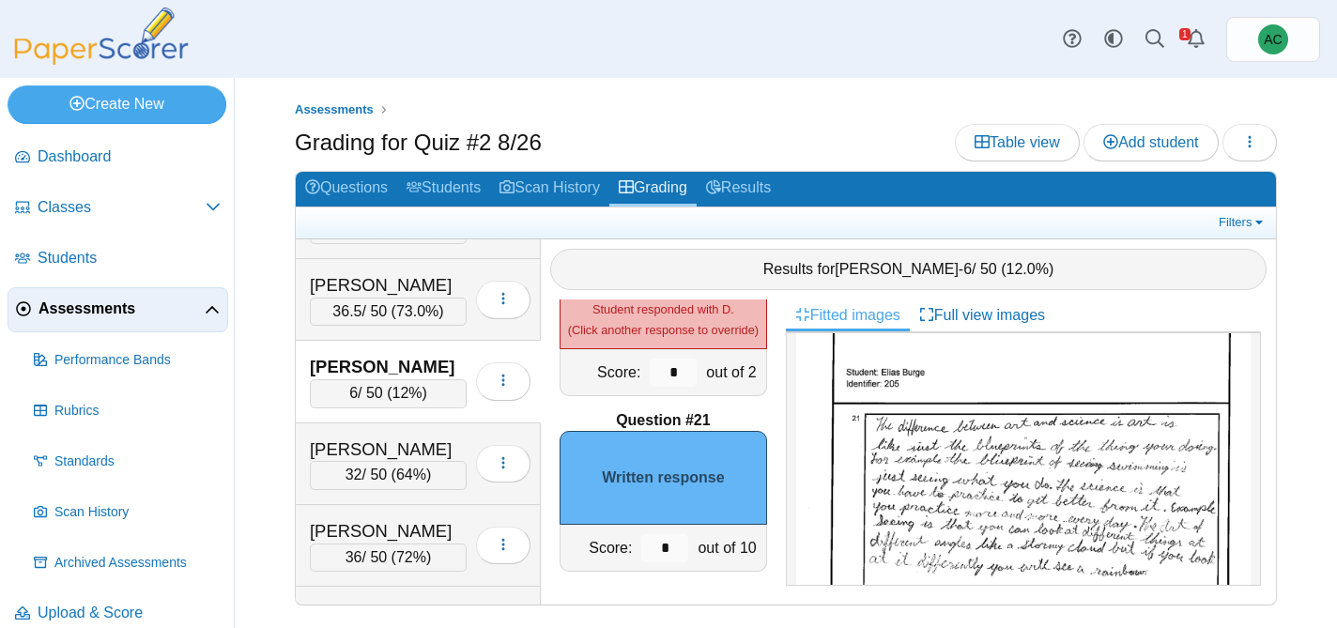
scroll to position [792, 0]
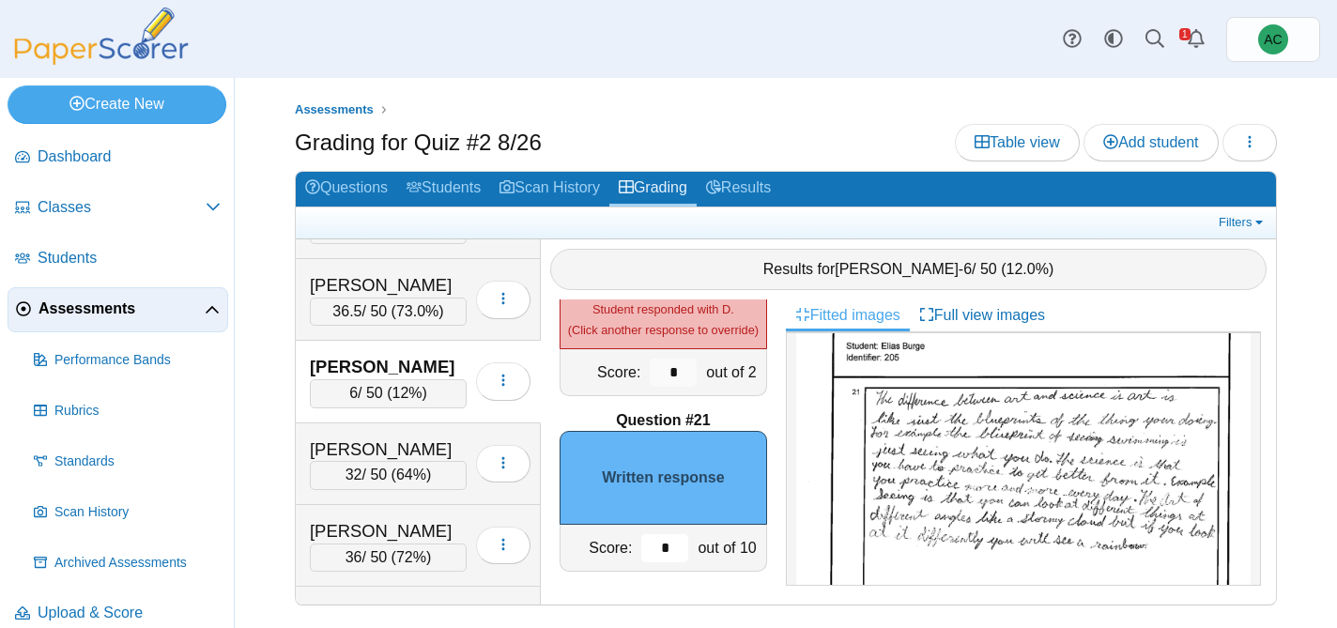
click at [676, 559] on input "*" at bounding box center [664, 548] width 47 height 28
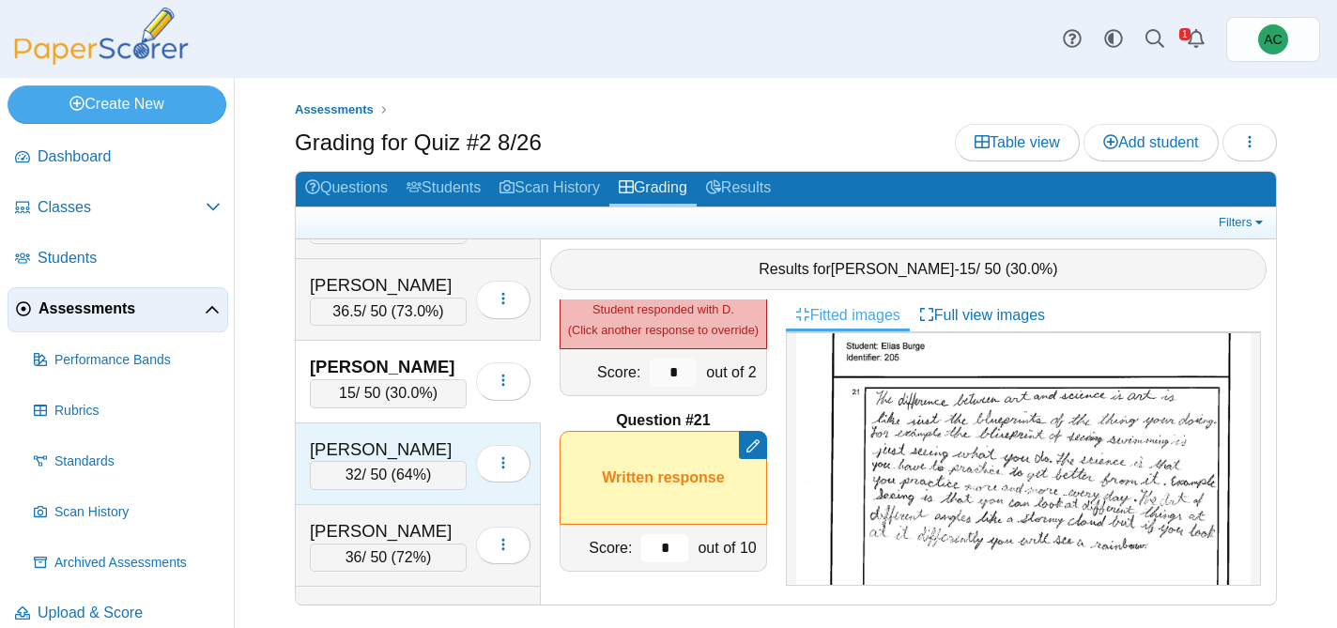
type input "*"
click at [380, 429] on div "Burton, Avery 32 / 50 ( 64% ) Loading…" at bounding box center [418, 464] width 245 height 82
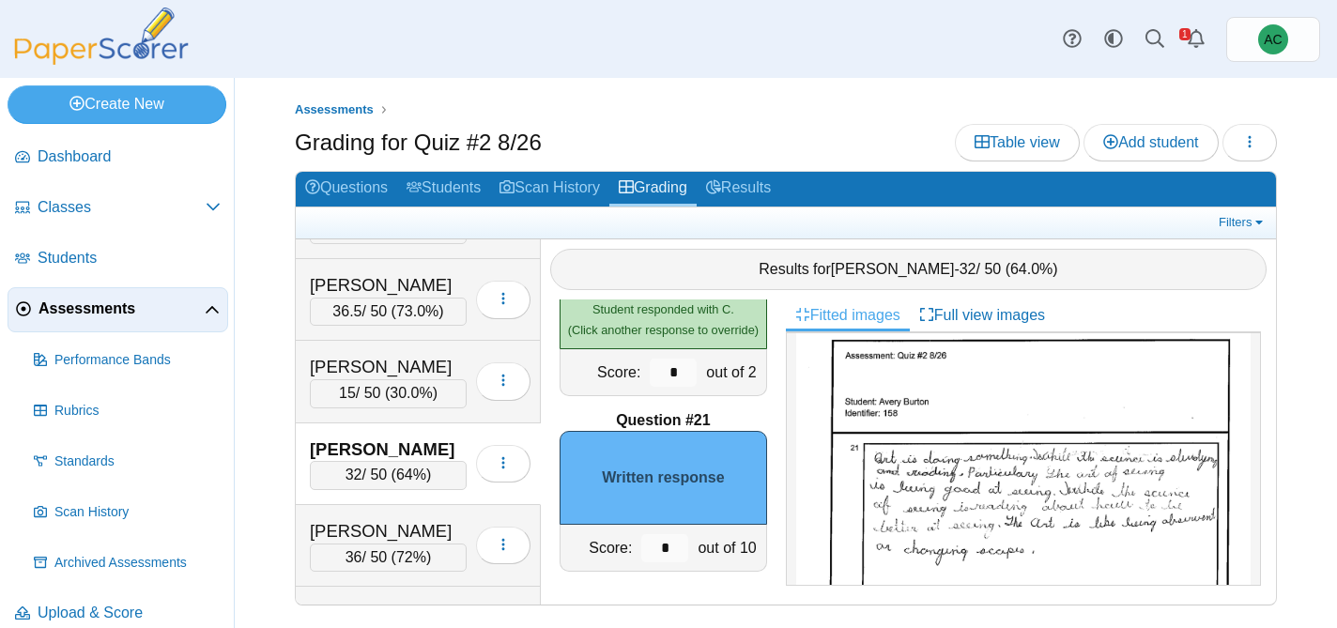
scroll to position [750, 0]
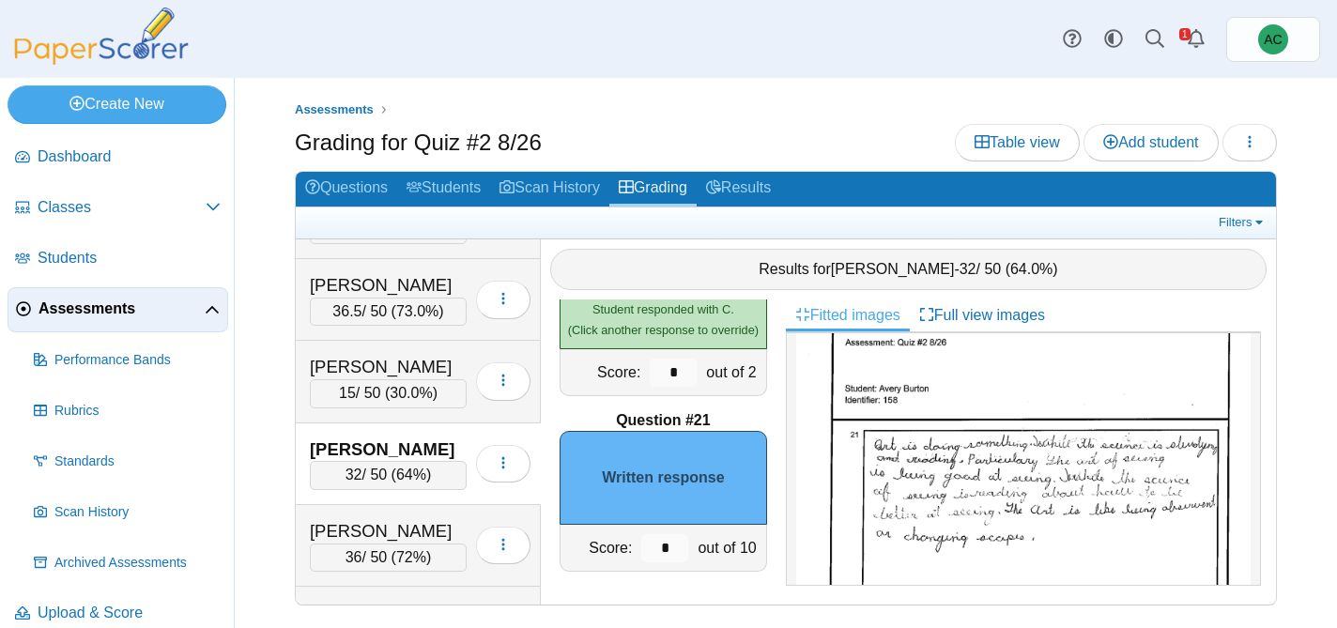
click at [1030, 505] on img at bounding box center [1023, 581] width 454 height 642
click at [693, 554] on div "out of 10" at bounding box center [729, 548] width 72 height 46
click at [673, 549] on input "*" at bounding box center [664, 548] width 47 height 28
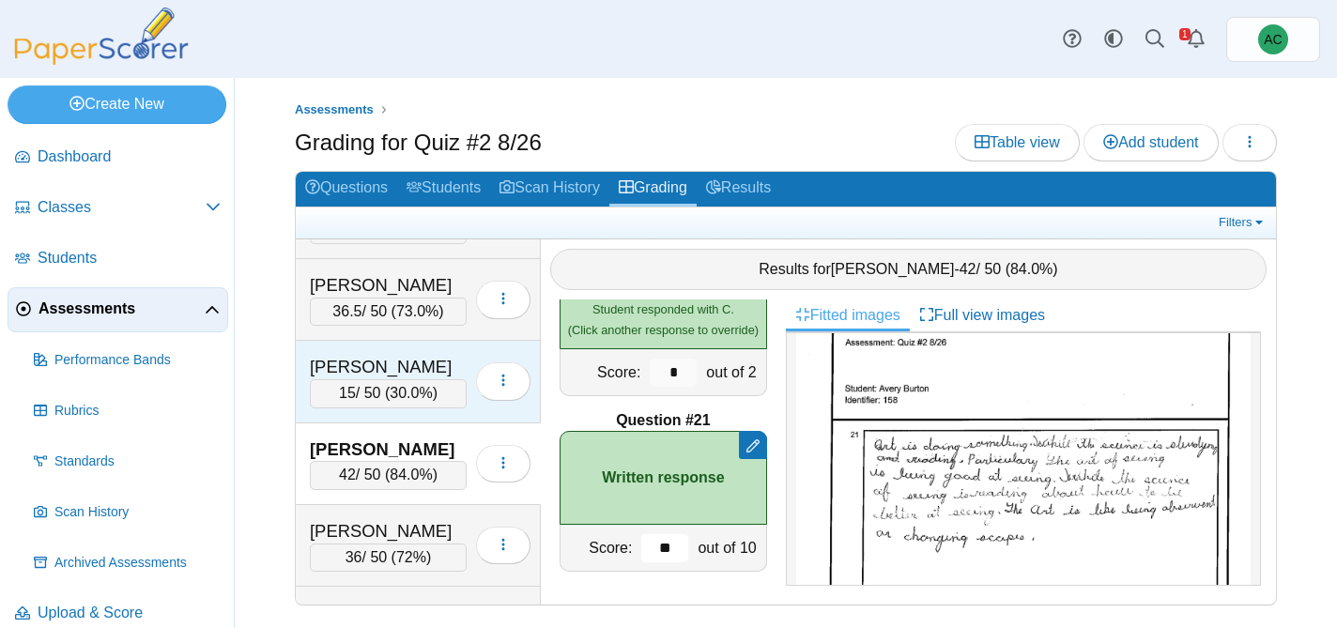
type input "**"
click at [374, 367] on div "Burge, Elias" at bounding box center [388, 367] width 157 height 24
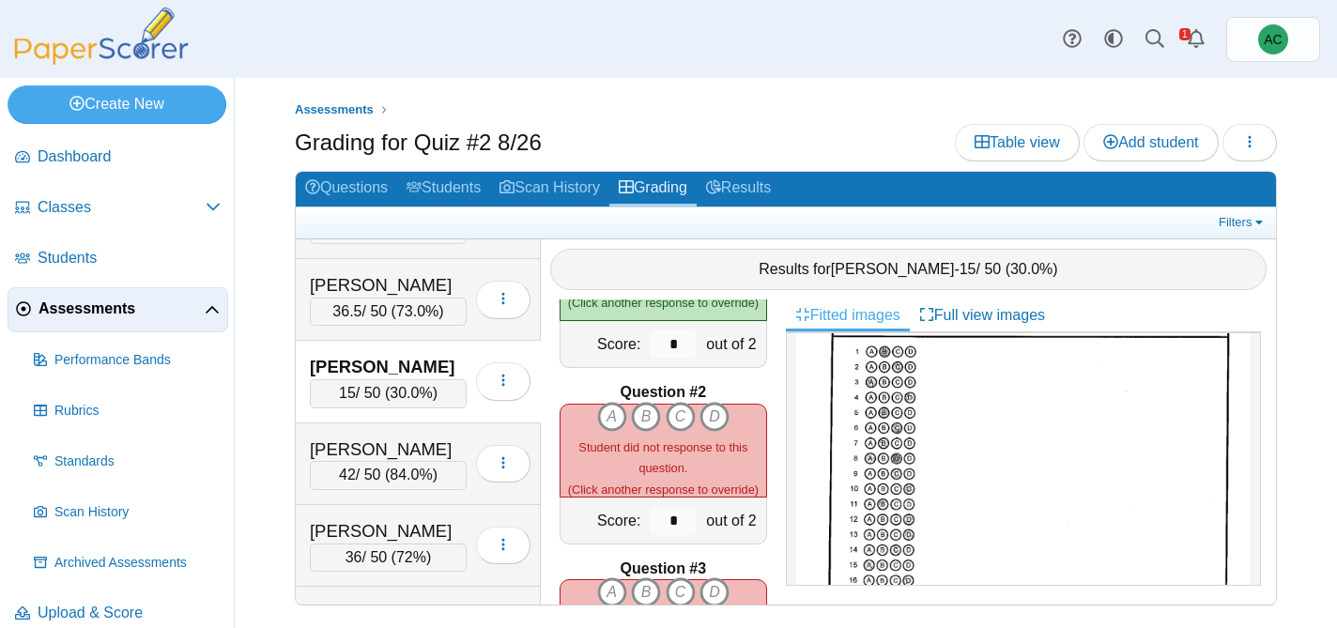
scroll to position [286, 0]
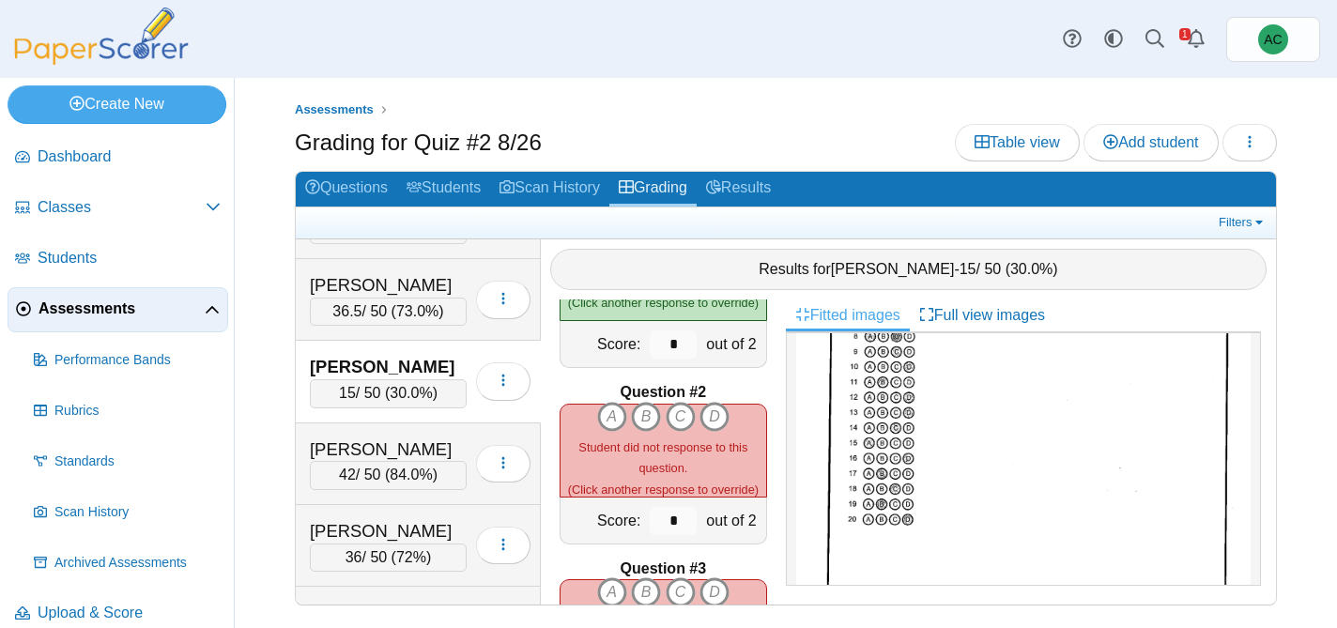
click at [921, 437] on img at bounding box center [1023, 377] width 454 height 642
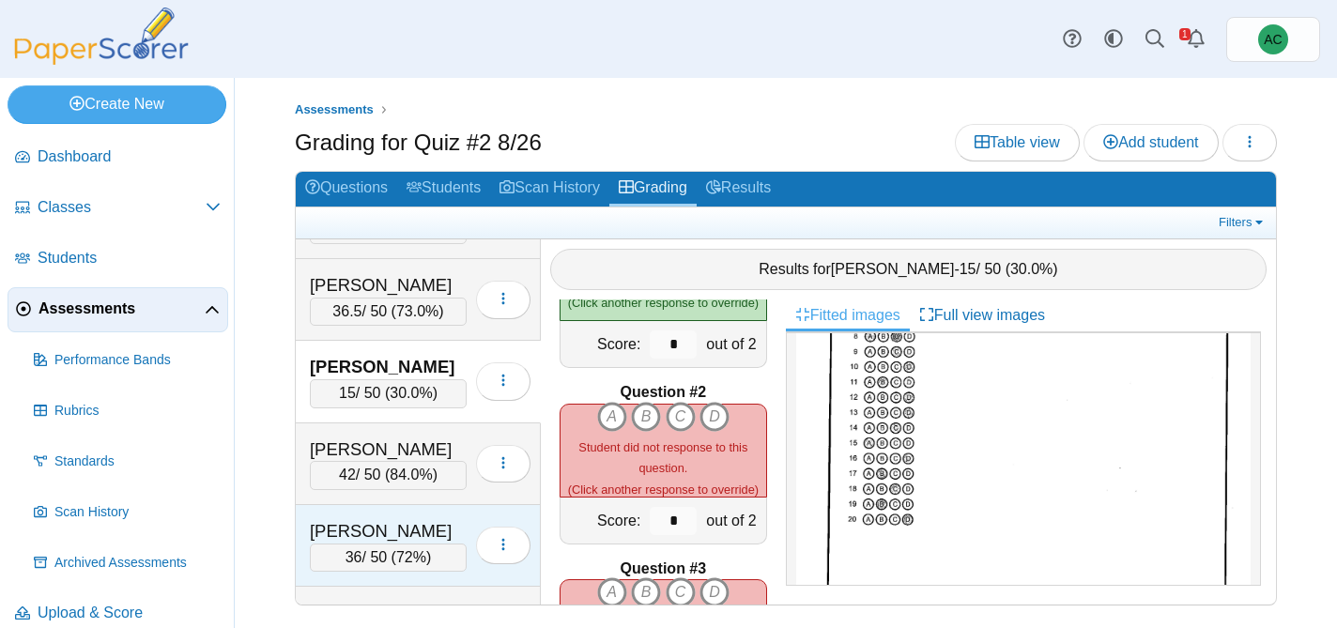
click at [370, 528] on div "Carnal, Nora" at bounding box center [388, 531] width 157 height 24
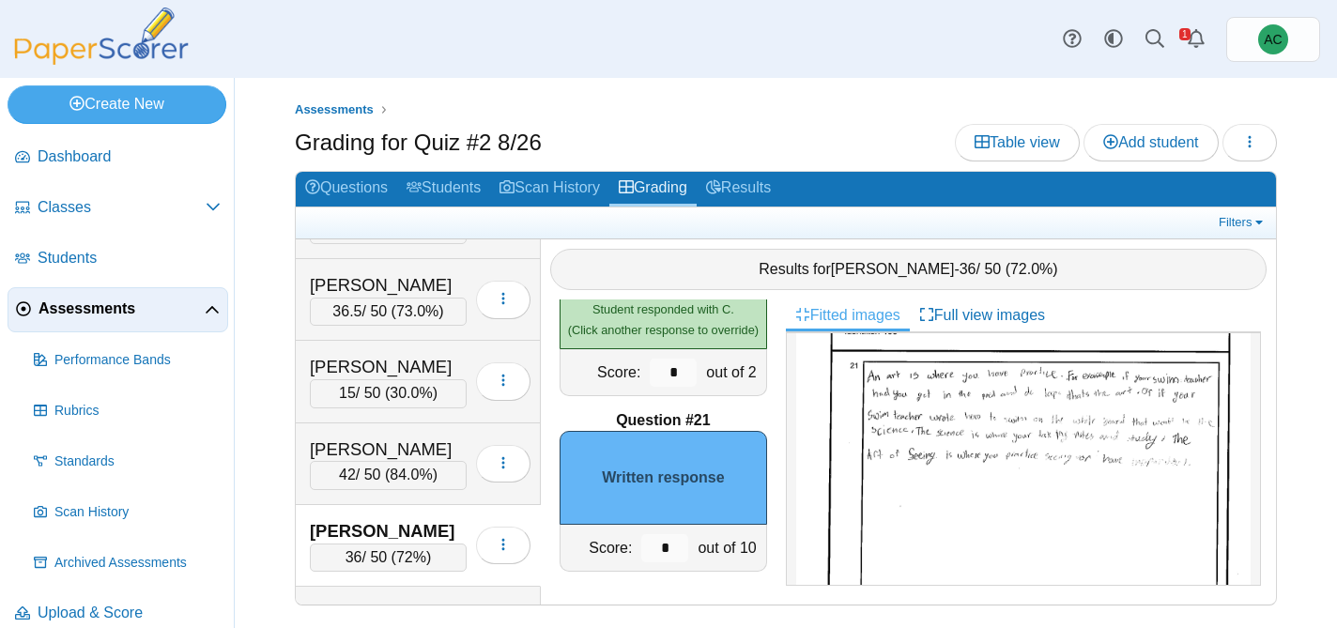
scroll to position [819, 0]
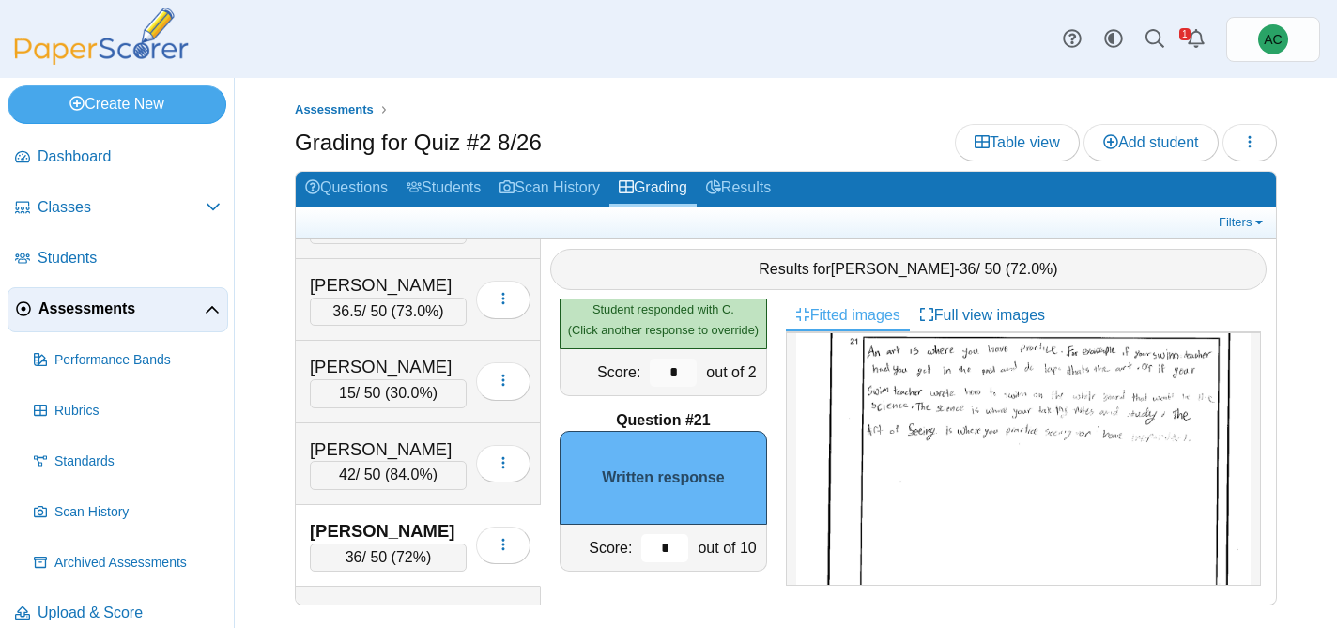
click at [673, 554] on input "*" at bounding box center [664, 548] width 47 height 28
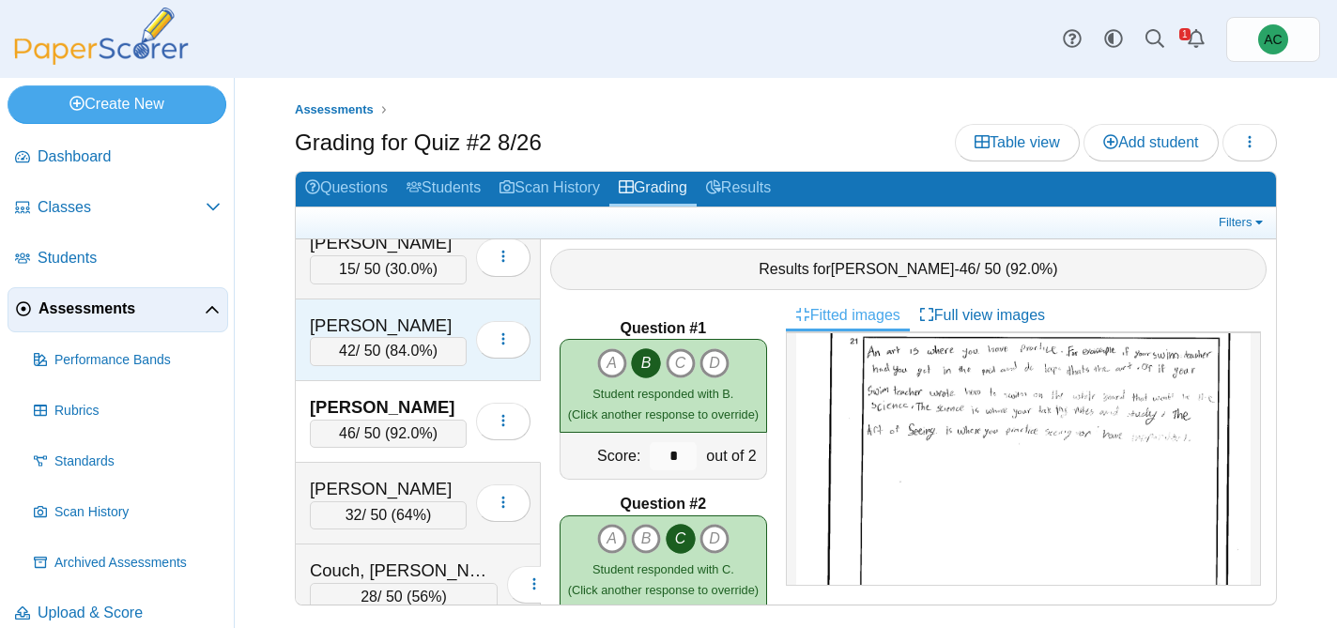
scroll to position [1532, 0]
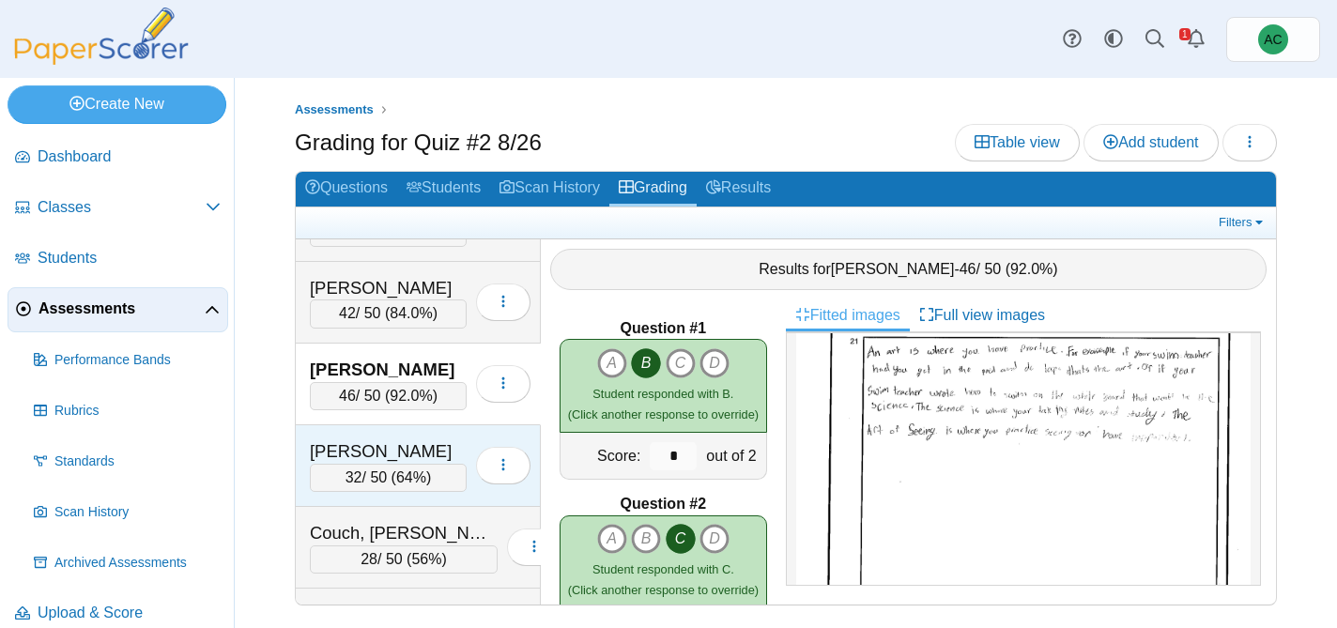
type input "**"
click at [348, 425] on div "Cooley, Lilyan 32 / 50 ( 64% ) Loading…" at bounding box center [418, 466] width 245 height 82
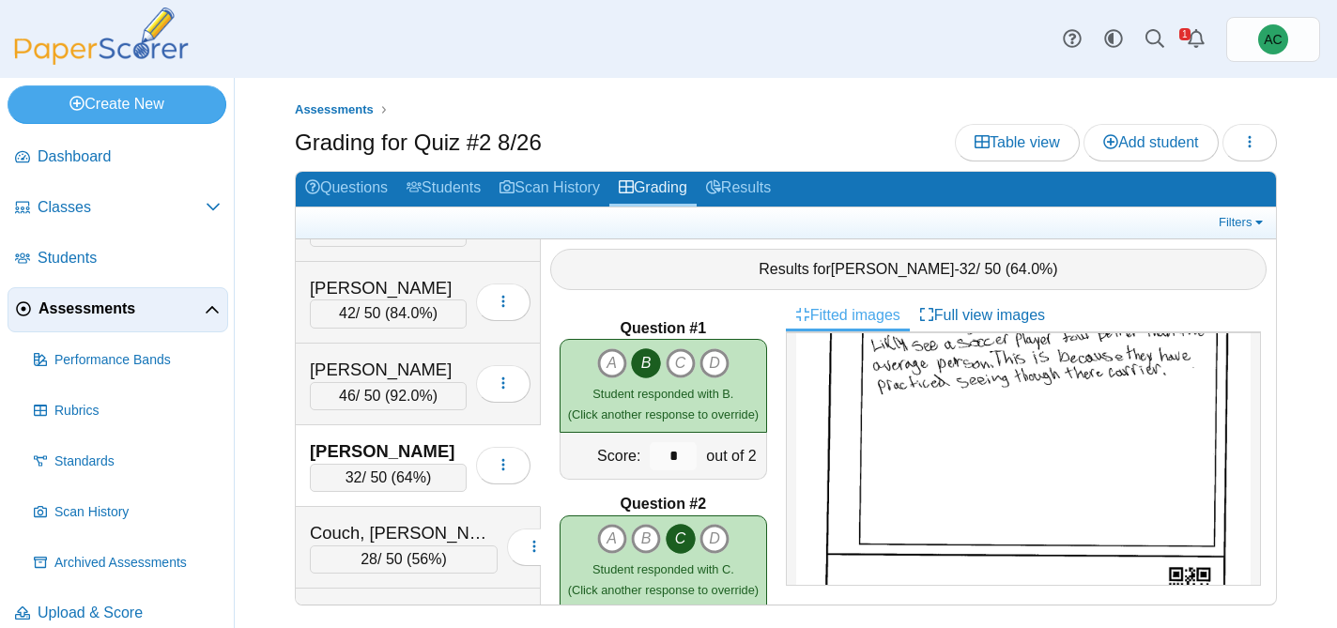
scroll to position [985, 0]
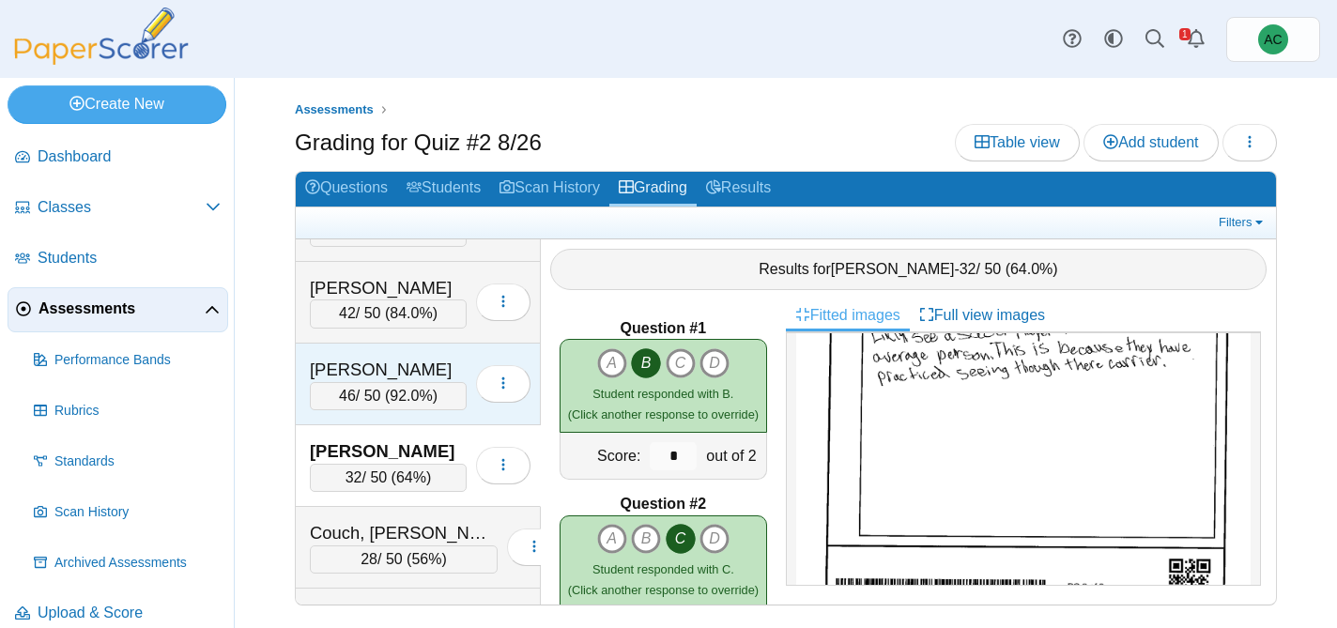
click at [410, 371] on div "Carnal, Nora" at bounding box center [388, 370] width 157 height 24
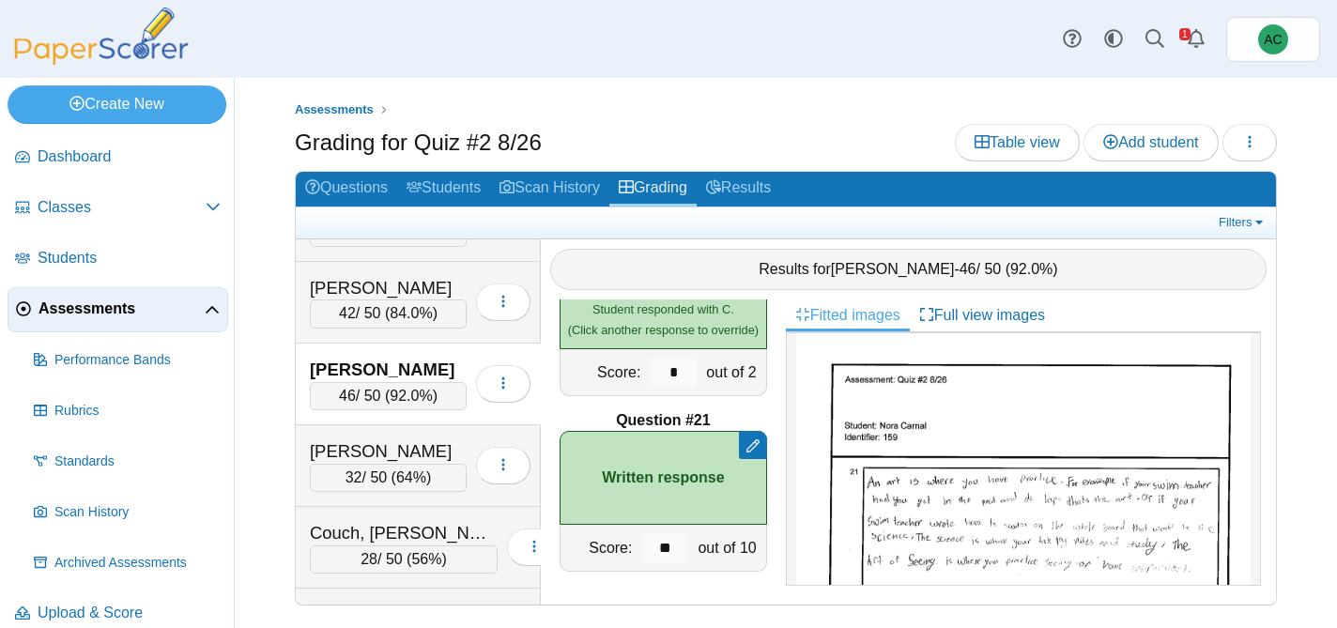
scroll to position [686, 0]
click at [363, 431] on div "Cooley, Lilyan 32 / 50 ( 64% ) Loading…" at bounding box center [418, 466] width 245 height 82
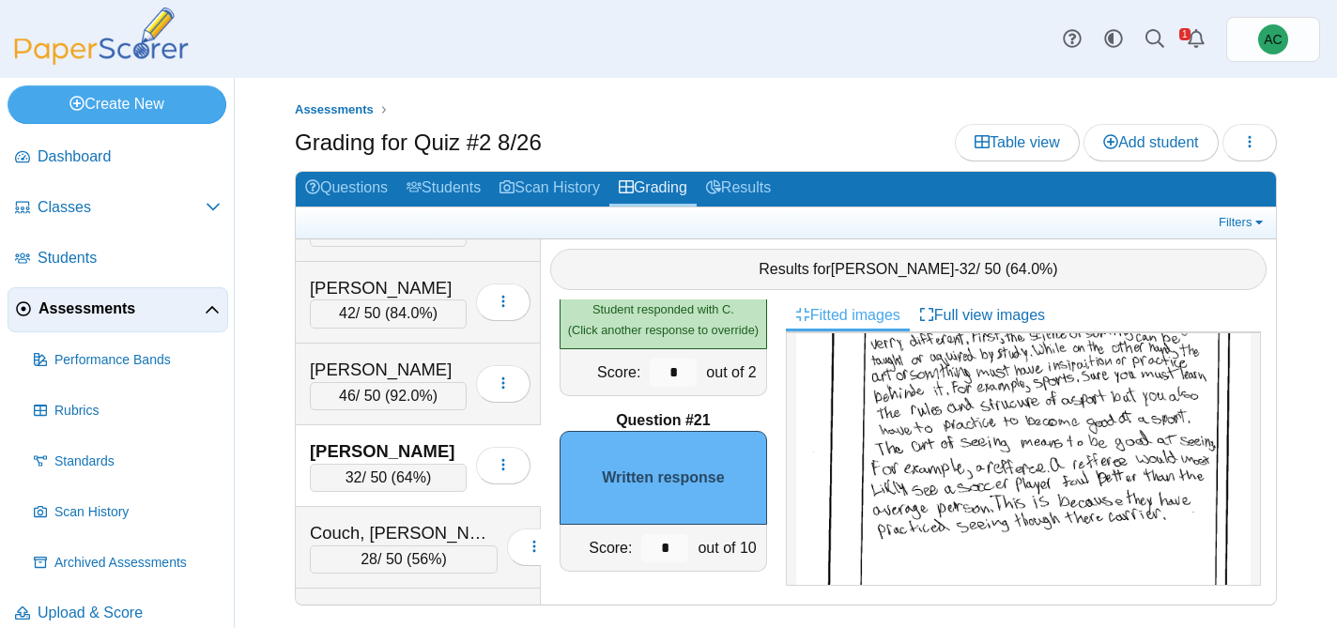
scroll to position [838, 0]
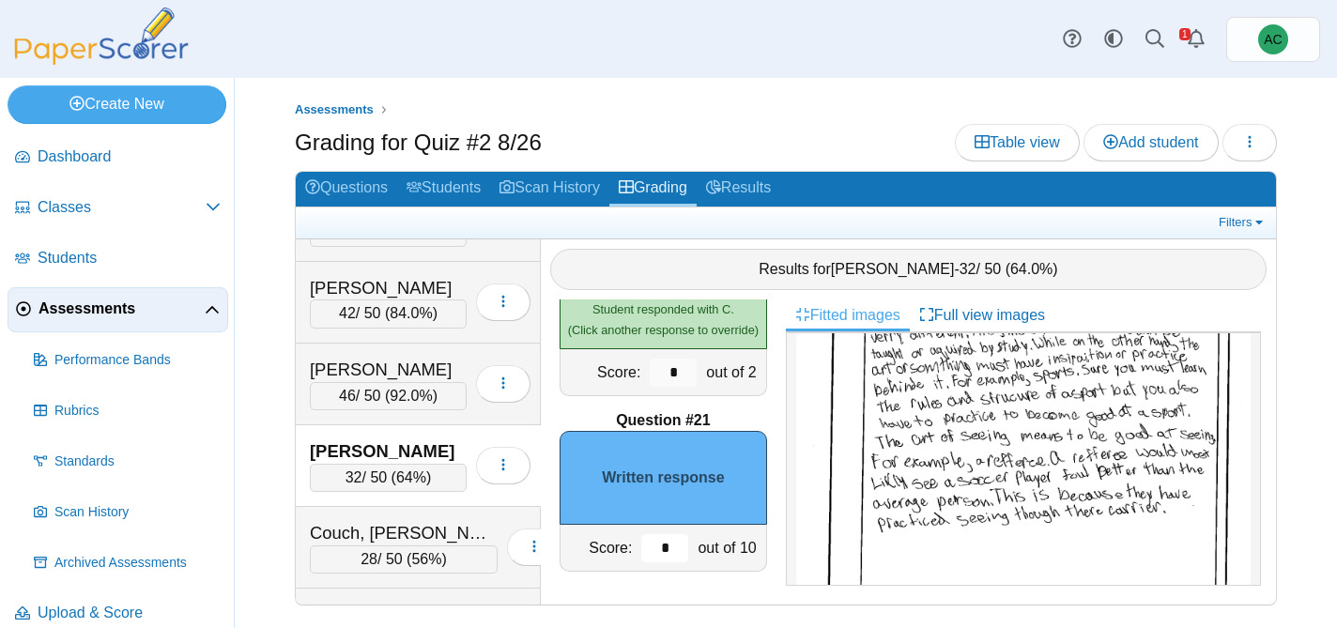
click at [679, 540] on input "*" at bounding box center [664, 548] width 47 height 28
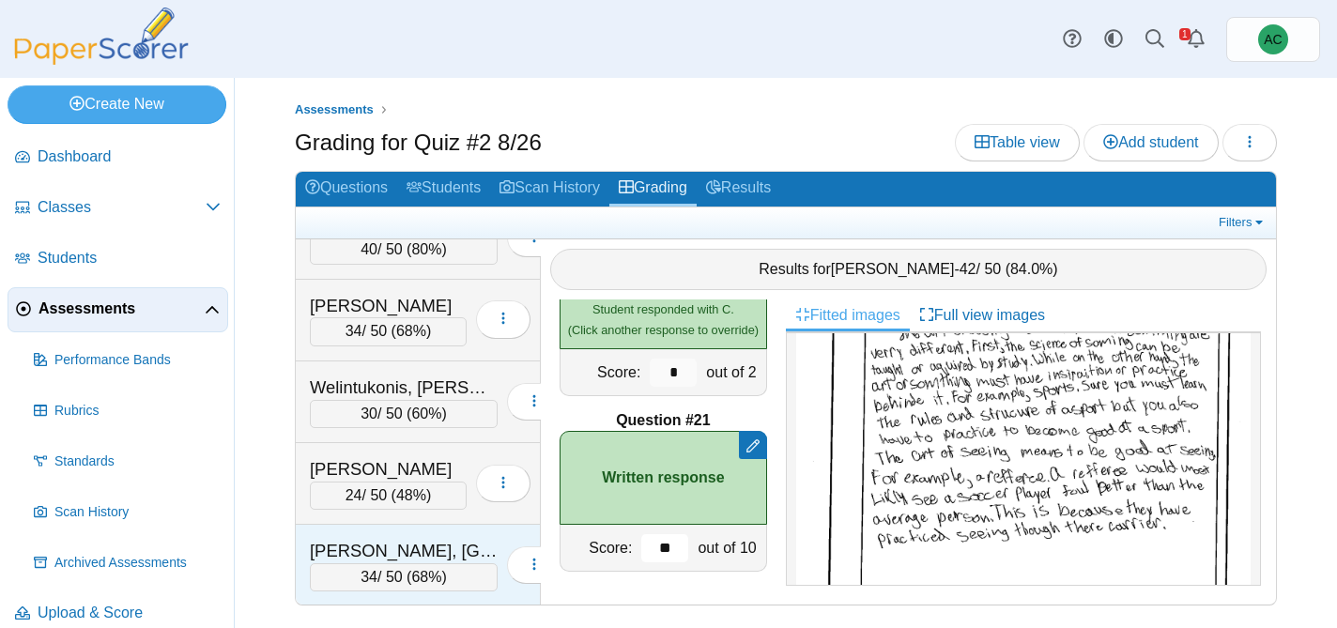
scroll to position [8306, 0]
type input "**"
